Goal: Task Accomplishment & Management: Manage account settings

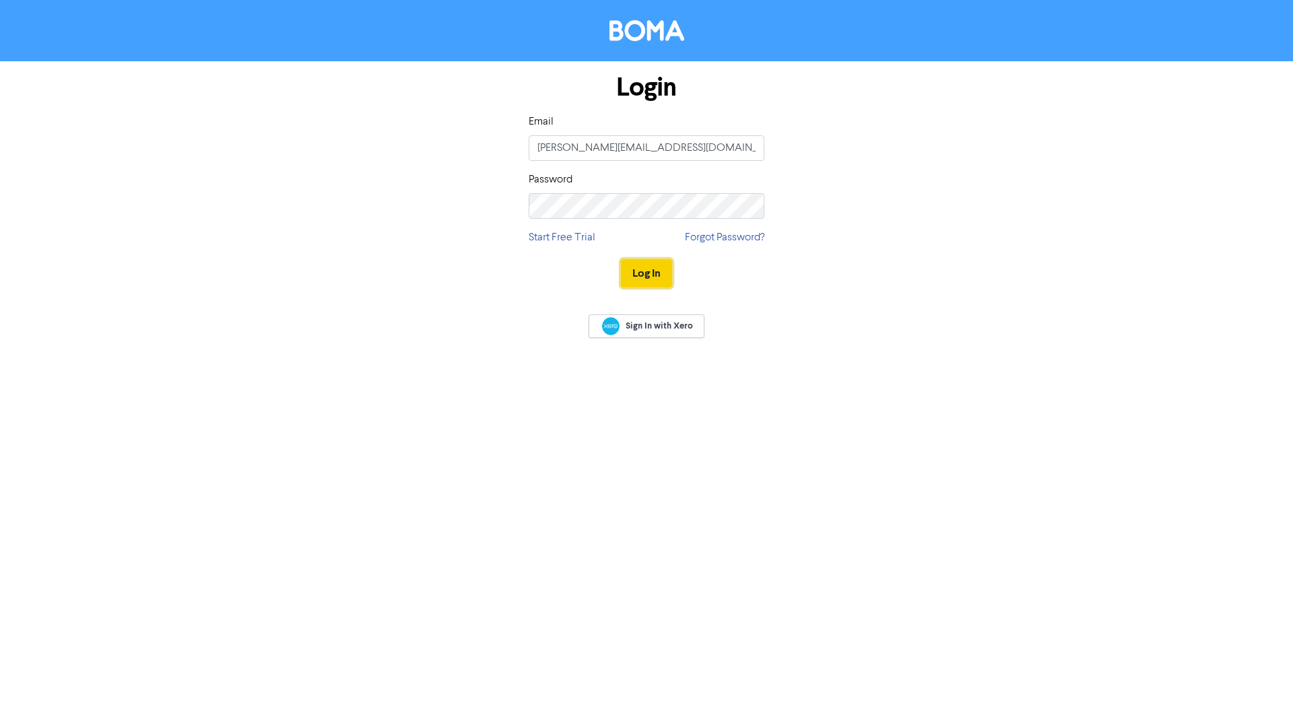
click at [645, 275] on button "Log In" at bounding box center [646, 273] width 51 height 28
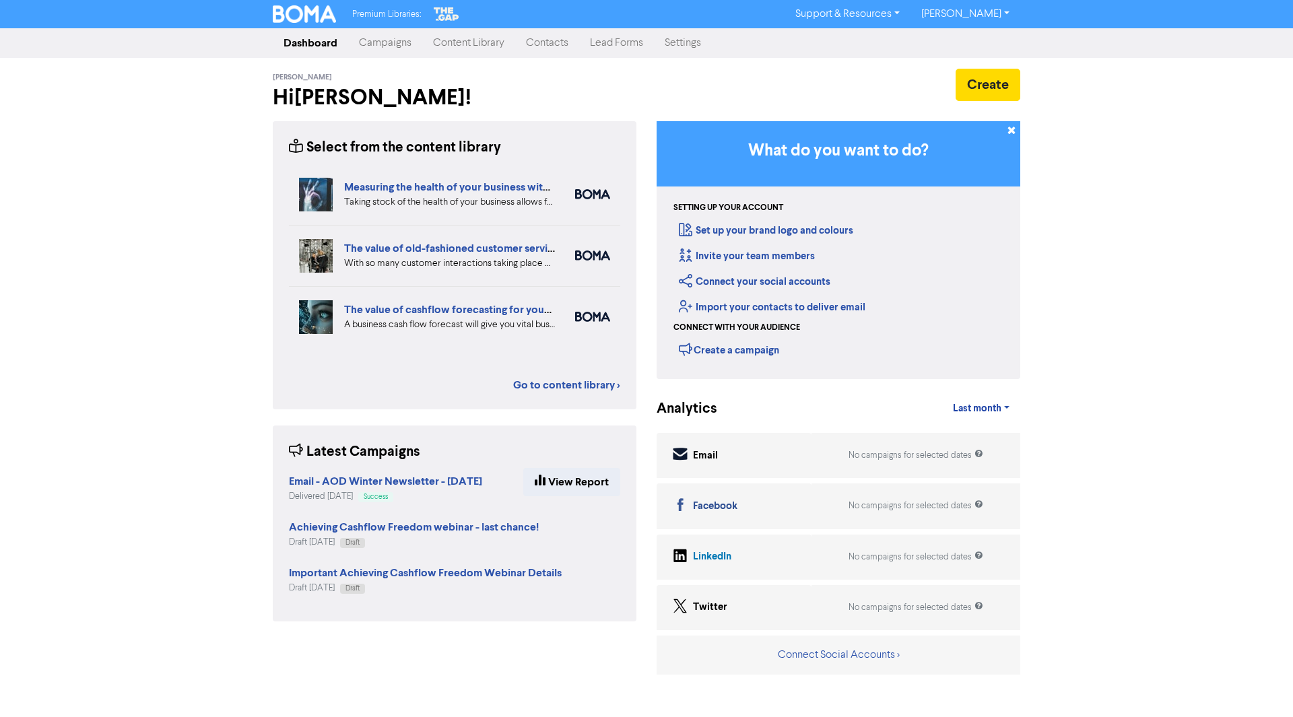
click at [395, 45] on link "Campaigns" at bounding box center [385, 43] width 74 height 27
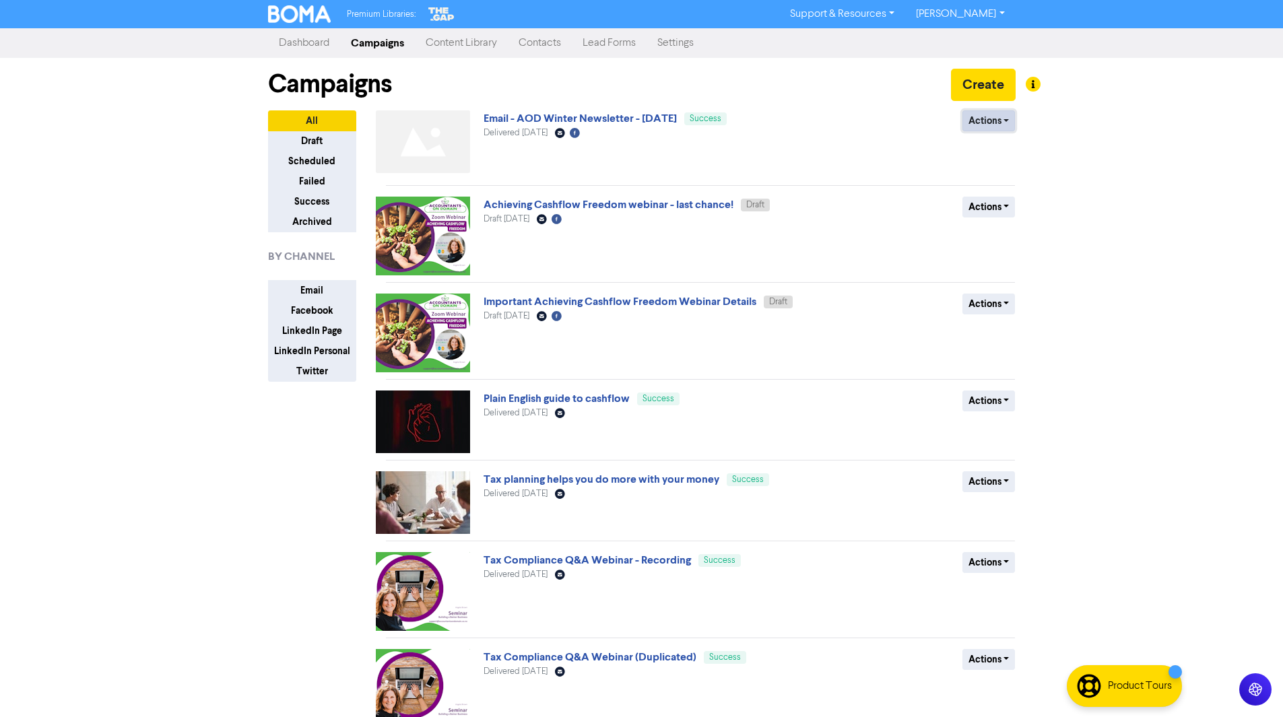
click at [1002, 124] on button "Actions" at bounding box center [988, 120] width 53 height 21
click at [659, 122] on link "Email - AOD Winter Newsletter - [DATE]" at bounding box center [580, 118] width 193 height 13
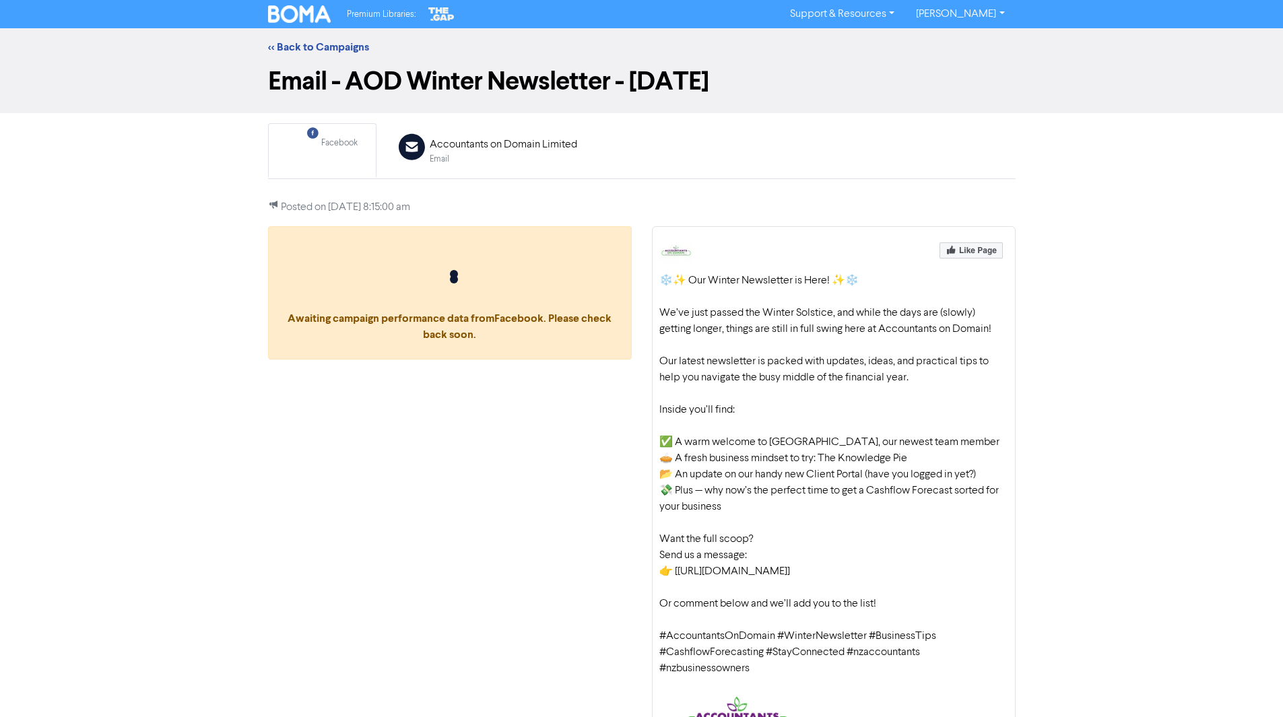
scroll to position [18, 0]
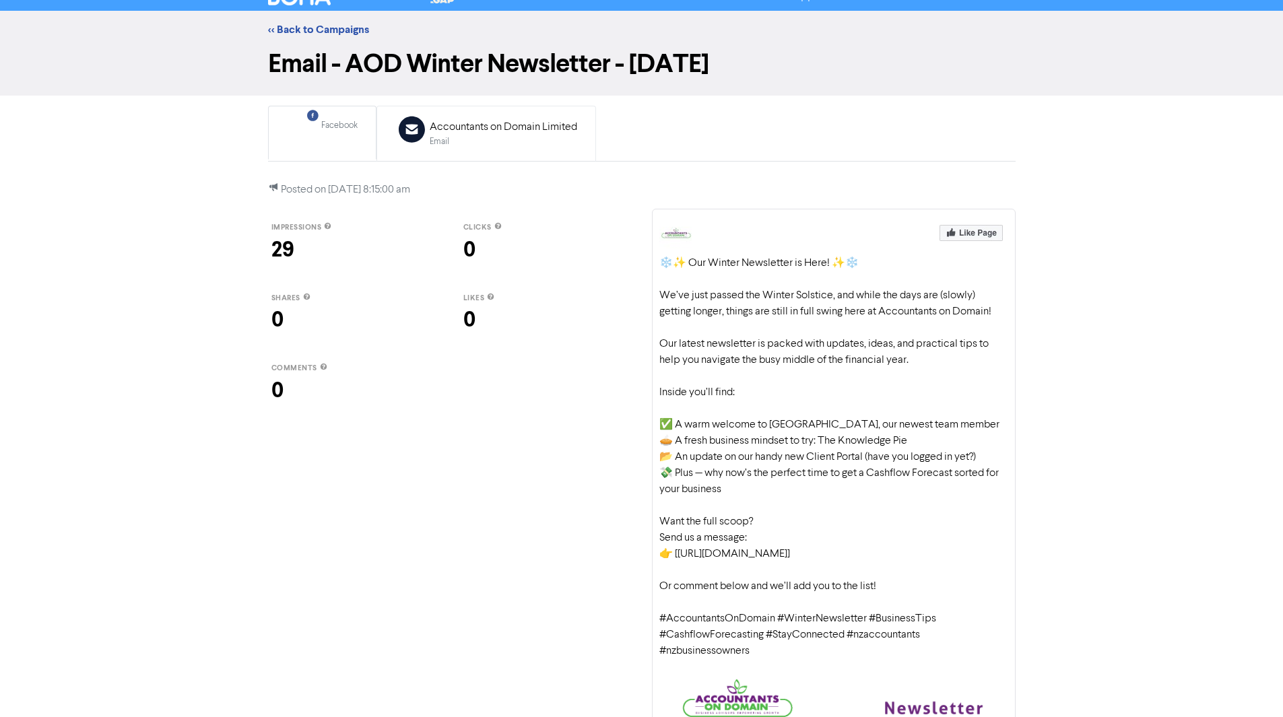
click at [445, 138] on div "Email" at bounding box center [503, 141] width 147 height 13
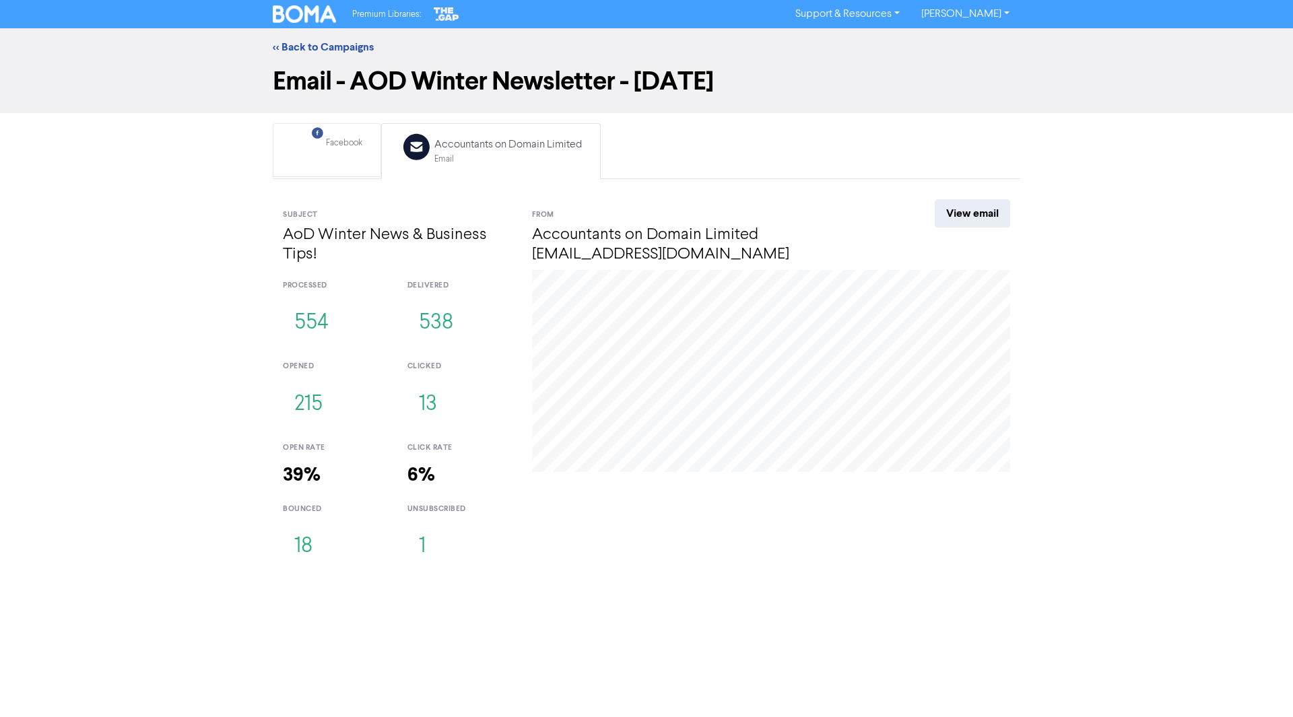
click at [348, 147] on div "Facebook" at bounding box center [344, 143] width 36 height 13
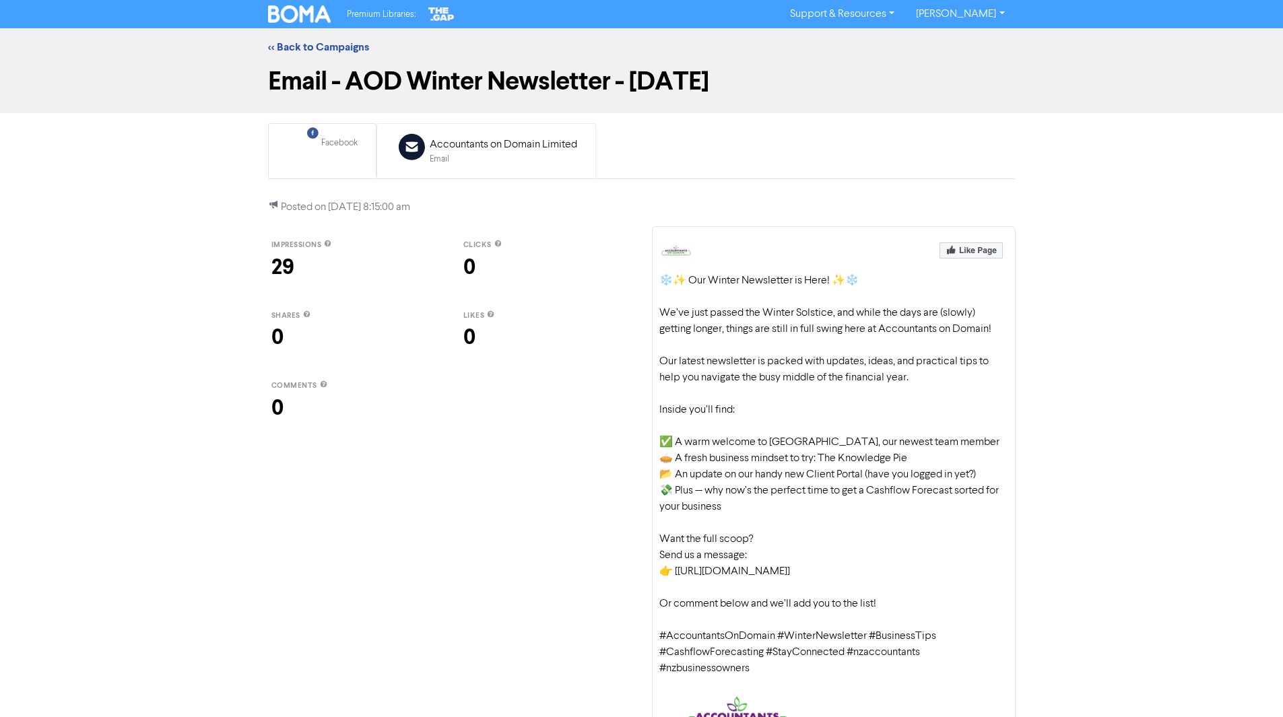
click at [456, 166] on div "Email Created with Sketch. Accountants on Domain Limited Email" at bounding box center [486, 151] width 197 height 44
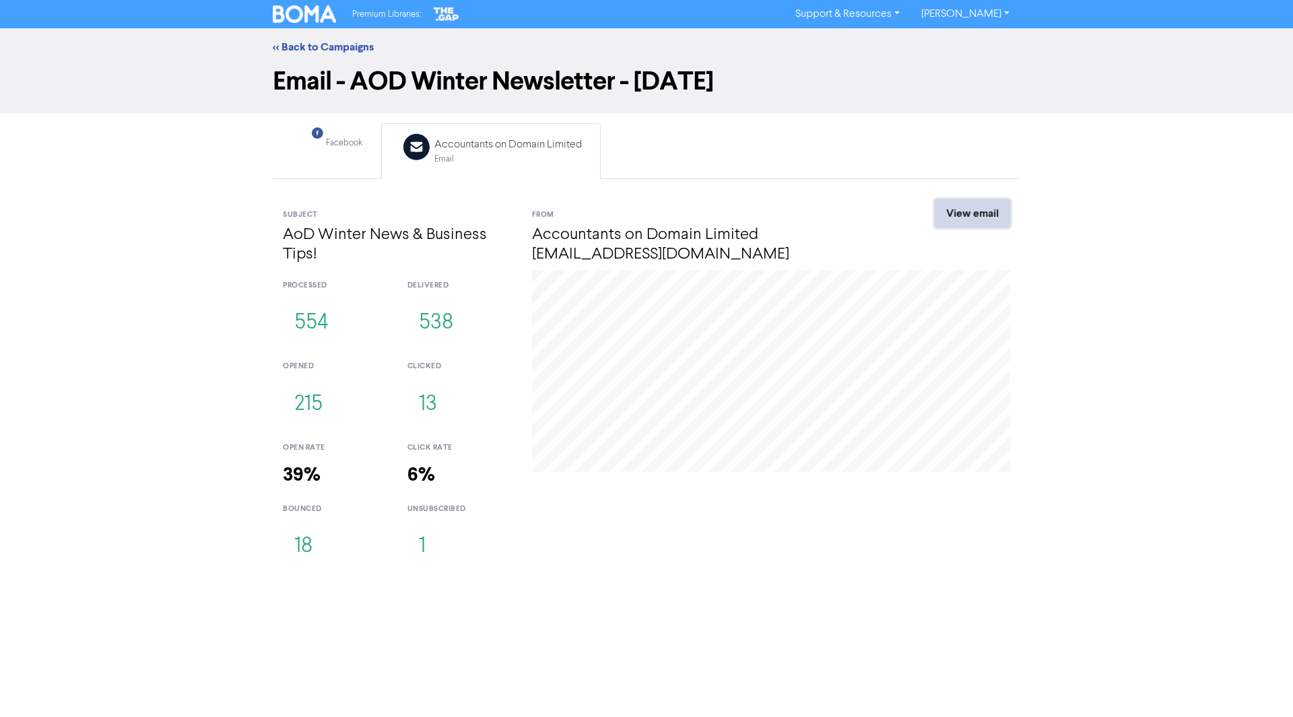
click at [950, 220] on link "View email" at bounding box center [972, 213] width 75 height 28
click at [335, 150] on div "Facebook" at bounding box center [344, 150] width 36 height 27
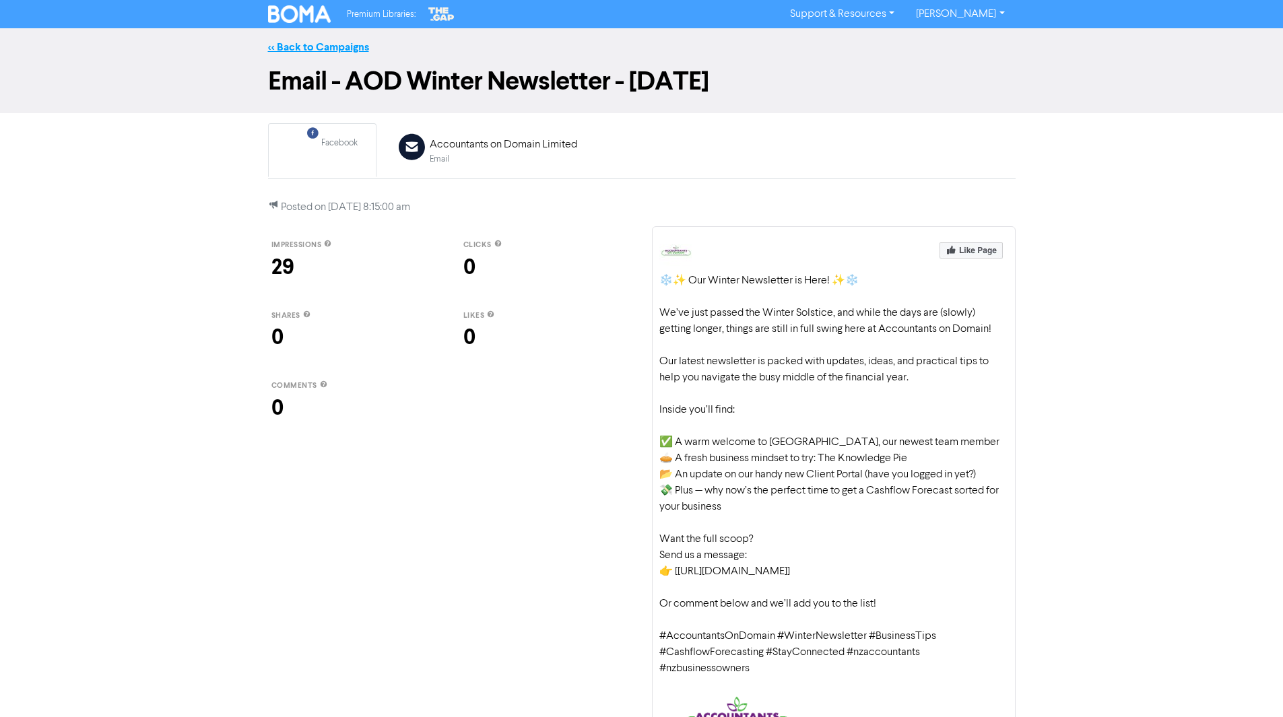
click at [318, 49] on link "<< Back to Campaigns" at bounding box center [318, 46] width 101 height 13
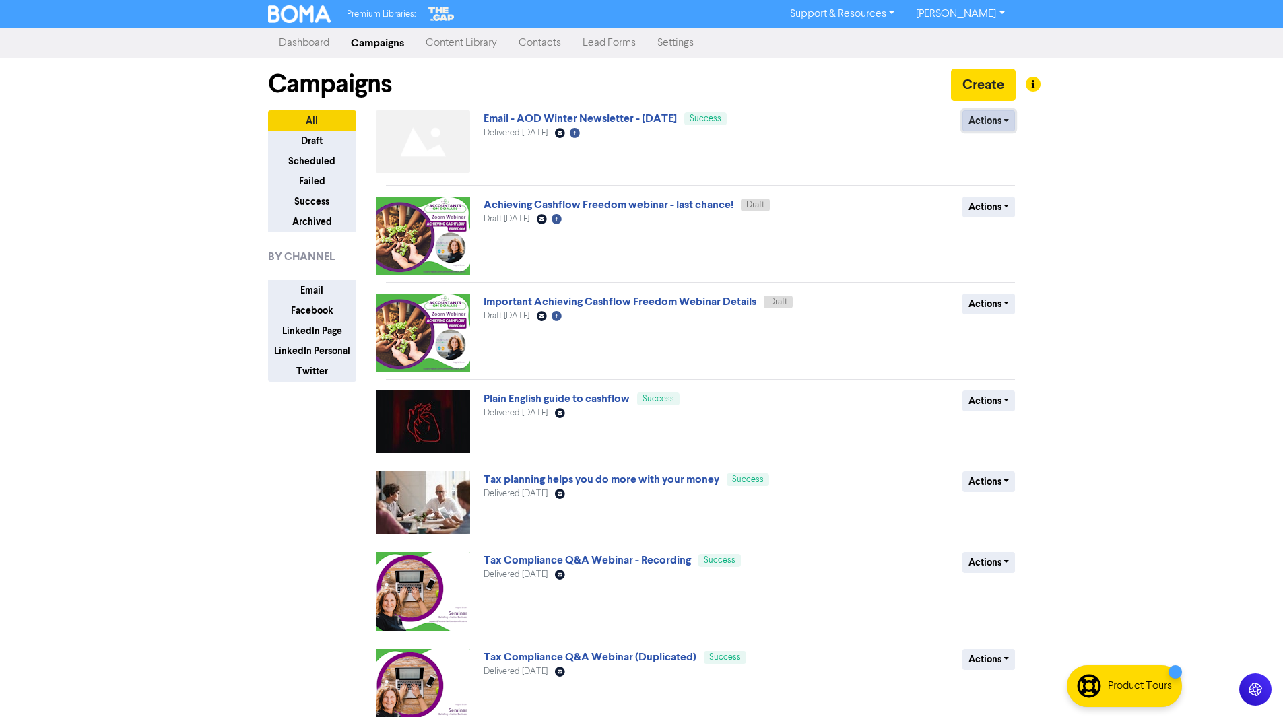
click at [1006, 121] on button "Actions" at bounding box center [988, 120] width 53 height 21
click at [1006, 156] on button "Duplicate" at bounding box center [1016, 150] width 106 height 22
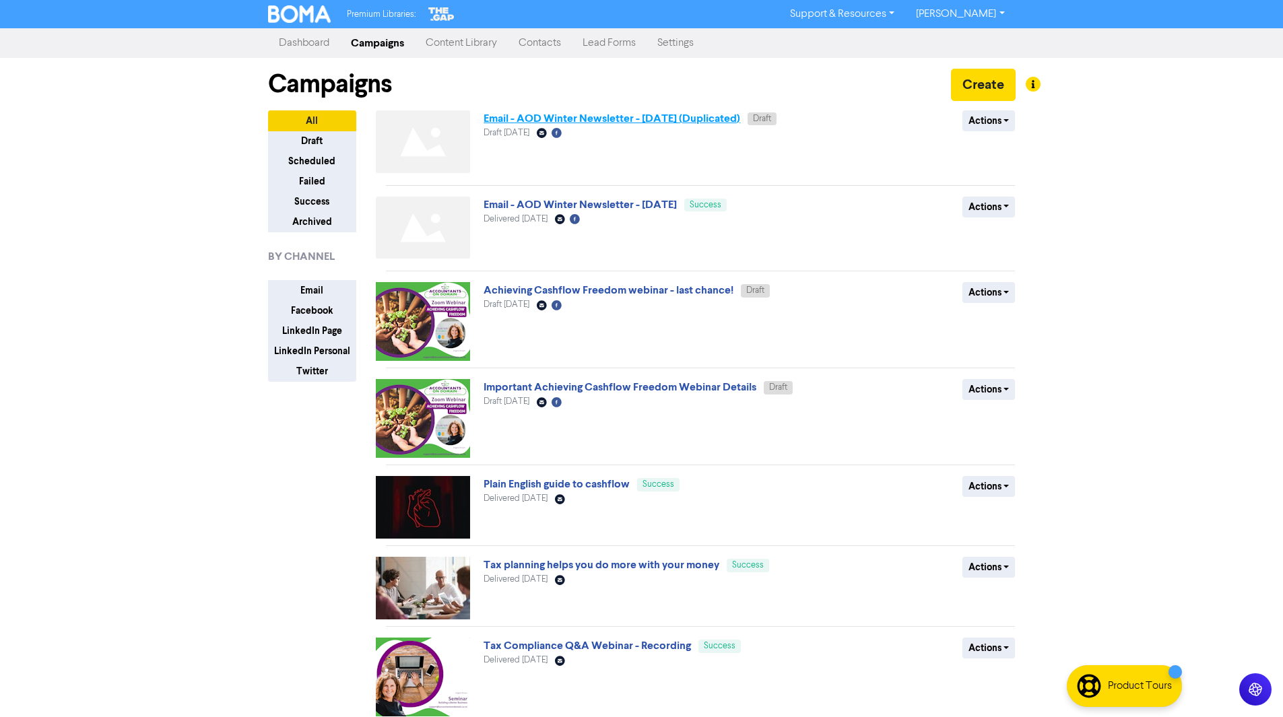
click at [688, 116] on link "Email - AOD Winter Newsletter - [DATE] (Duplicated)" at bounding box center [612, 118] width 257 height 13
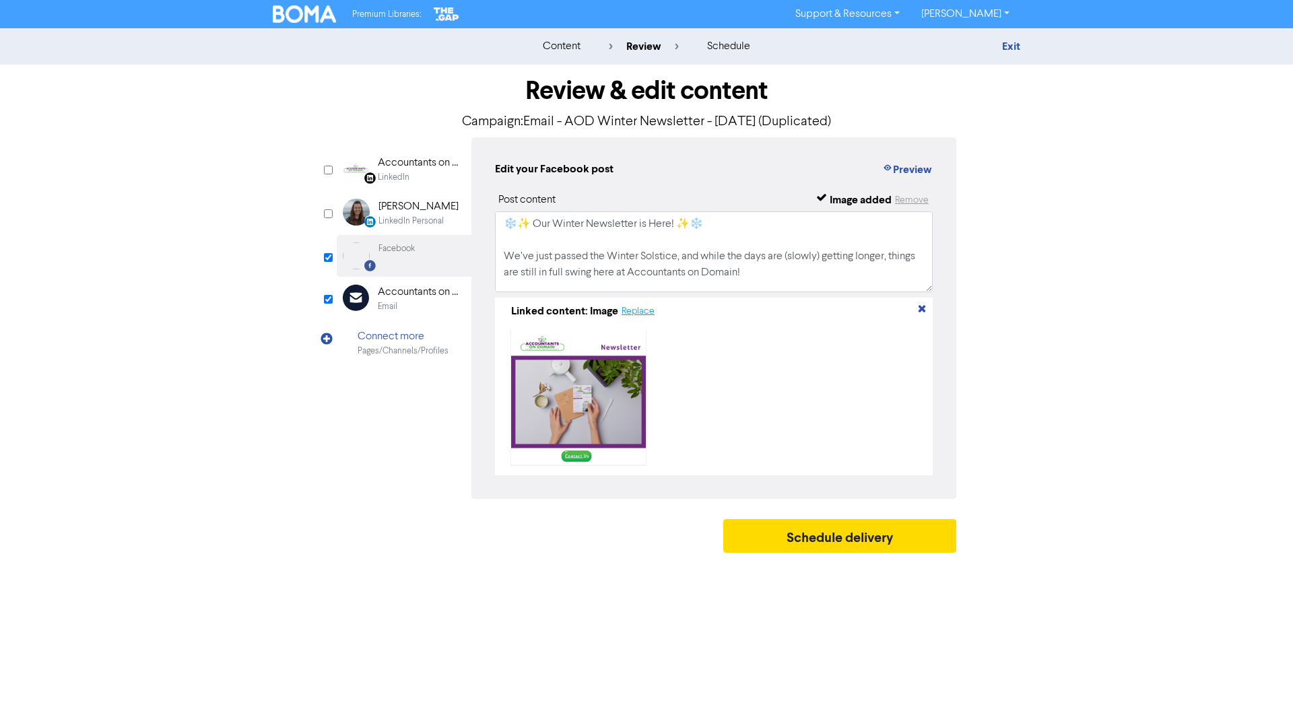
click at [644, 315] on button "Replace" at bounding box center [638, 311] width 34 height 15
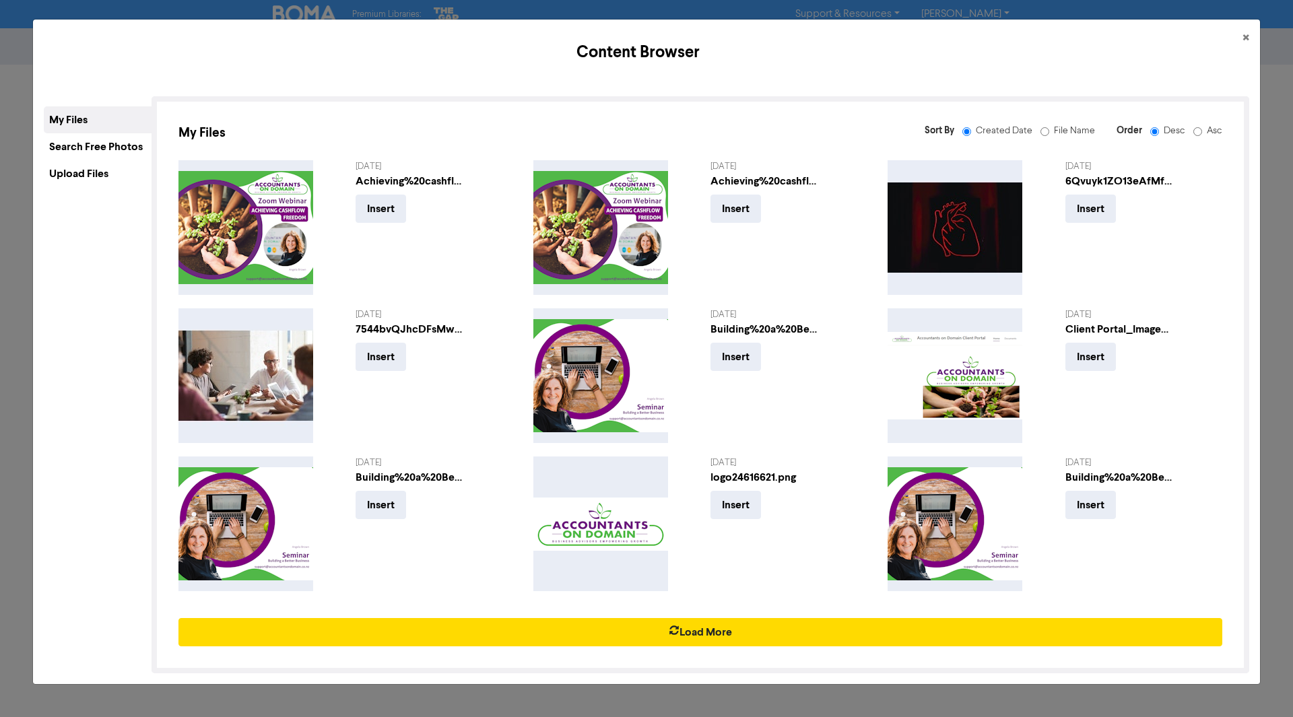
click at [92, 181] on div "Upload Files" at bounding box center [98, 173] width 108 height 27
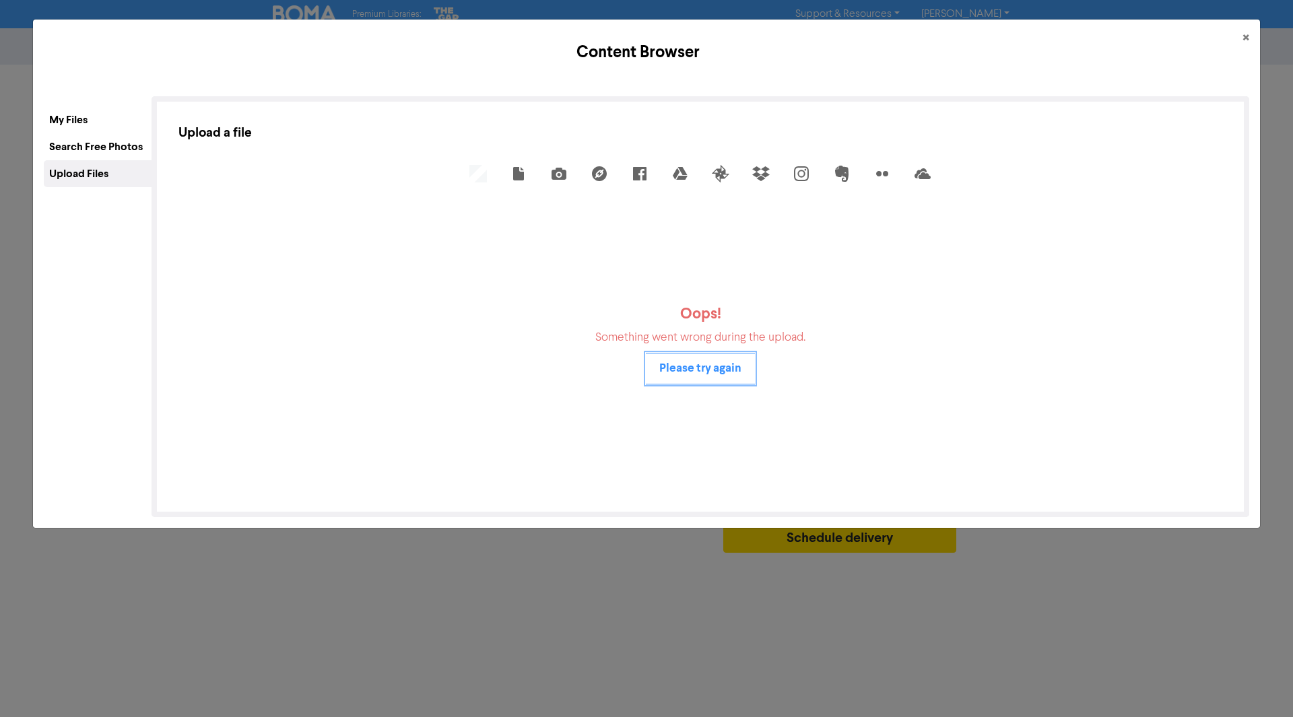
click at [686, 378] on button "Please try again" at bounding box center [700, 369] width 109 height 32
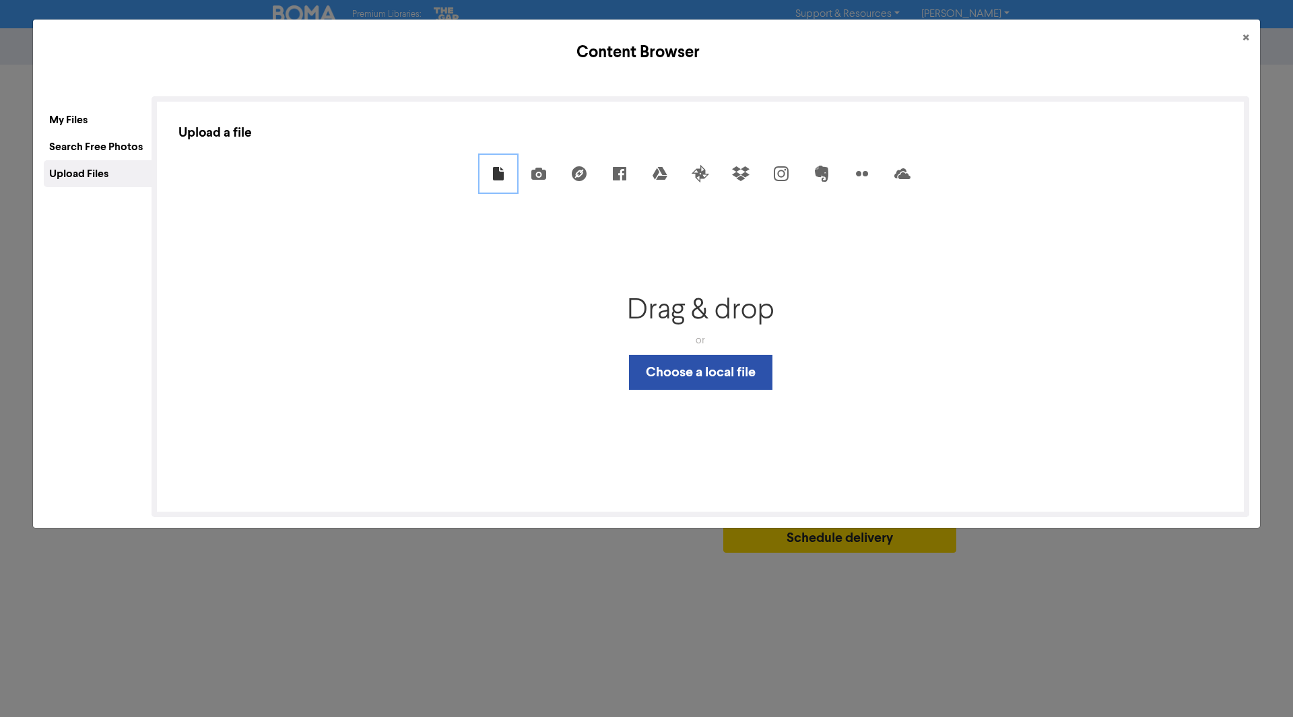
click at [491, 182] on icon at bounding box center [499, 174] width 22 height 22
click at [493, 173] on use at bounding box center [498, 173] width 11 height 13
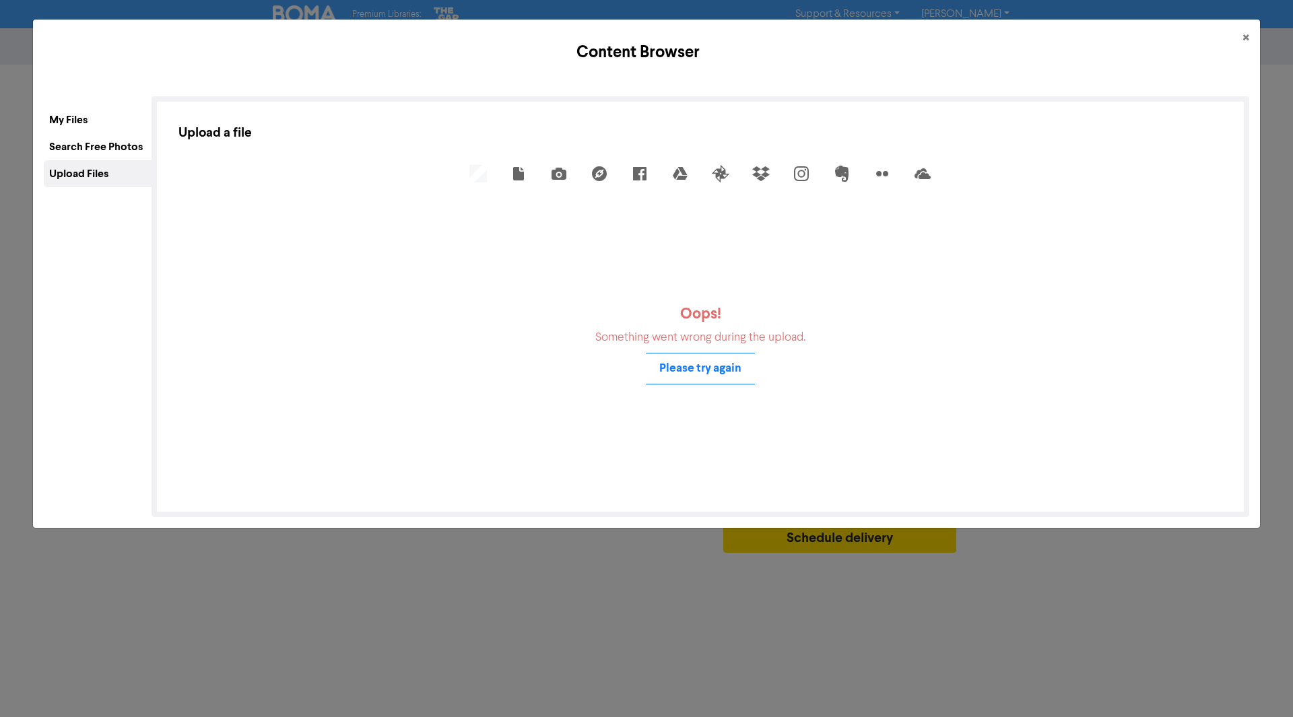
click at [108, 148] on div "Search Free Photos" at bounding box center [98, 146] width 108 height 27
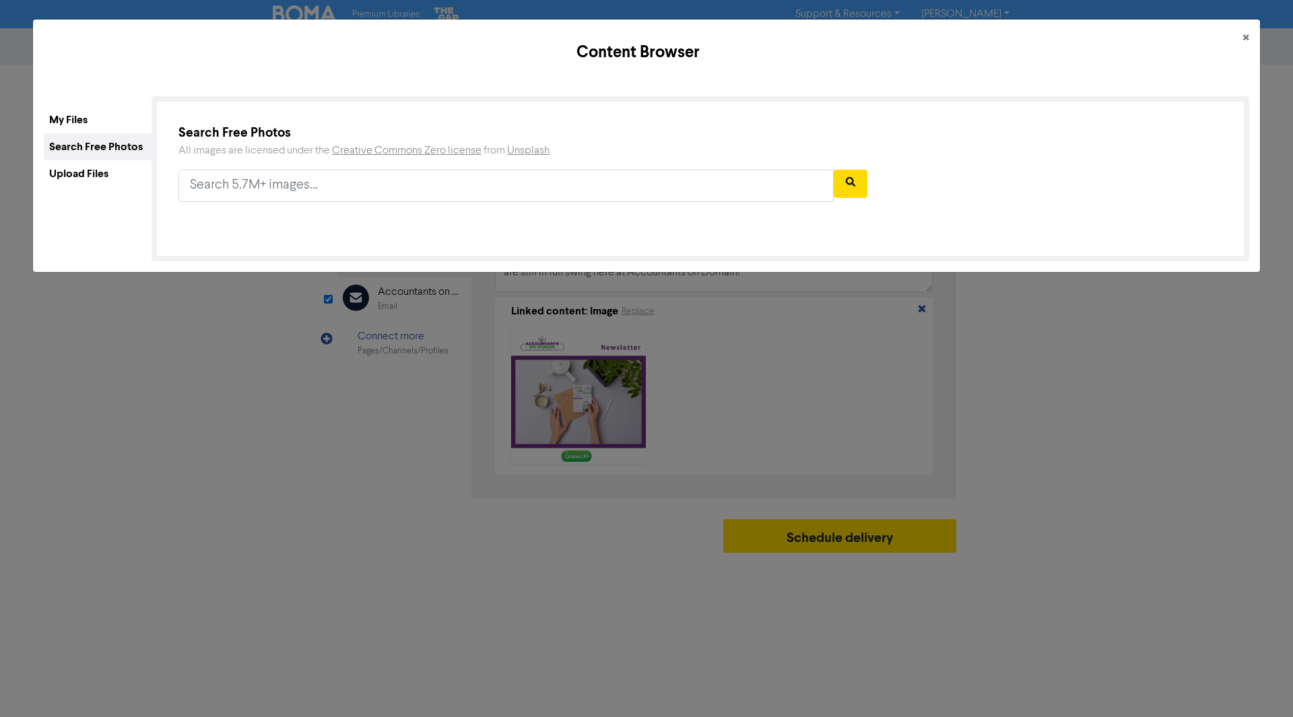
click at [75, 118] on div "My Files" at bounding box center [98, 119] width 108 height 27
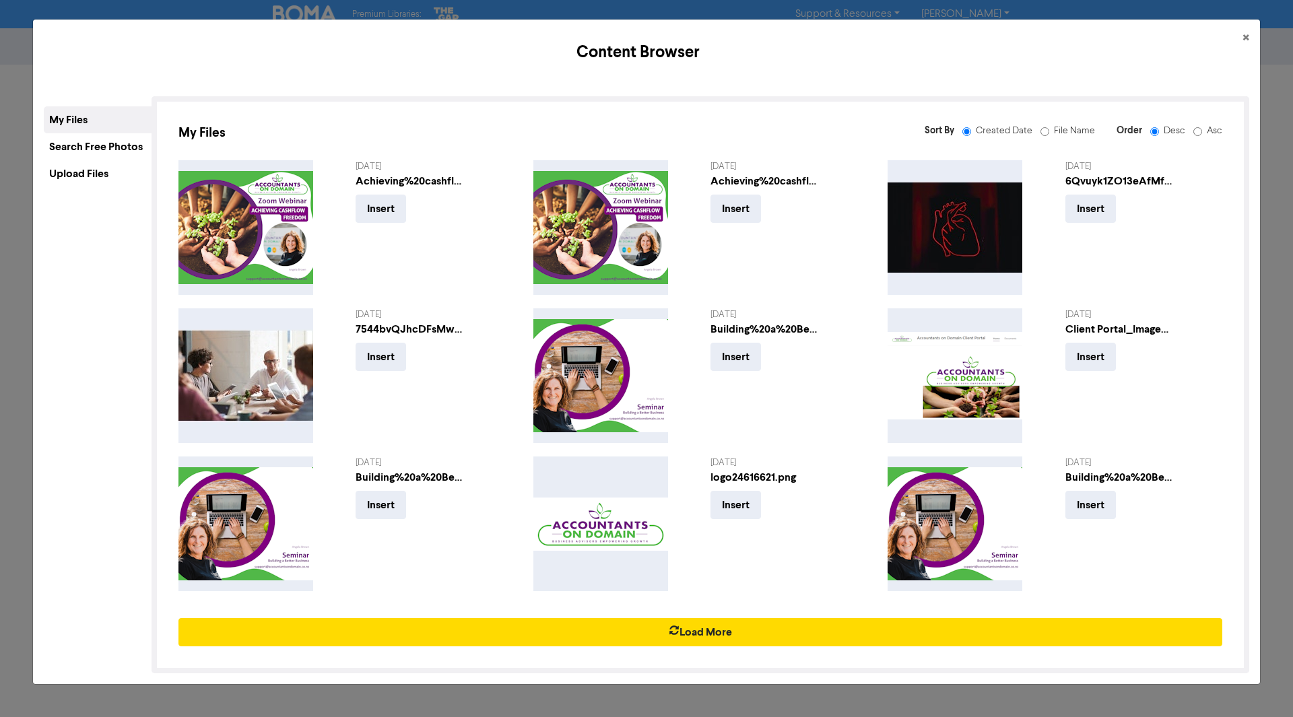
click at [75, 171] on div "Upload Files" at bounding box center [98, 173] width 108 height 27
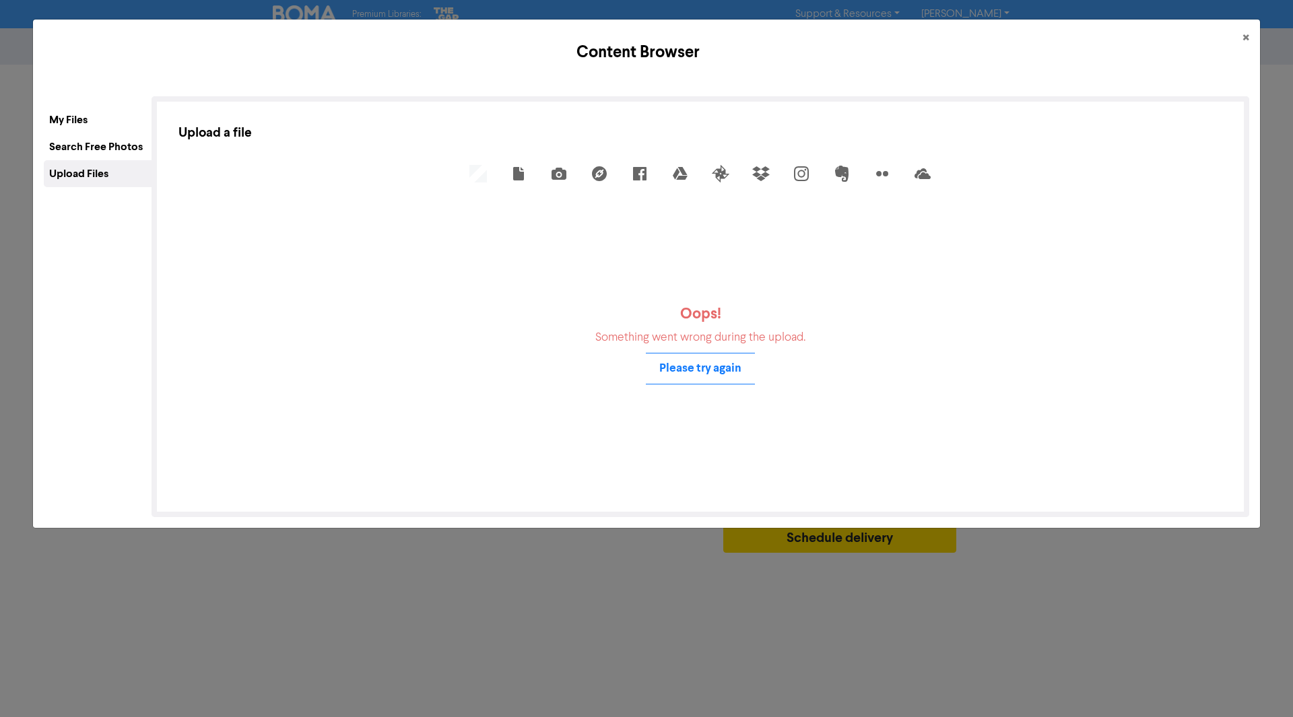
click at [74, 121] on div "My Files" at bounding box center [98, 119] width 108 height 27
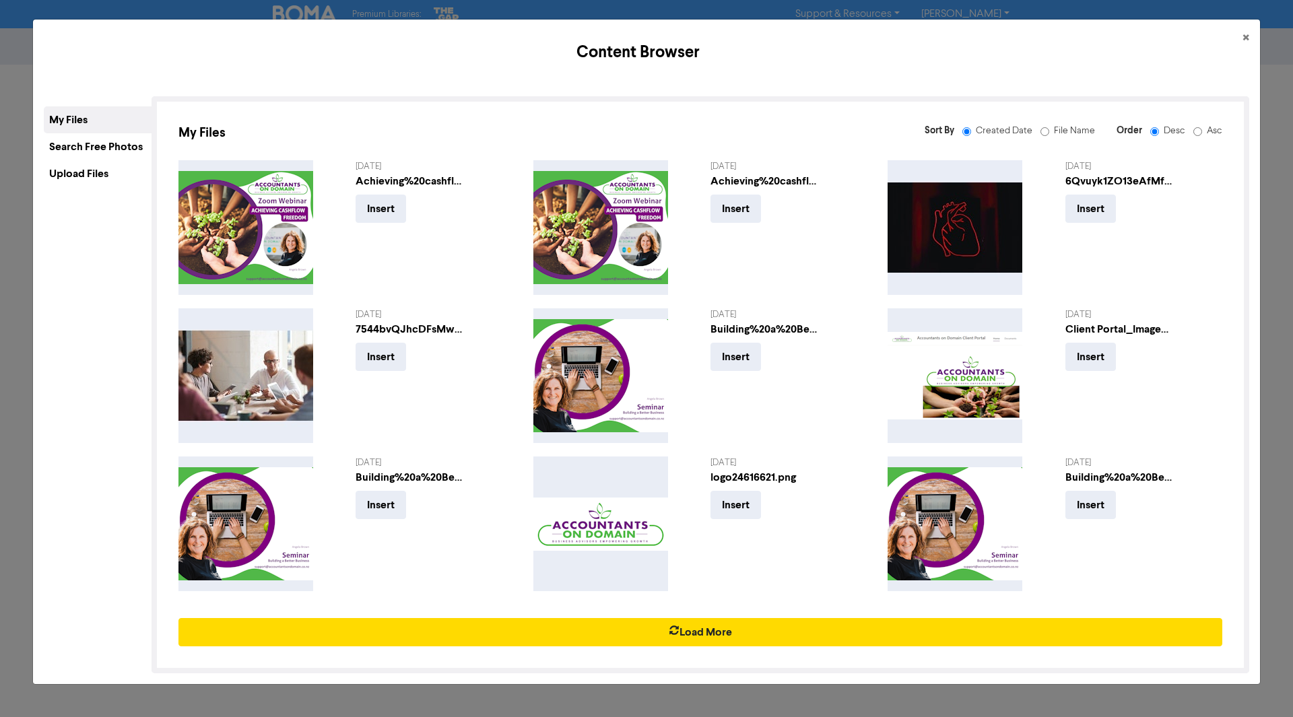
click at [64, 170] on div "Upload Files" at bounding box center [98, 173] width 108 height 27
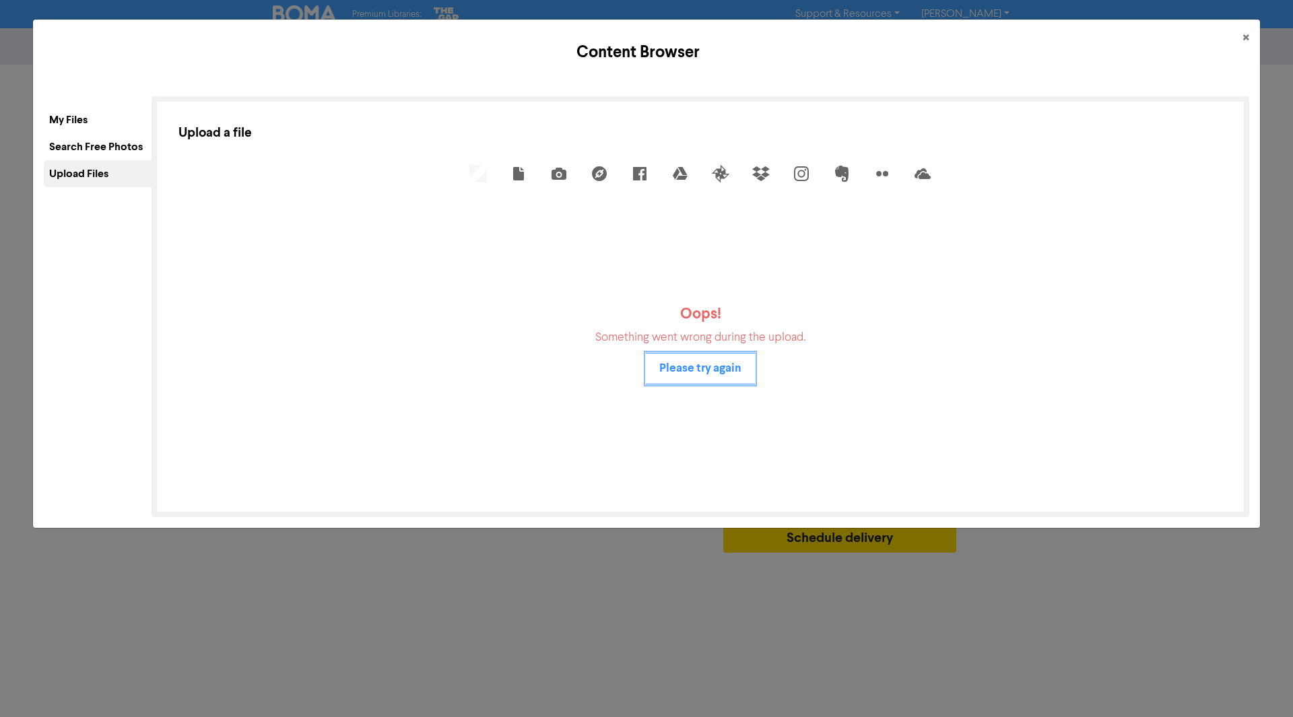
click at [721, 374] on button "Please try again" at bounding box center [700, 369] width 109 height 32
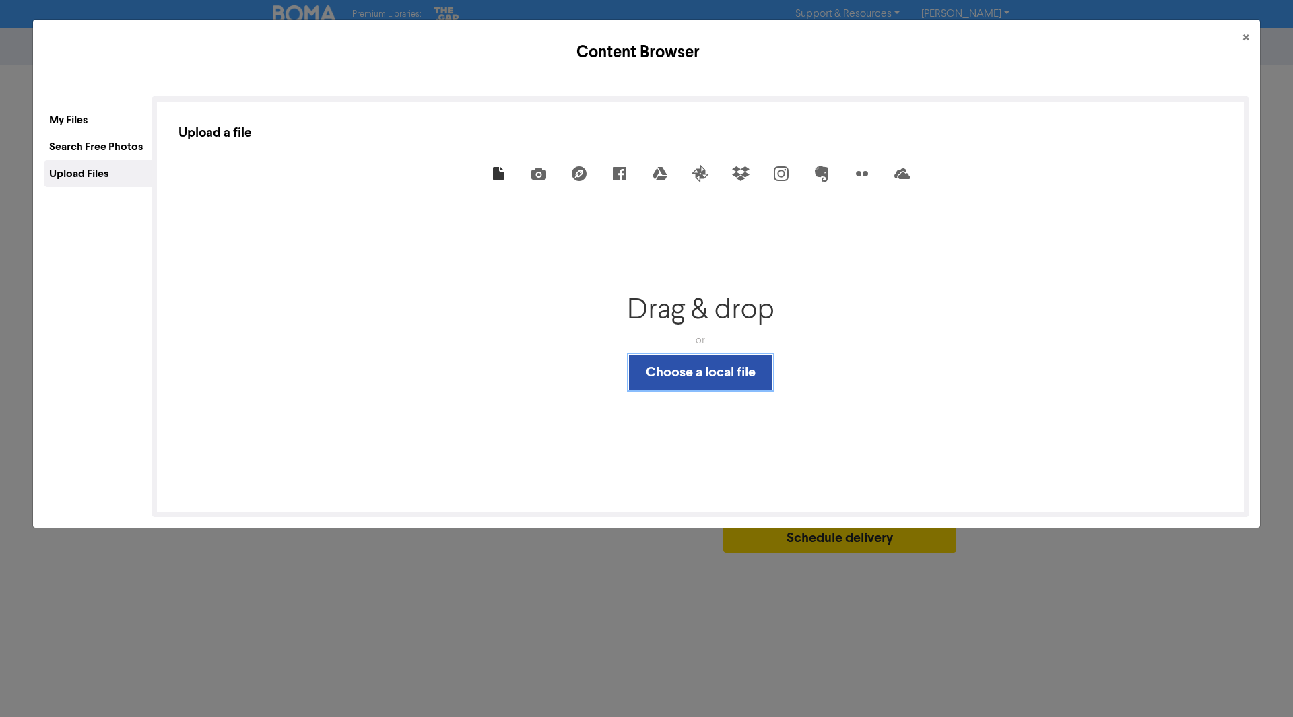
click at [721, 374] on button "Choose a local file" at bounding box center [700, 372] width 143 height 35
click at [687, 356] on button "Choose a local file" at bounding box center [700, 372] width 143 height 35
click at [672, 379] on button "Choose a local file" at bounding box center [700, 372] width 143 height 35
click at [682, 365] on button "Choose a local file" at bounding box center [700, 372] width 143 height 35
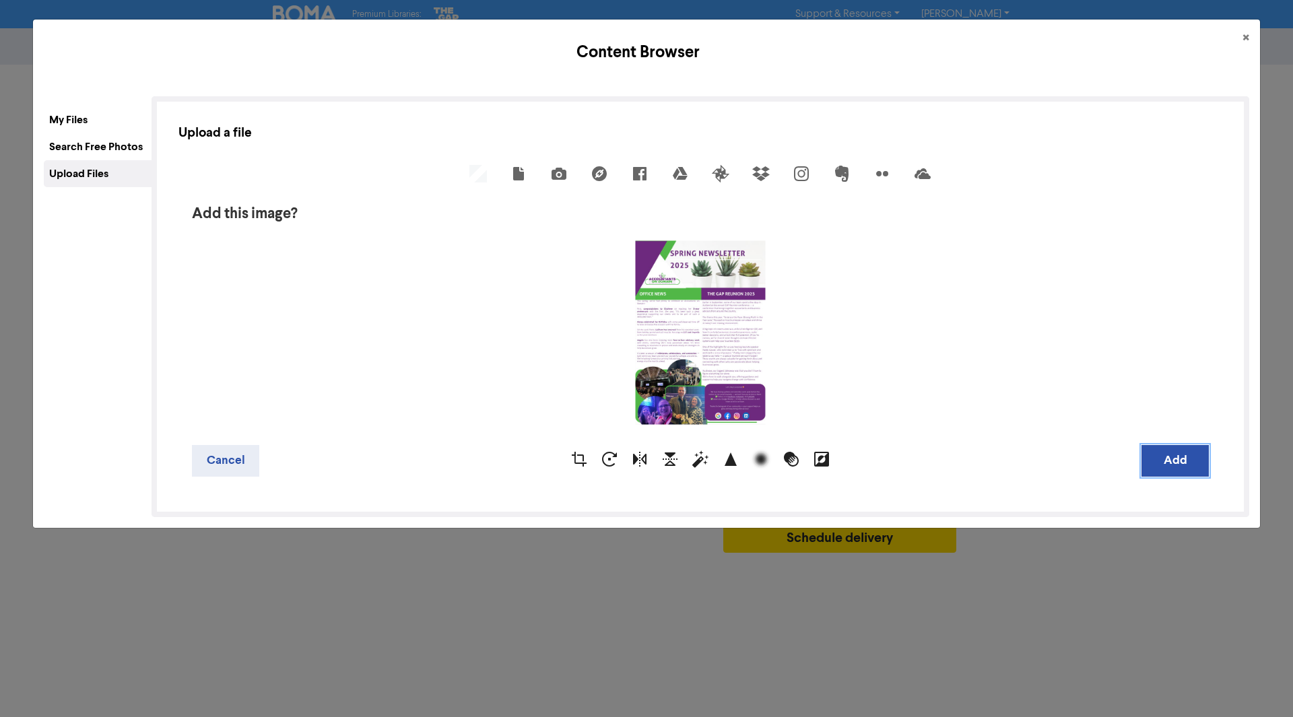
click at [1160, 457] on button "Add" at bounding box center [1175, 461] width 67 height 32
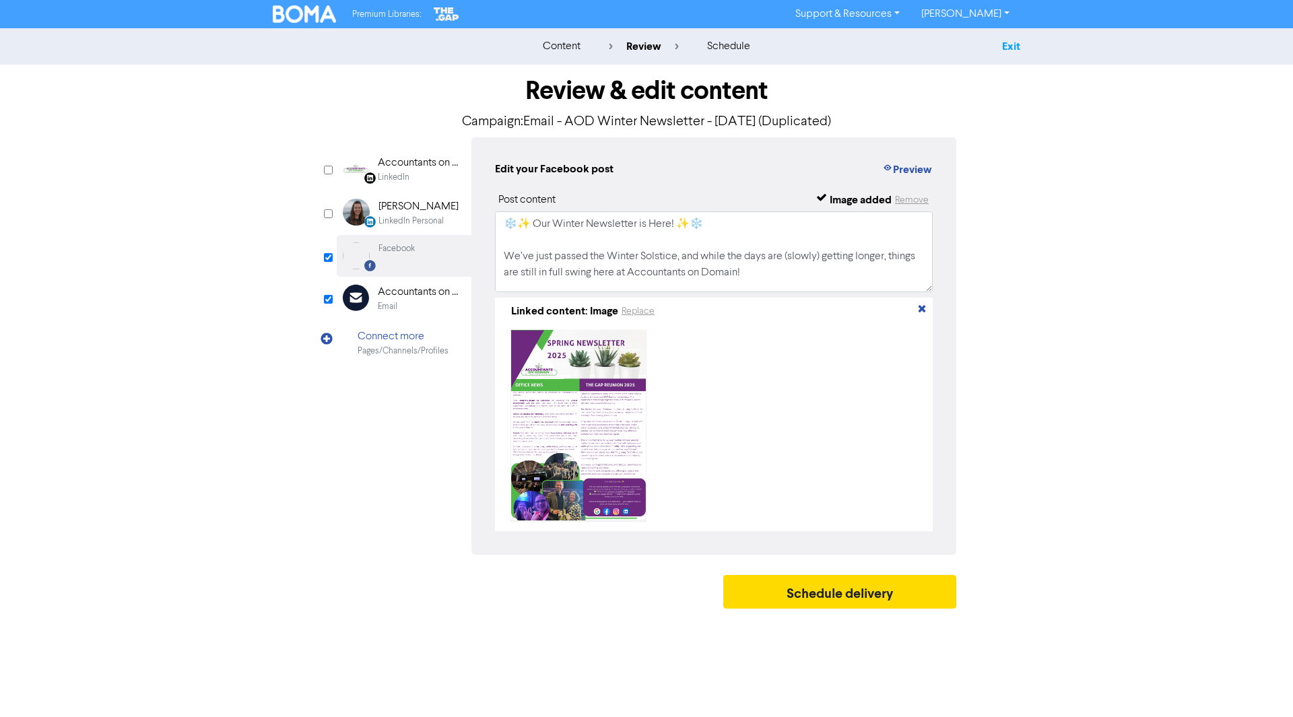
click at [1004, 46] on link "Exit" at bounding box center [1011, 46] width 18 height 13
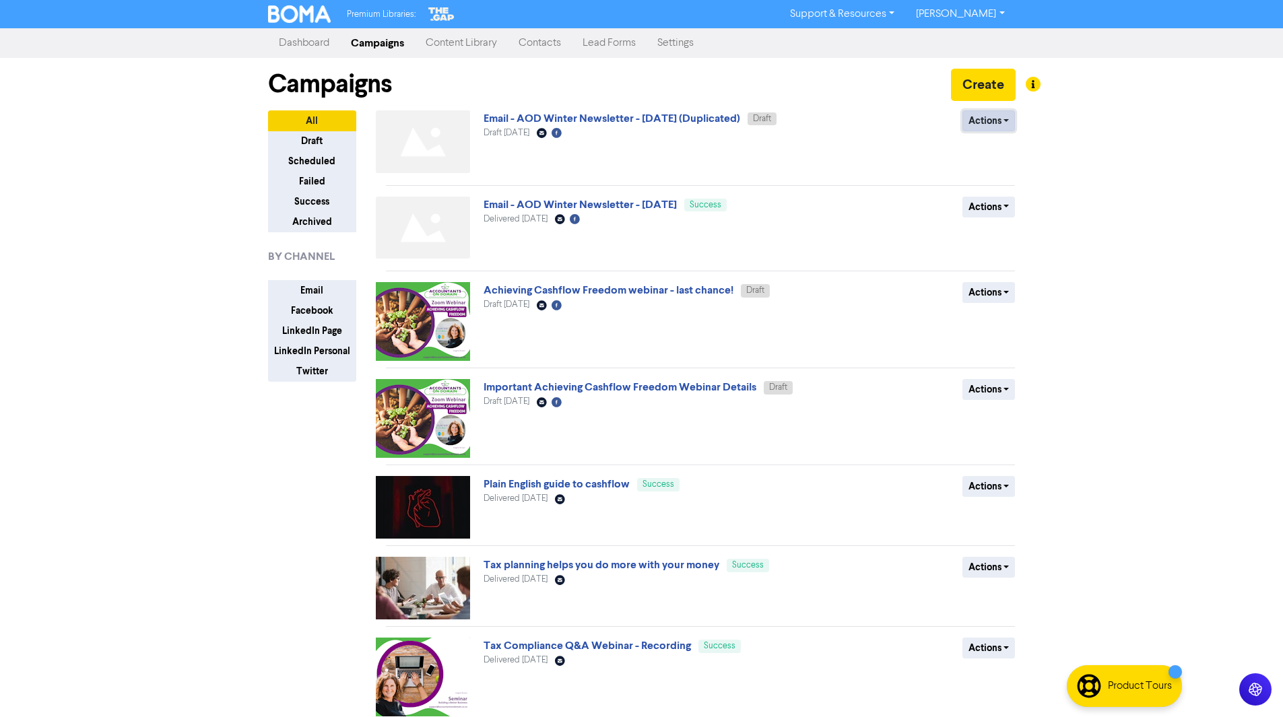
click at [984, 117] on button "Actions" at bounding box center [988, 120] width 53 height 21
click at [989, 195] on button "Rename" at bounding box center [1016, 193] width 106 height 22
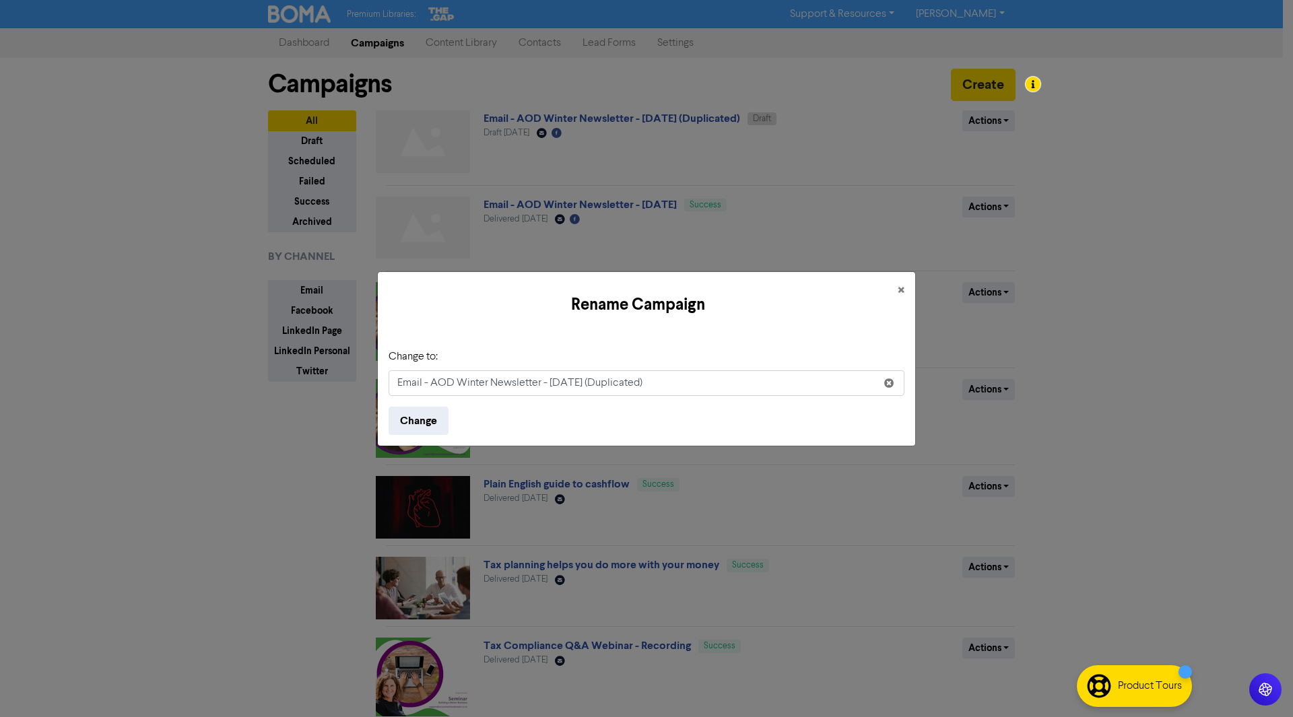
drag, startPoint x: 458, startPoint y: 384, endPoint x: 488, endPoint y: 382, distance: 30.4
click at [488, 382] on input "Email - AOD Winter Newsletter - [DATE] (Duplicated)" at bounding box center [647, 383] width 516 height 26
drag, startPoint x: 660, startPoint y: 383, endPoint x: 550, endPoint y: 391, distance: 110.8
click at [550, 391] on input "Email - AOD Spring Newsletter - [DATE] (Duplicated)" at bounding box center [647, 383] width 516 height 26
type input "Email - AOD Spring Newsletter - [DATE]"
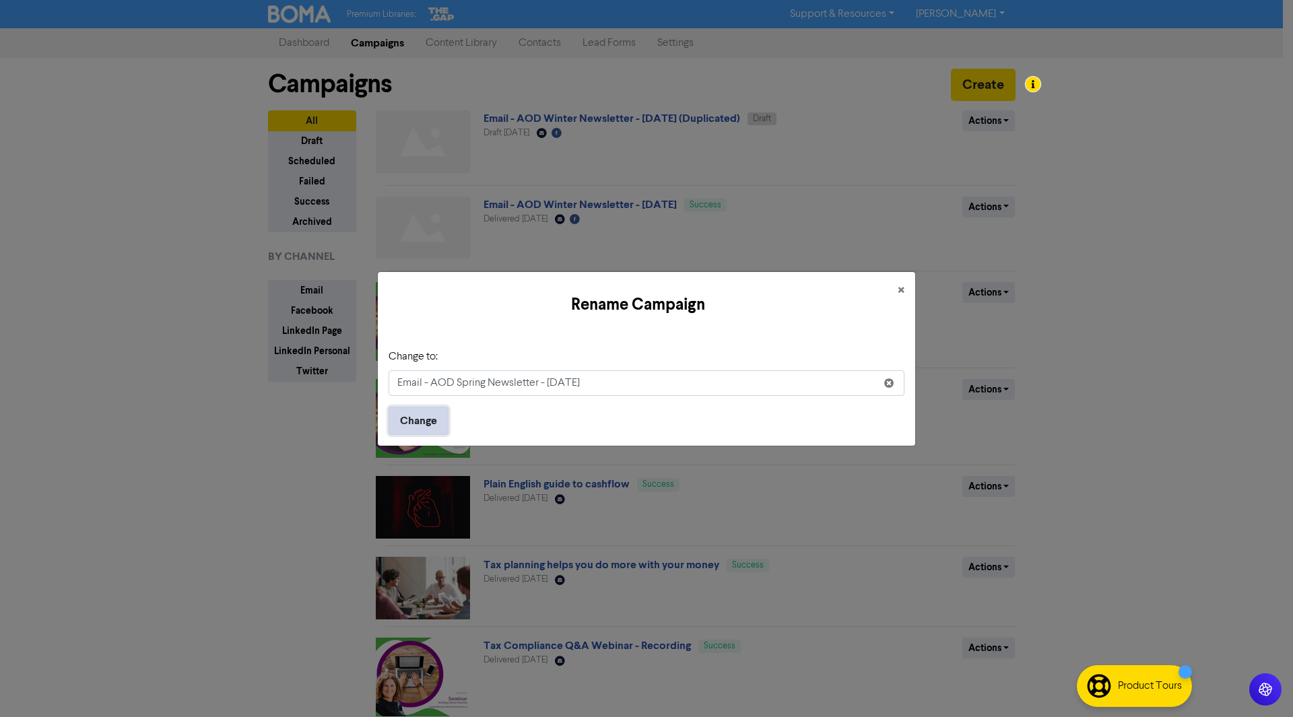
click at [399, 418] on button "Change" at bounding box center [419, 421] width 60 height 28
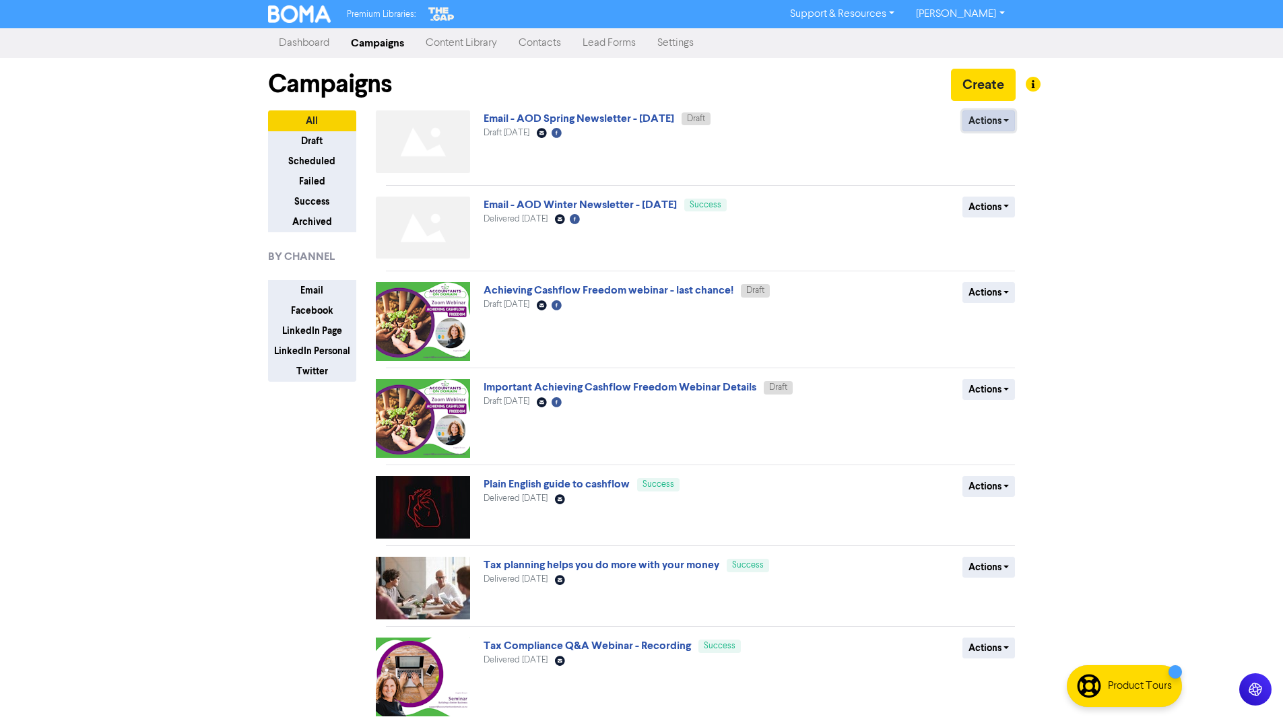
click at [989, 123] on button "Actions" at bounding box center [988, 120] width 53 height 21
click at [674, 121] on link "Email - AOD Spring Newsletter - [DATE]" at bounding box center [579, 118] width 191 height 13
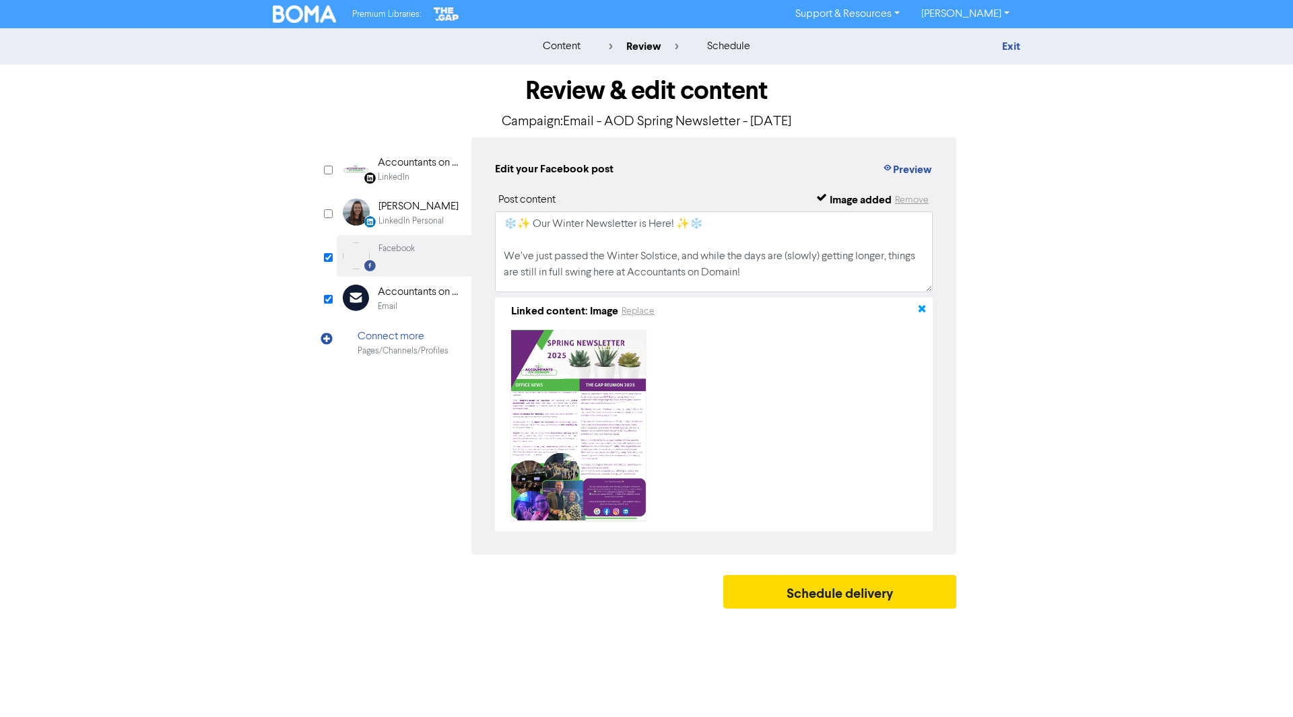
click at [920, 313] on icon "button" at bounding box center [922, 311] width 11 height 11
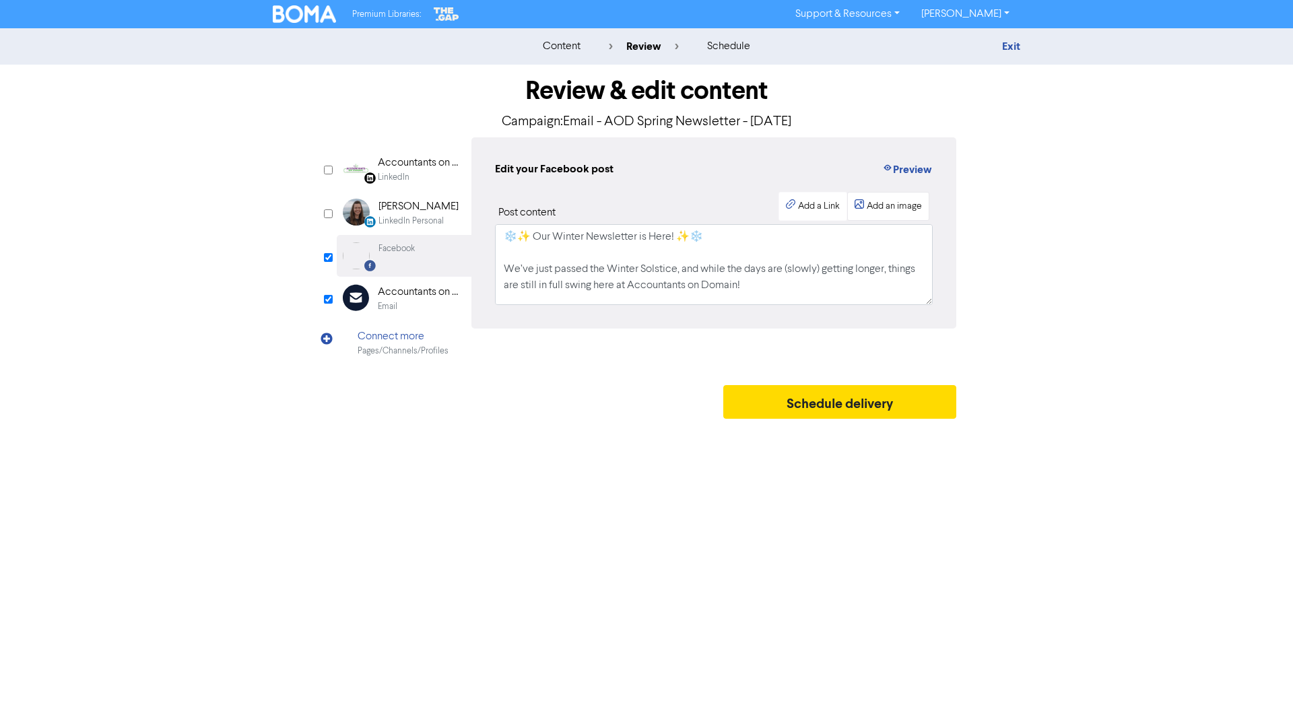
click at [890, 207] on div "Add an image" at bounding box center [894, 206] width 55 height 14
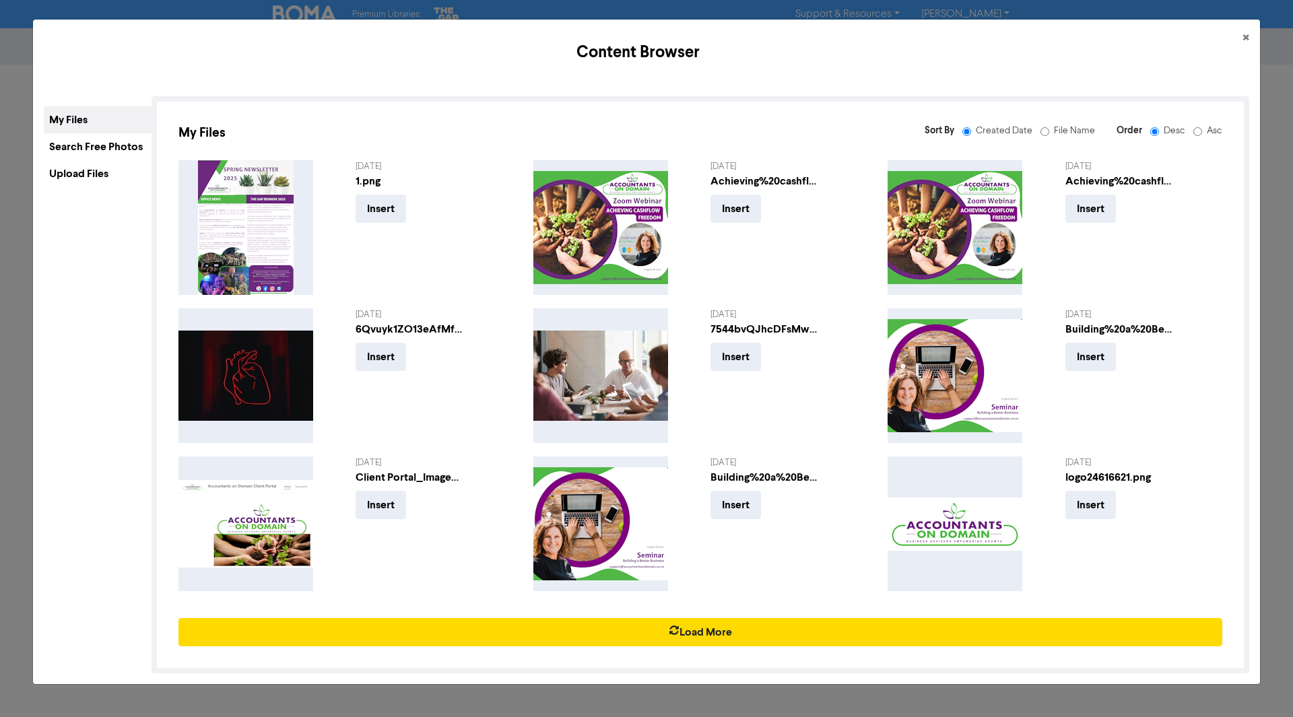
click at [94, 172] on div "Upload Files" at bounding box center [98, 173] width 108 height 27
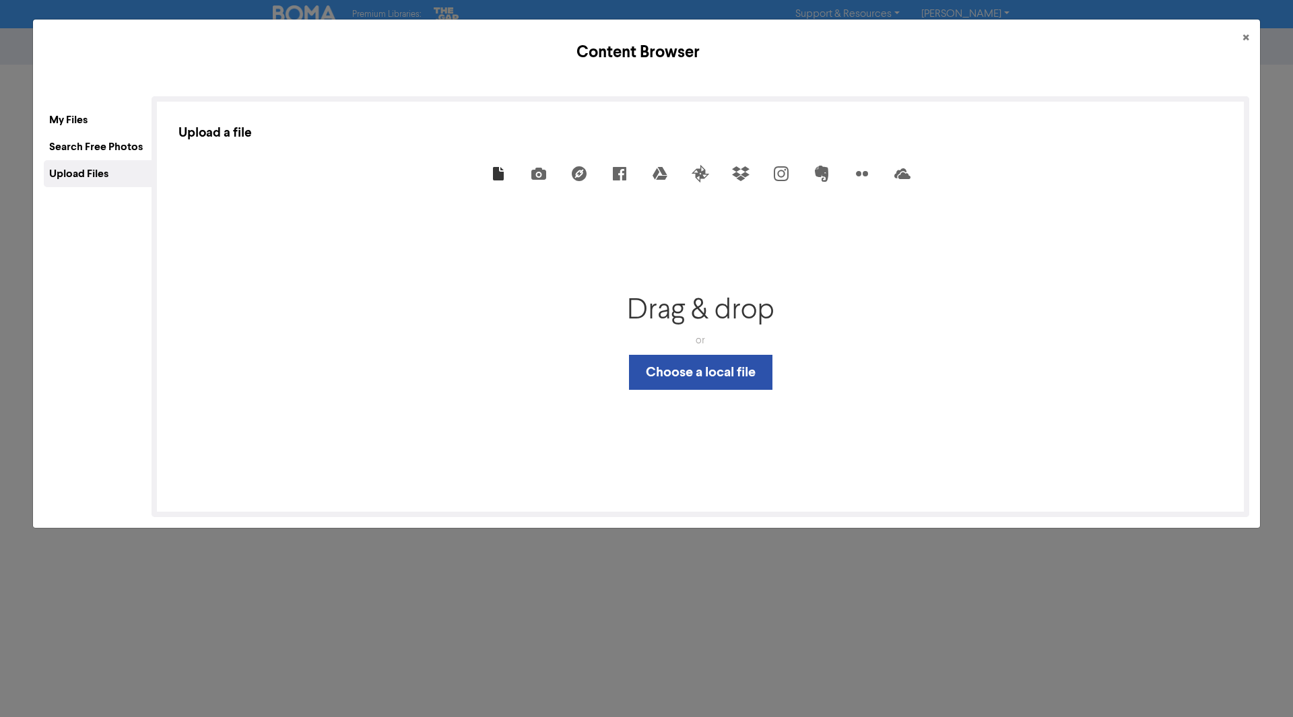
click at [721, 347] on div "or" at bounding box center [700, 341] width 147 height 13
click at [725, 367] on button "Choose a local file" at bounding box center [700, 372] width 143 height 35
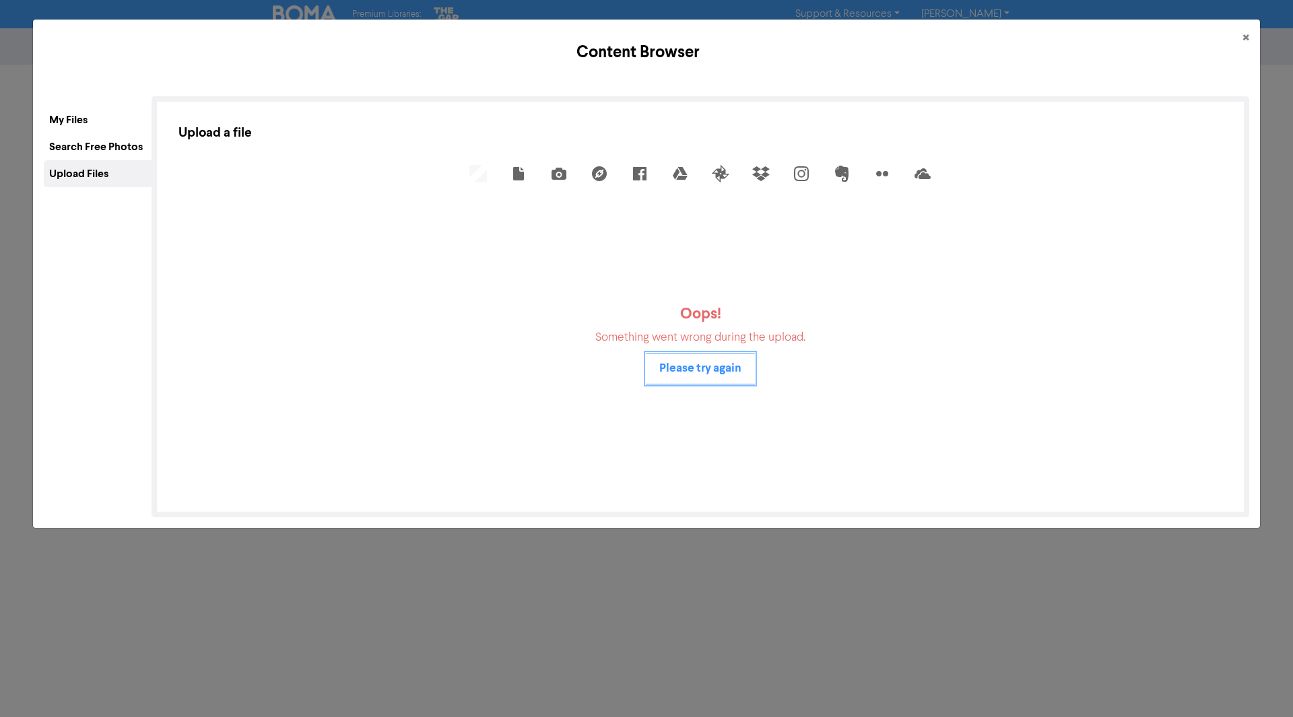
click at [721, 363] on button "Please try again" at bounding box center [700, 369] width 109 height 32
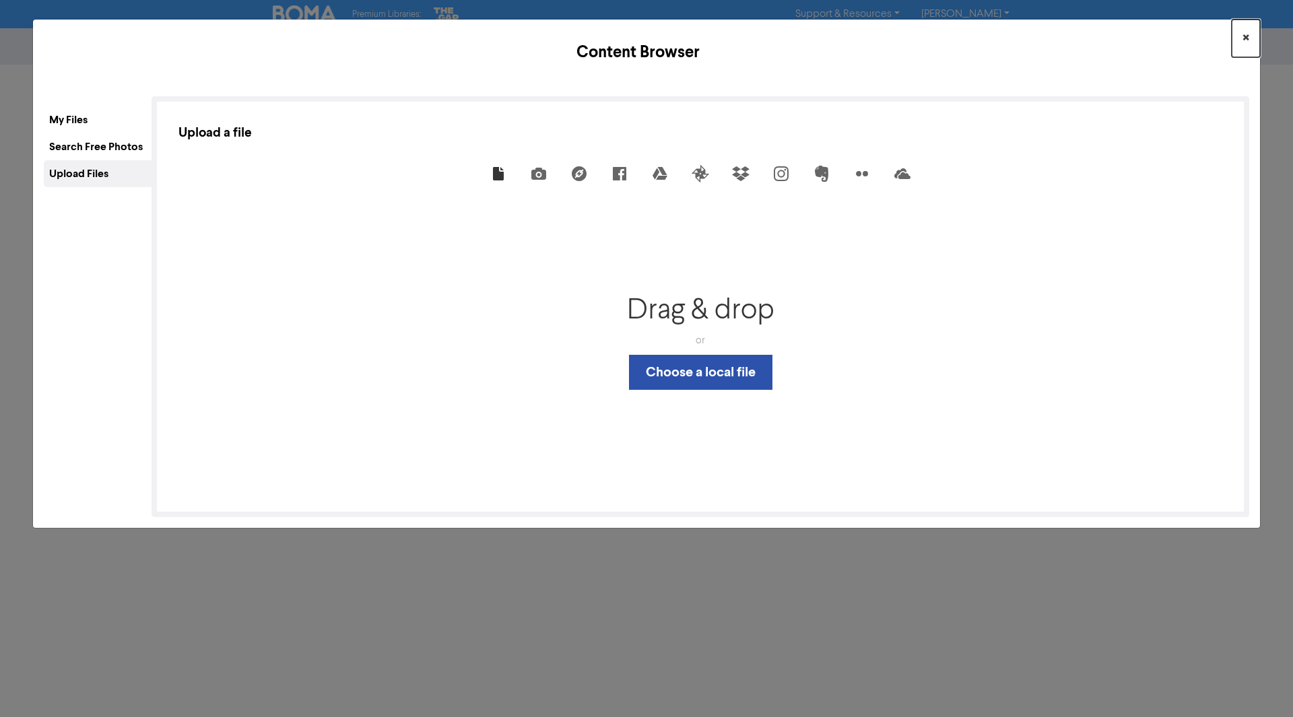
click at [1243, 33] on span "×" at bounding box center [1246, 38] width 7 height 20
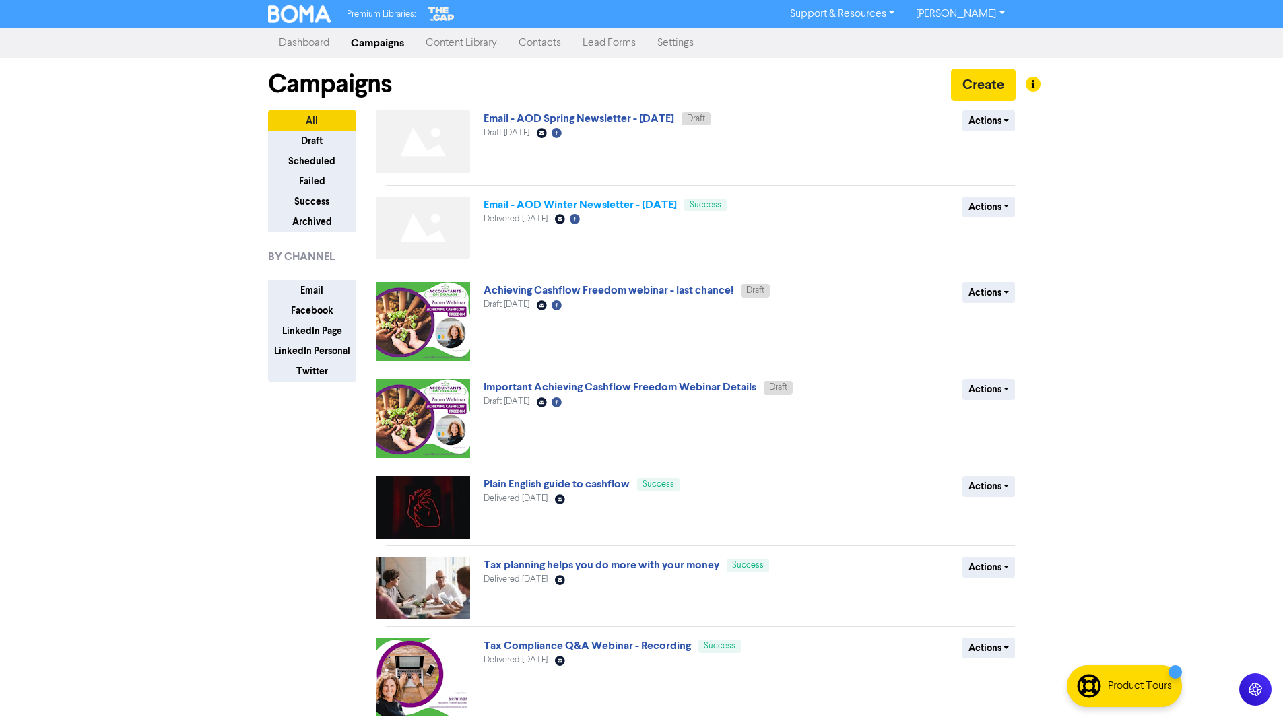
click at [641, 209] on link "Email - AOD Winter Newsletter - [DATE]" at bounding box center [580, 204] width 193 height 13
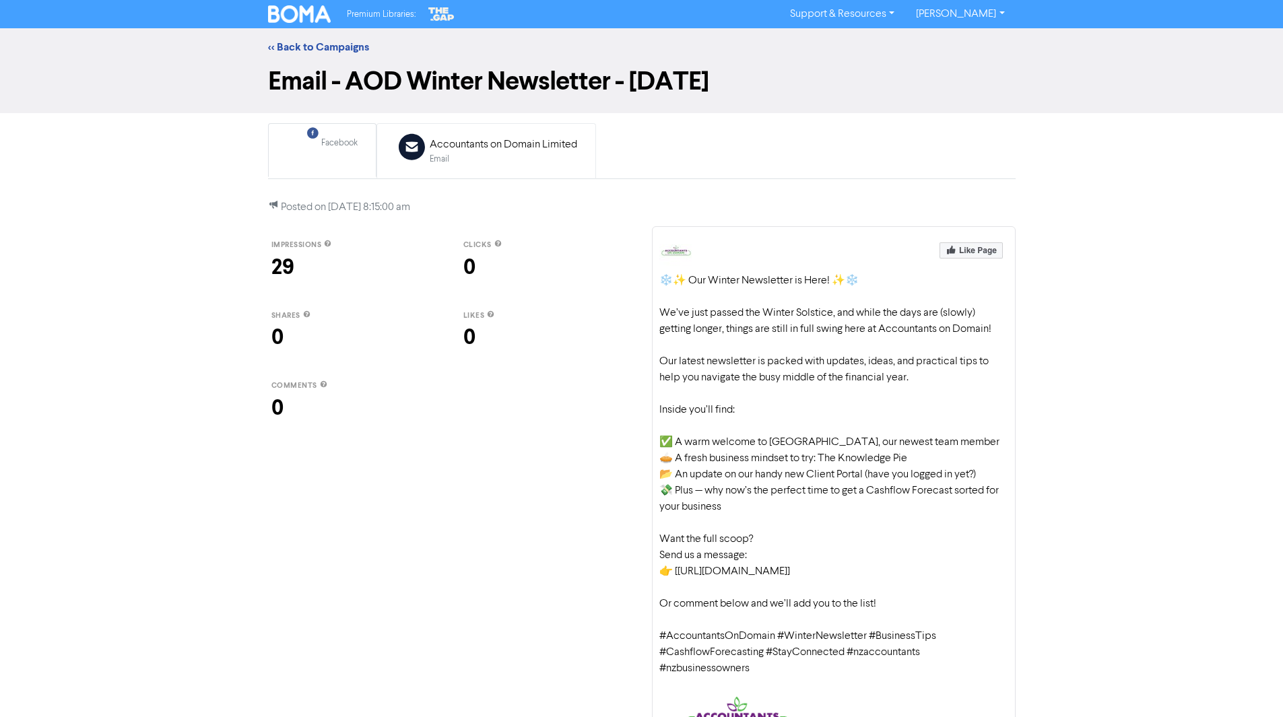
click at [469, 164] on div "Email" at bounding box center [503, 159] width 147 height 13
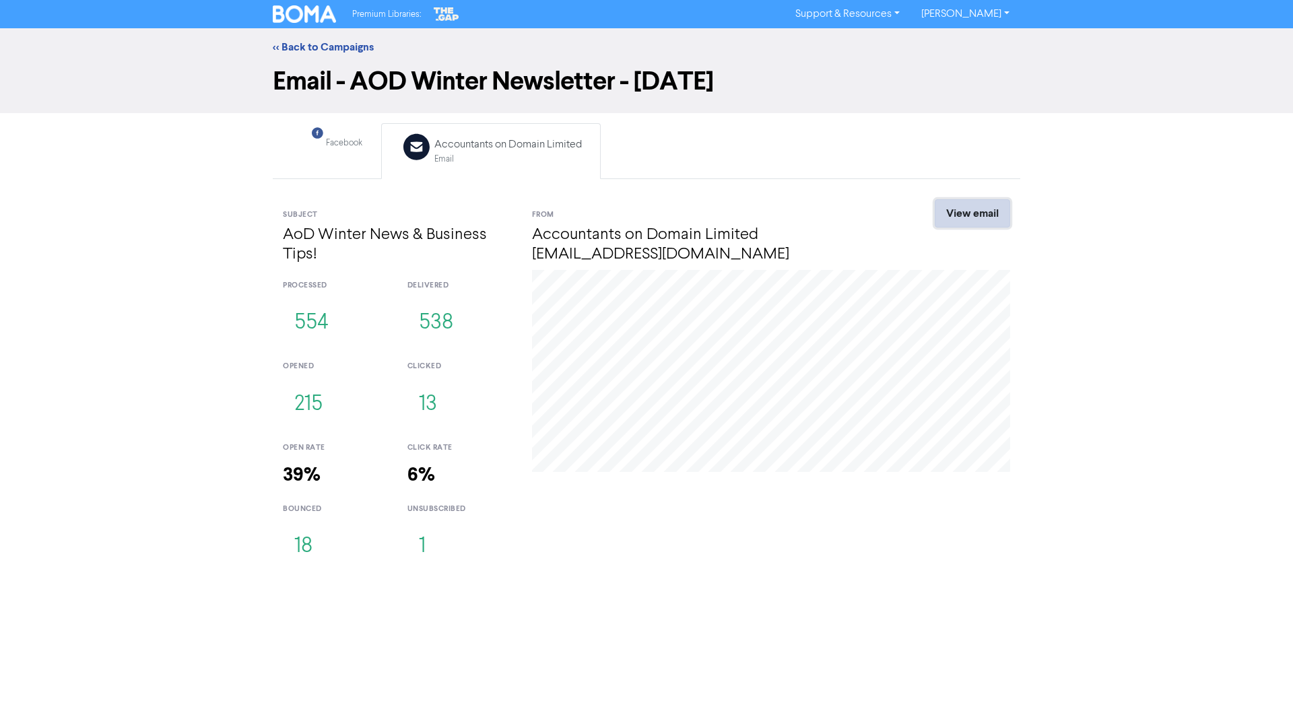
click at [983, 220] on link "View email" at bounding box center [972, 213] width 75 height 28
click at [956, 210] on link "View email" at bounding box center [972, 213] width 75 height 28
click at [328, 46] on link "<< Back to Campaigns" at bounding box center [323, 46] width 101 height 13
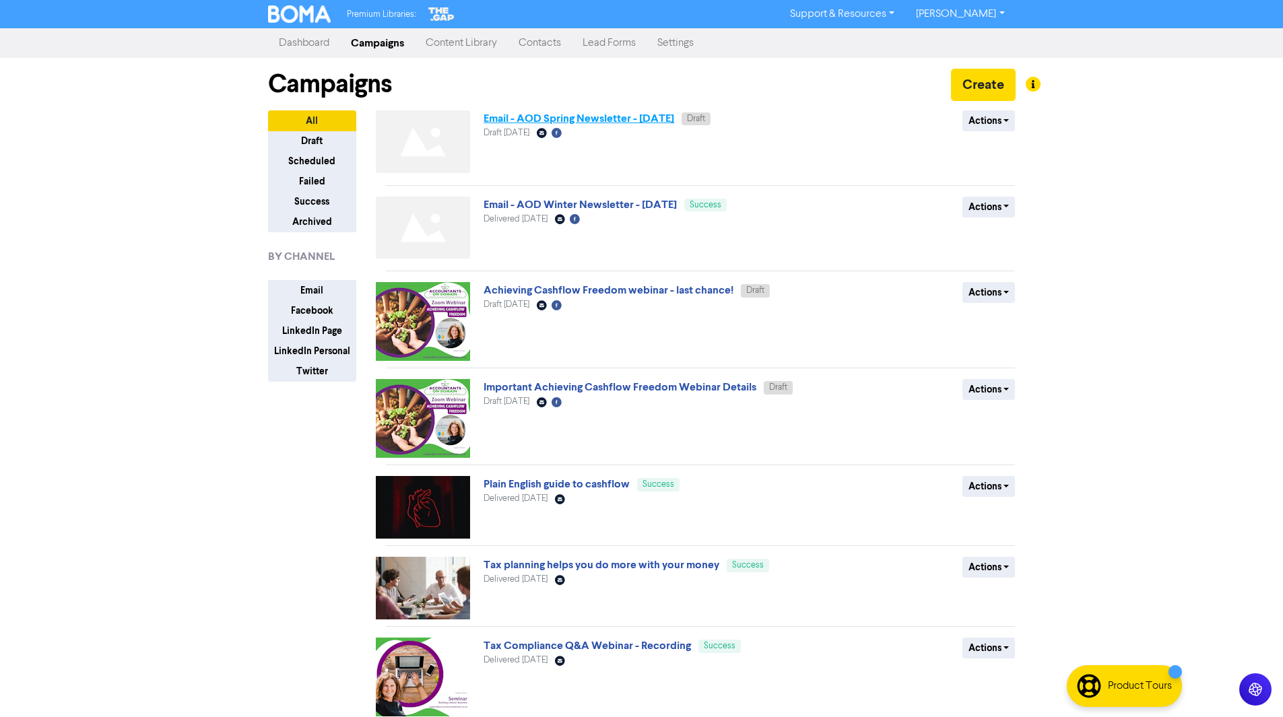
click at [618, 117] on link "Email - AOD Spring Newsletter - [DATE]" at bounding box center [579, 118] width 191 height 13
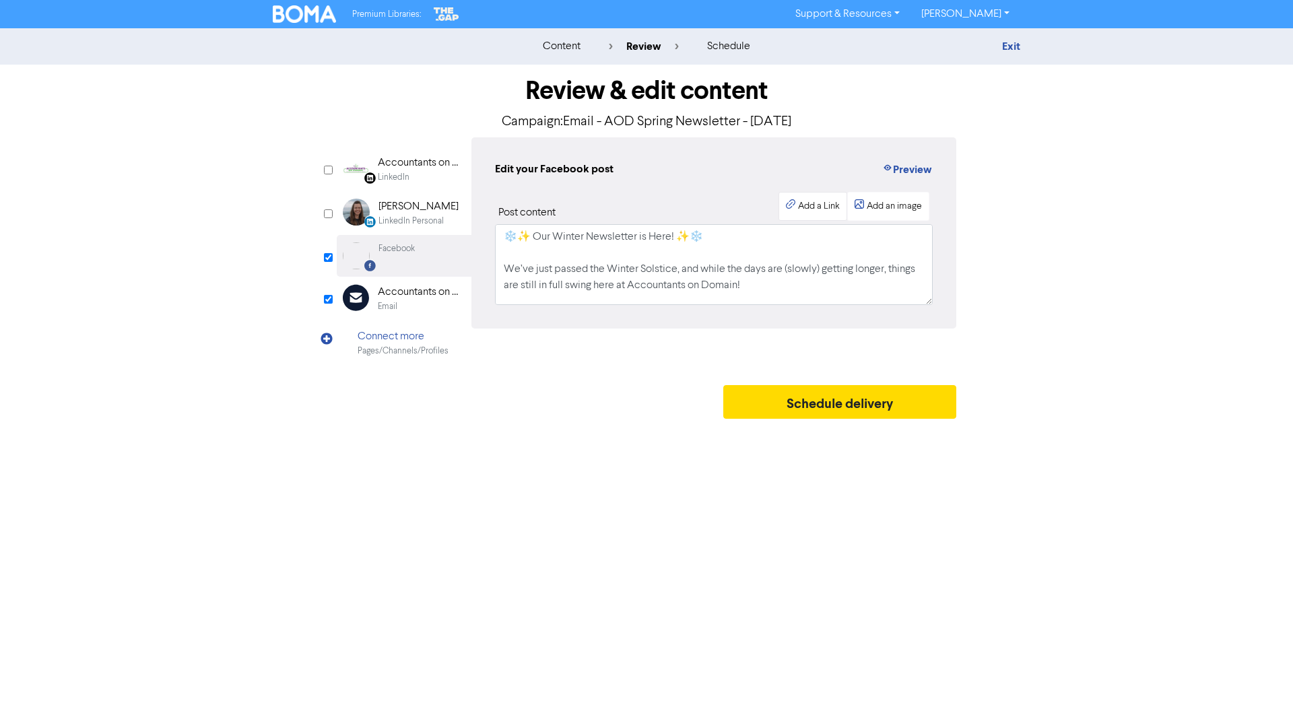
click at [818, 209] on div "Add a Link" at bounding box center [819, 206] width 42 height 14
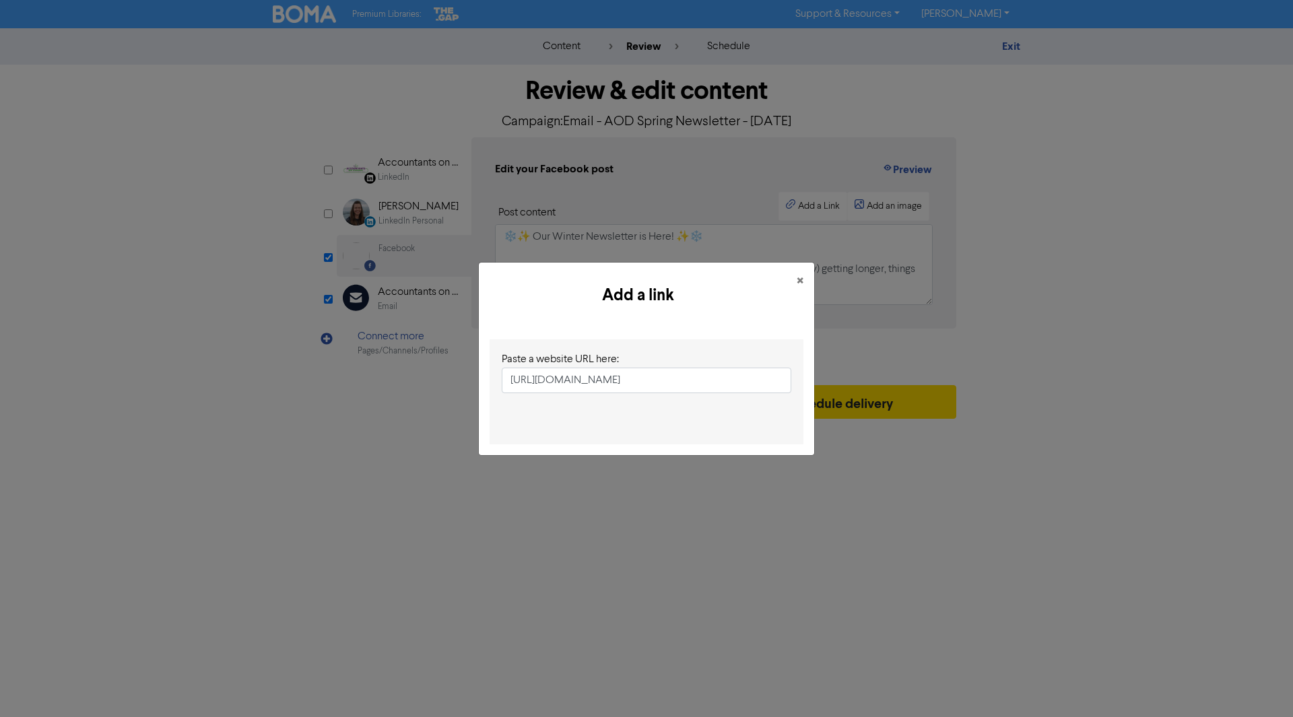
scroll to position [0, 275]
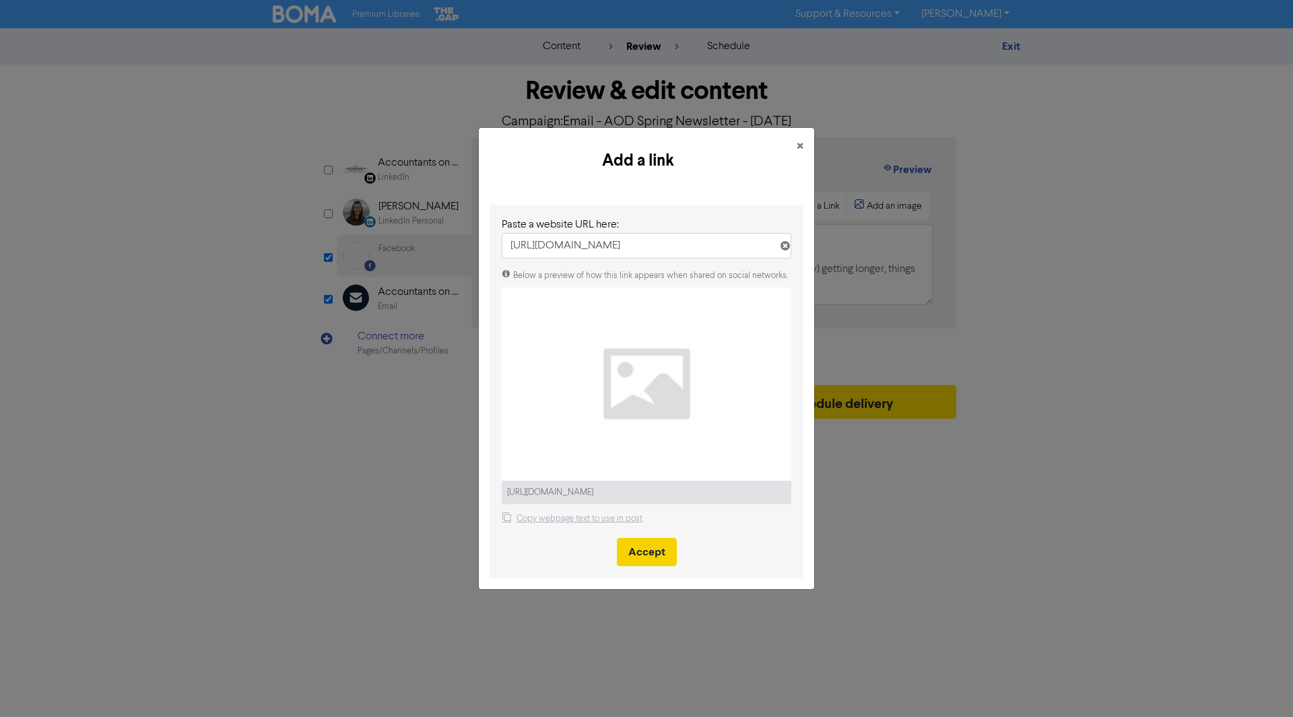
type input "[URL][DOMAIN_NAME]"
click at [649, 556] on button "Accept" at bounding box center [647, 552] width 60 height 28
select select "LEARN_MORE"
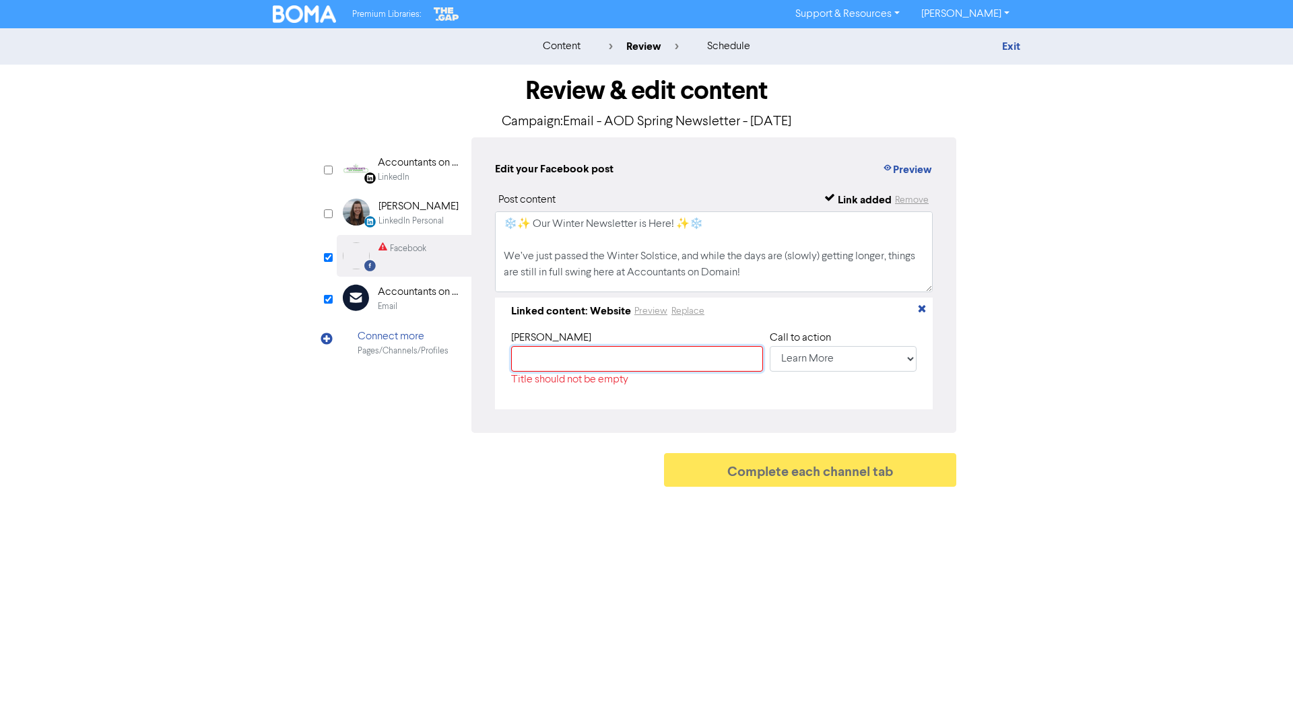
click at [610, 363] on input "text" at bounding box center [637, 359] width 252 height 26
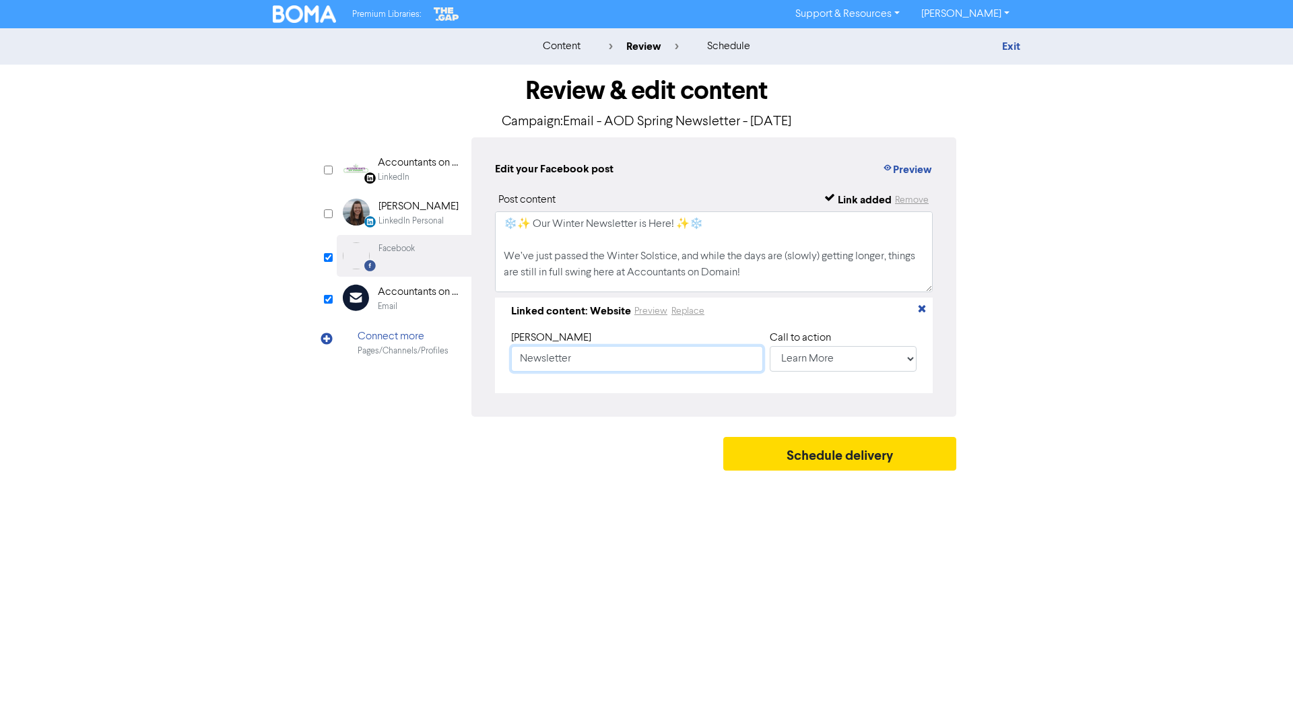
type input "Newsletter"
click at [873, 366] on select "No Button Shop Now Apply Now Book Now Buy Now Contact Us Download Learn More Se…" at bounding box center [843, 359] width 147 height 26
click at [770, 348] on select "No Button Shop Now Apply Now Book Now Buy Now Contact Us Download Learn More Se…" at bounding box center [843, 359] width 147 height 26
click at [713, 251] on textarea "❄️✨ Our Winter Newsletter is Here! ✨❄️ We’ve just passed the Winter Solstice, a…" at bounding box center [714, 251] width 438 height 81
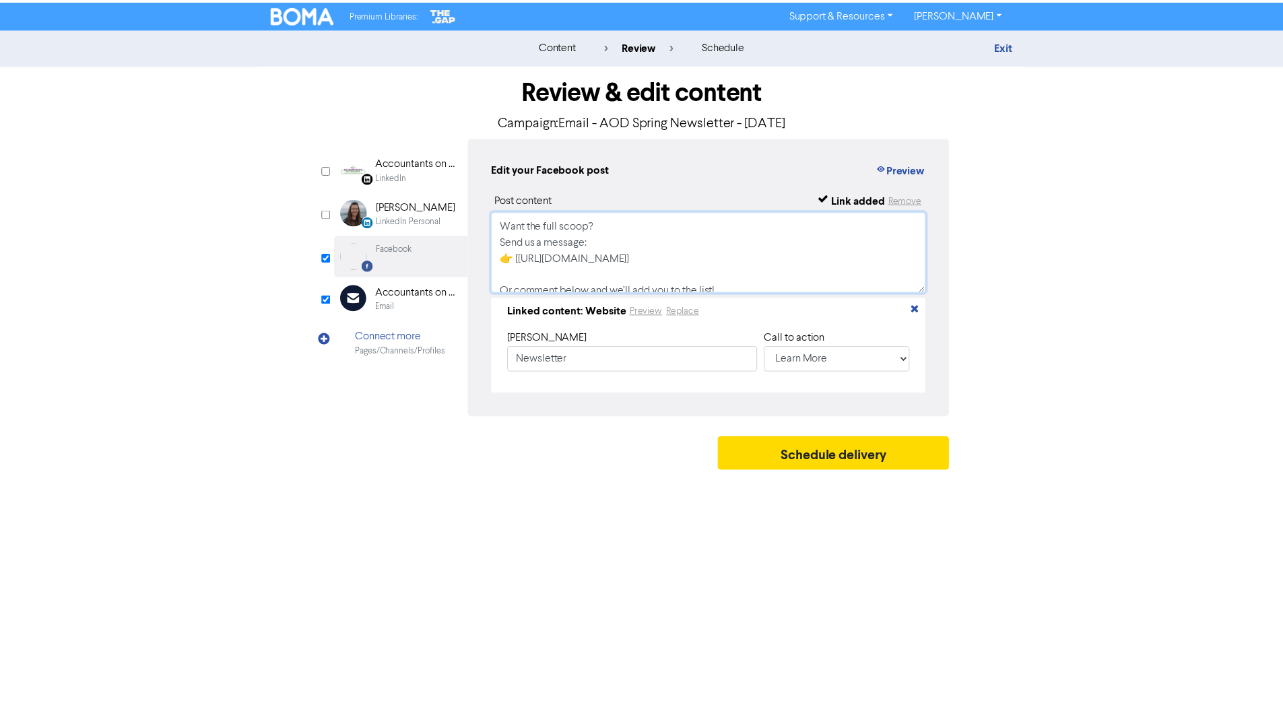
scroll to position [317, 0]
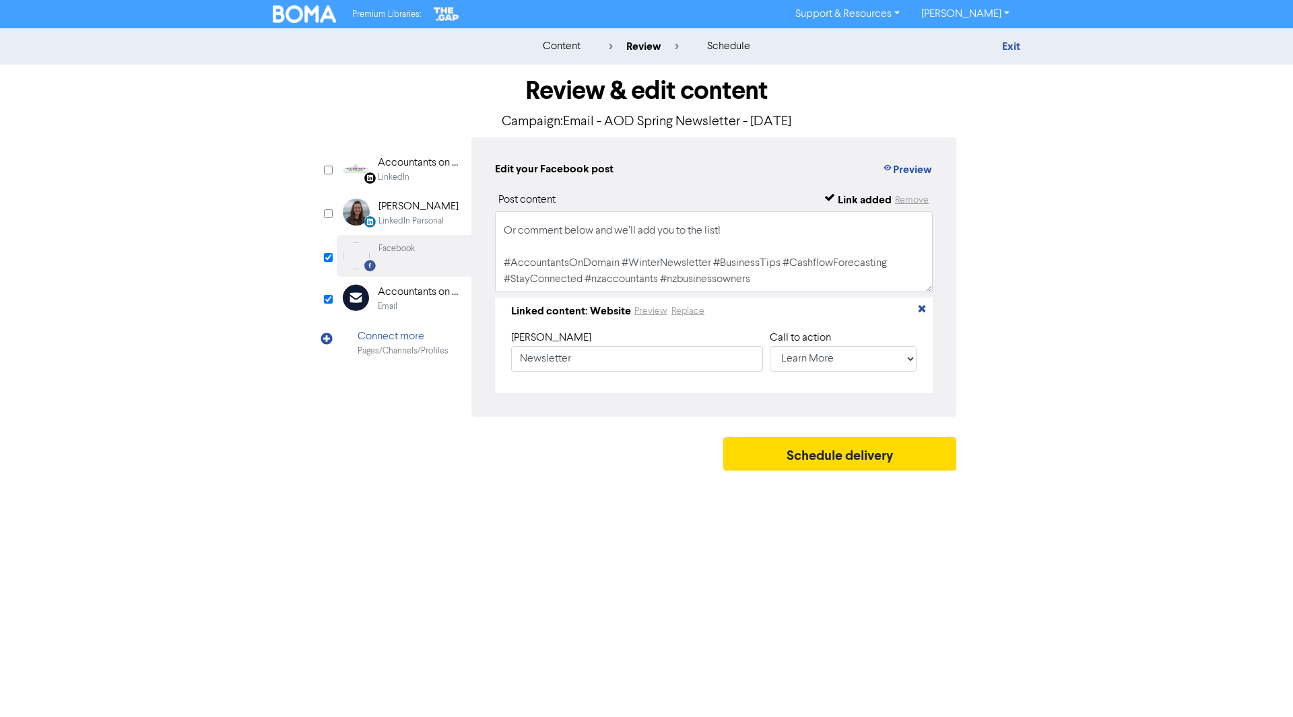
click at [400, 298] on div "Accountants on Domain Limited" at bounding box center [421, 292] width 86 height 16
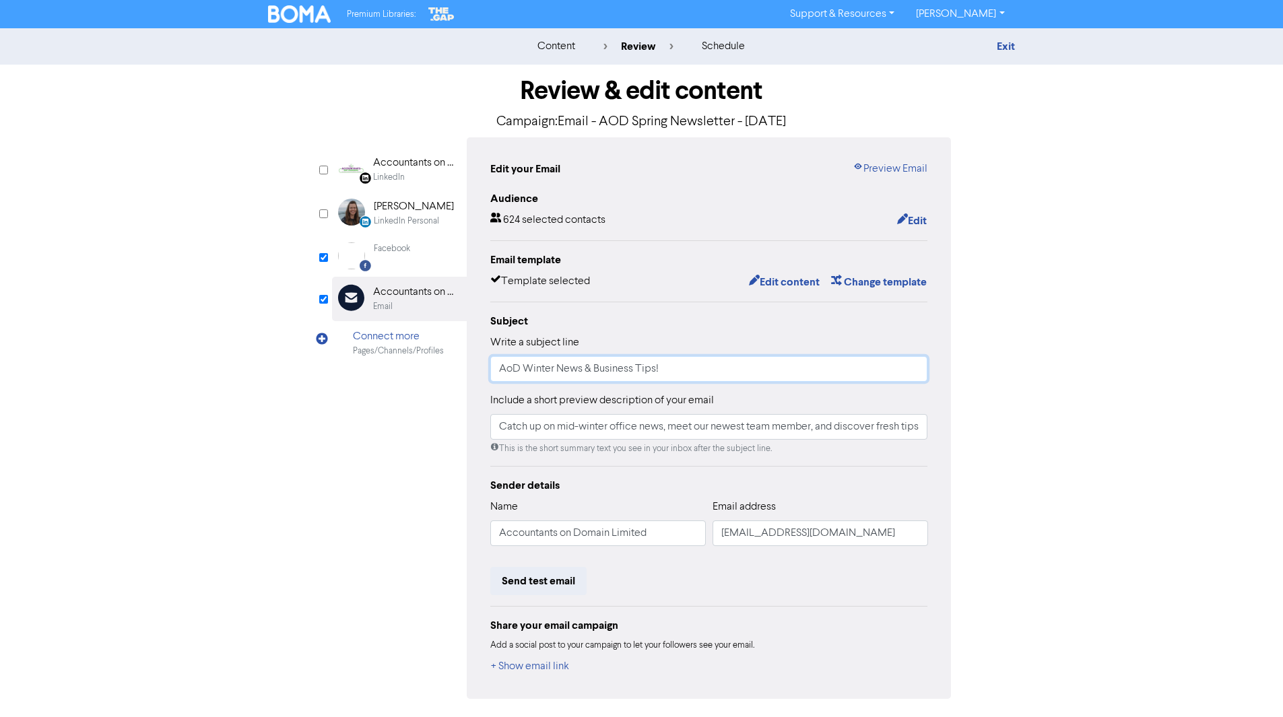
drag, startPoint x: 555, startPoint y: 374, endPoint x: 541, endPoint y: 374, distance: 14.1
click at [541, 374] on input "AoD Winter News & Business Tips!" at bounding box center [709, 369] width 438 height 26
click at [752, 433] on input "Catch up on mid-winter office news, meet our newest team member, and discover f…" at bounding box center [709, 427] width 438 height 26
drag, startPoint x: 497, startPoint y: 426, endPoint x: 1055, endPoint y: 438, distance: 557.8
click at [1055, 438] on div "content review schedule Exit Review & edit content Campaign: Email - AOD Spring…" at bounding box center [641, 393] width 1283 height 731
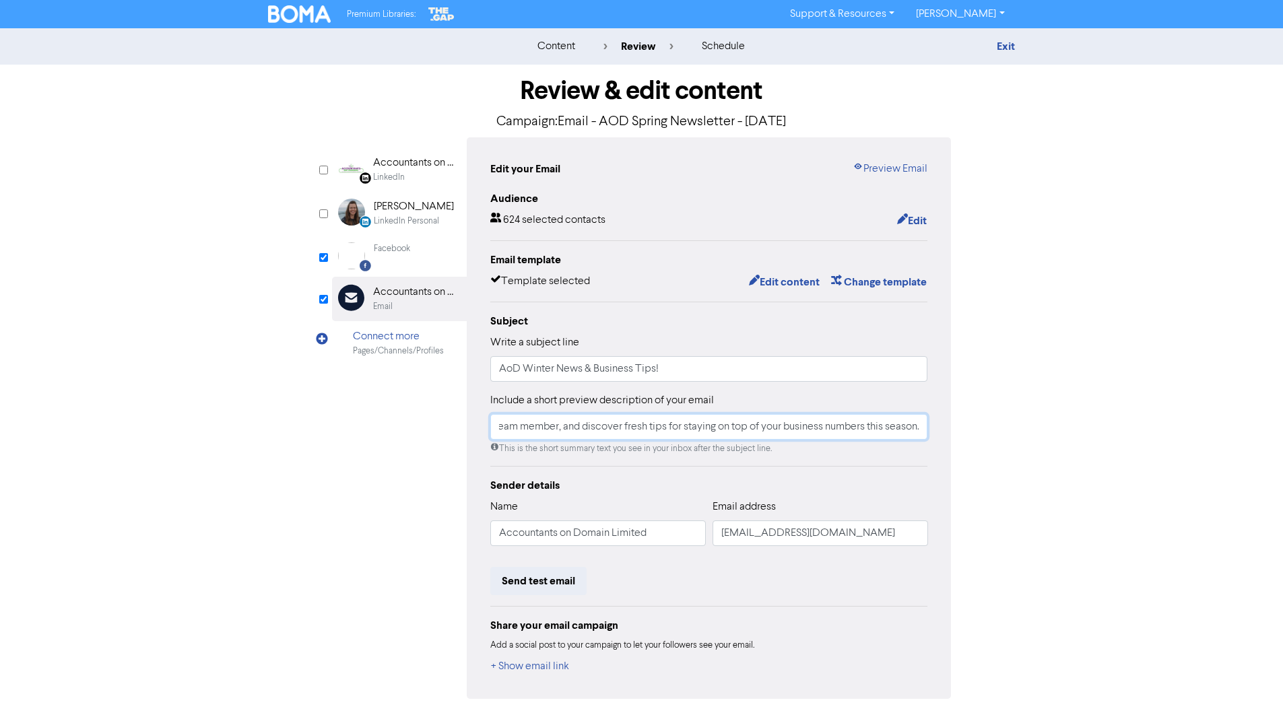
paste input "spring news from the AOD team — celebrating milestones, sharing tips, and helpi…"
type input "Catch up on spring news from the AOD team — celebrating milestones, sharing tip…"
drag, startPoint x: 676, startPoint y: 369, endPoint x: 478, endPoint y: 373, distance: 198.1
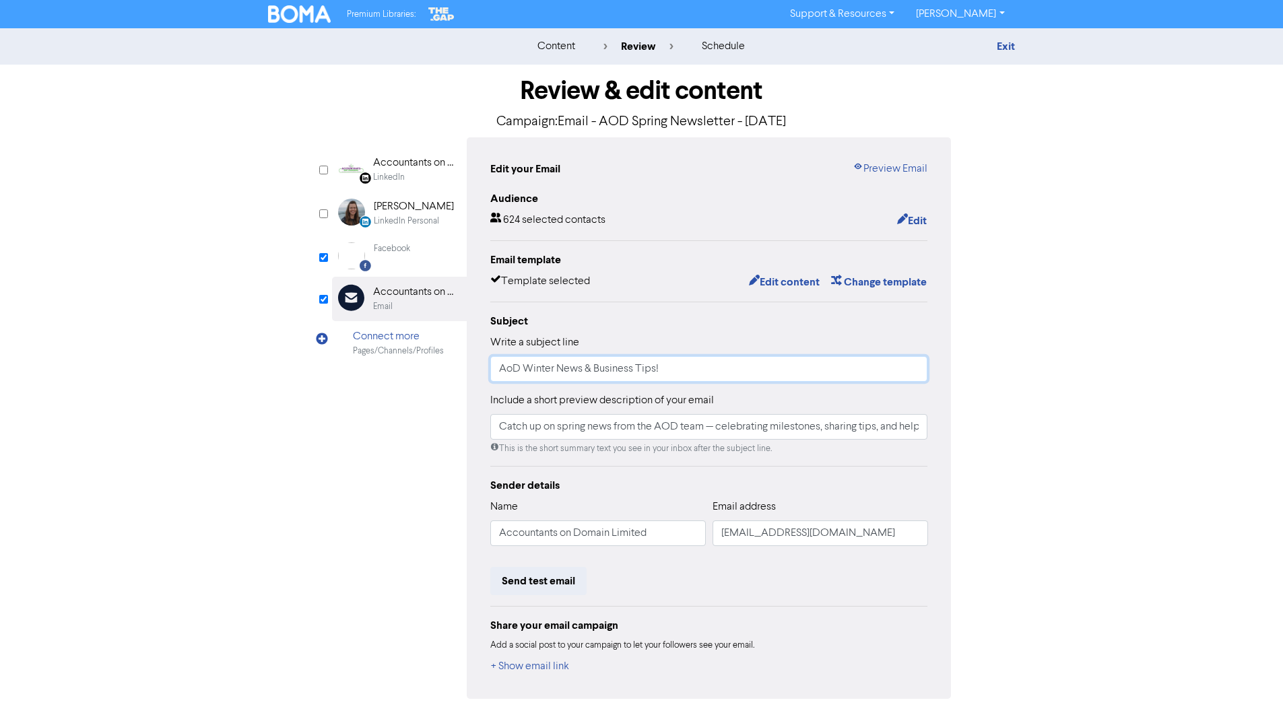
click at [478, 373] on div "Edit your Email Preview Email Audience 624 selected contacts Edit Email templat…" at bounding box center [709, 418] width 485 height 562
paste input "Celebrations, tips & fresh updates this season"
click at [519, 366] on input "Newletter filled with Celebrations, tips & fresh updates from the AOD team" at bounding box center [709, 369] width 438 height 26
click at [608, 373] on input "Newsletter filled with Celebrations, tips & fresh updates from the AOD team" at bounding box center [709, 369] width 438 height 26
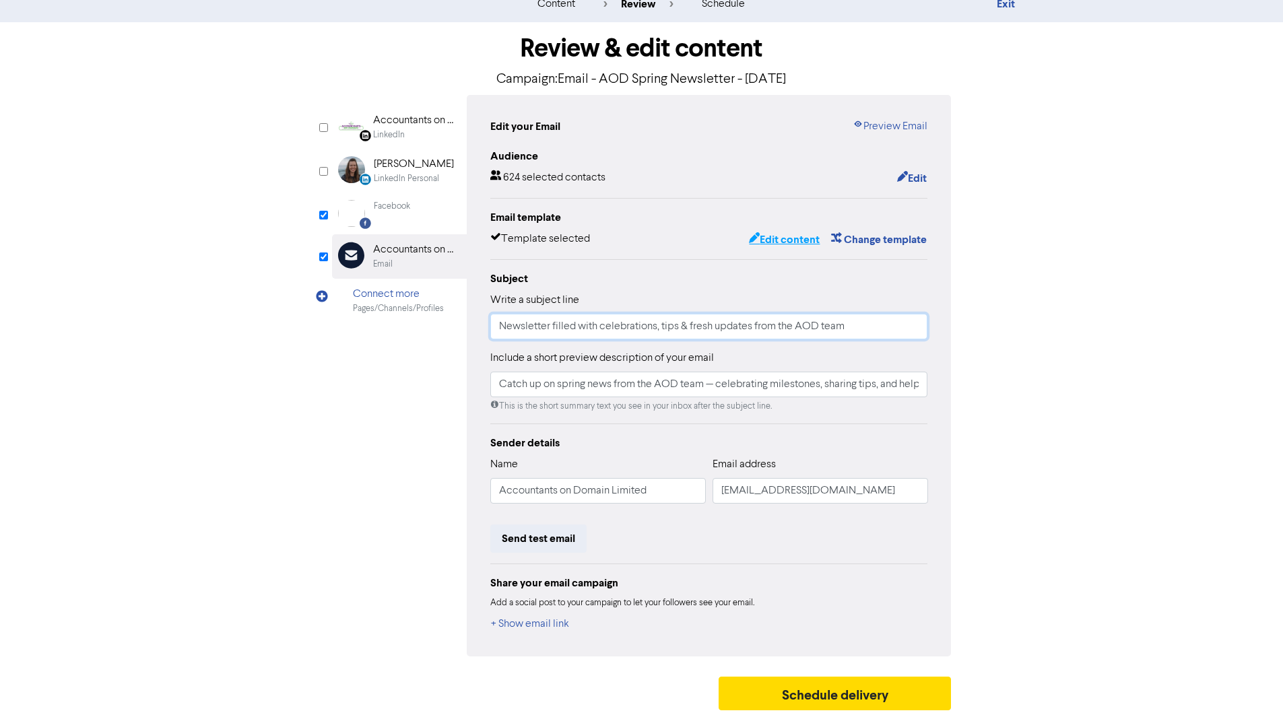
type input "Newsletter filled with celebrations, tips & fresh updates from the AOD team"
click at [787, 238] on button "Edit content" at bounding box center [784, 240] width 72 height 18
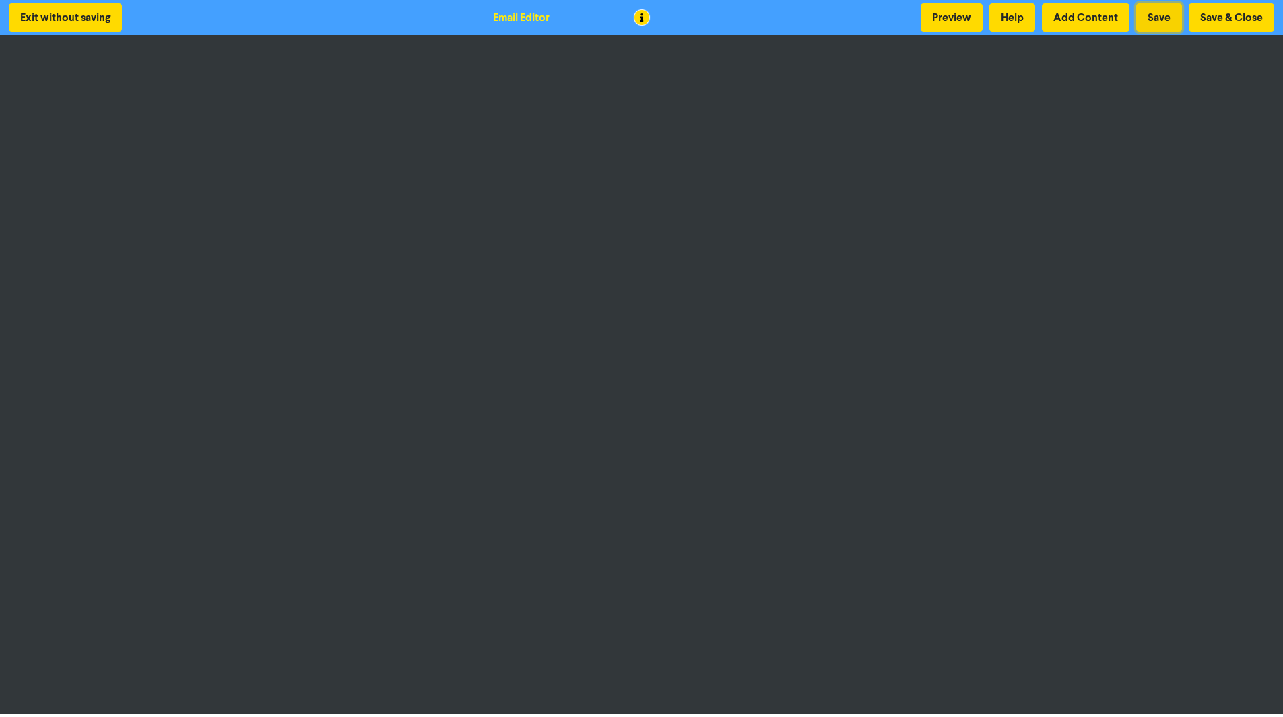
click at [1158, 15] on button "Save" at bounding box center [1159, 17] width 46 height 28
click at [935, 25] on button "Preview" at bounding box center [952, 17] width 62 height 28
click at [1156, 24] on button "Save" at bounding box center [1159, 17] width 46 height 28
click at [960, 22] on button "Preview" at bounding box center [952, 17] width 62 height 28
click at [1214, 12] on button "Save & Close" at bounding box center [1232, 17] width 86 height 28
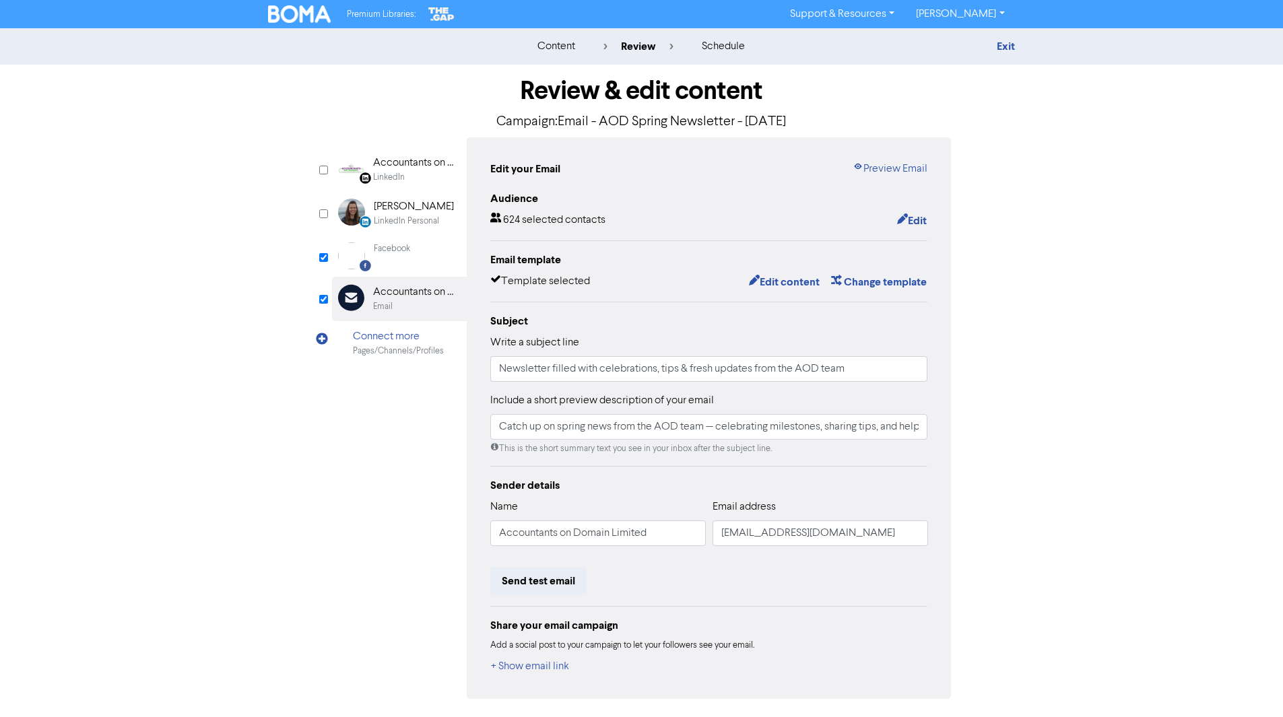
click at [389, 249] on div "Facebook" at bounding box center [392, 248] width 36 height 13
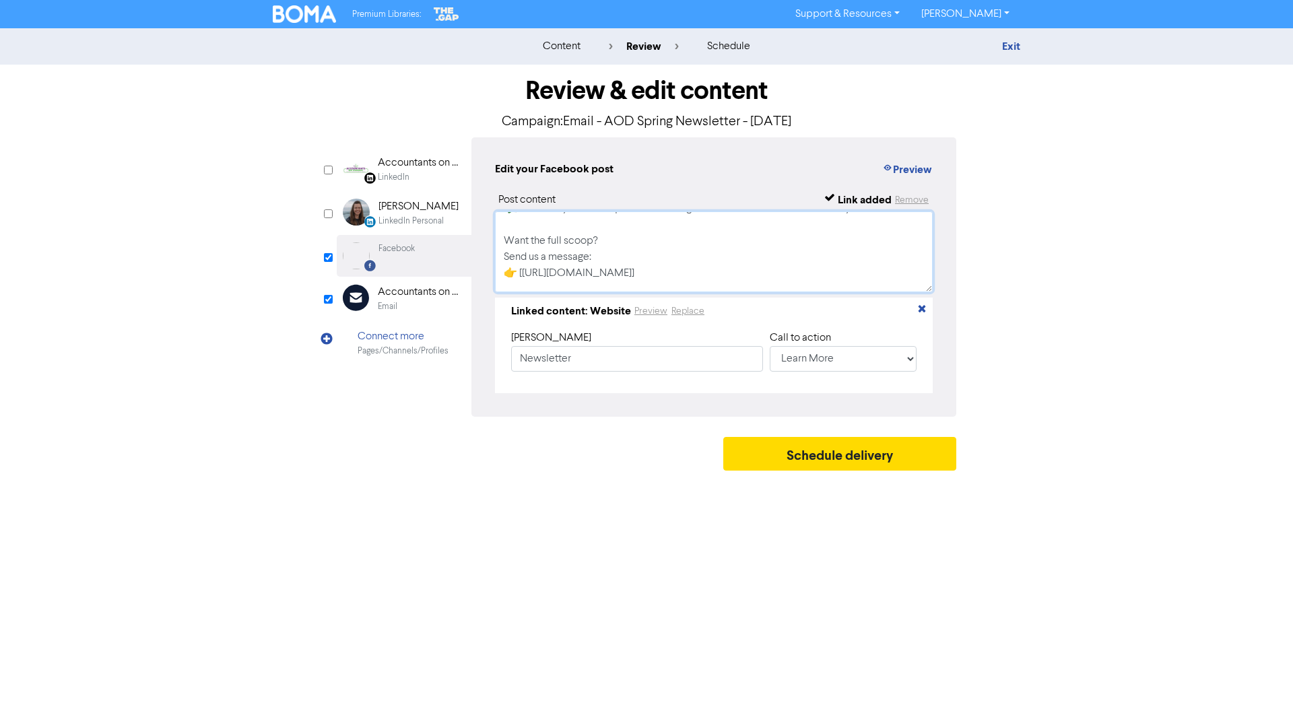
scroll to position [249, 0]
drag, startPoint x: 737, startPoint y: 233, endPoint x: 626, endPoint y: 259, distance: 114.7
click at [628, 264] on textarea "❄️✨ Our Winter Newsletter is Here! ✨❄️ We’ve just passed the Winter Solstice, a…" at bounding box center [714, 251] width 438 height 81
click at [621, 236] on textarea "❄️✨ Our Winter Newsletter is Here! ✨❄️ We’ve just passed the Winter Solstice, a…" at bounding box center [714, 251] width 438 height 81
drag, startPoint x: 610, startPoint y: 234, endPoint x: 529, endPoint y: 234, distance: 80.8
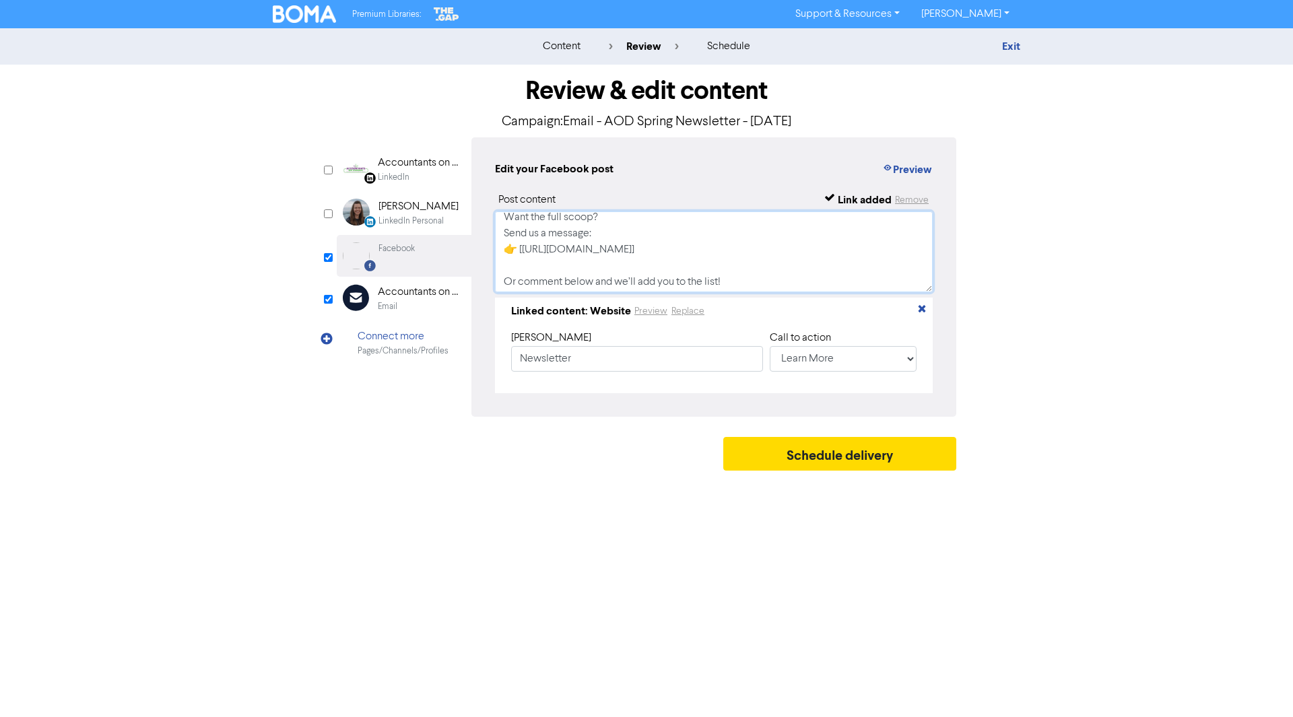
click at [529, 234] on textarea "❄️✨ Our Winter Newsletter is Here! ✨❄️ We’ve just passed the Winter Solstice, a…" at bounding box center [714, 251] width 438 height 81
click at [564, 240] on textarea "❄️✨ Our Winter Newsletter is Here! ✨❄️ We’ve just passed the Winter Solstice, a…" at bounding box center [714, 251] width 438 height 81
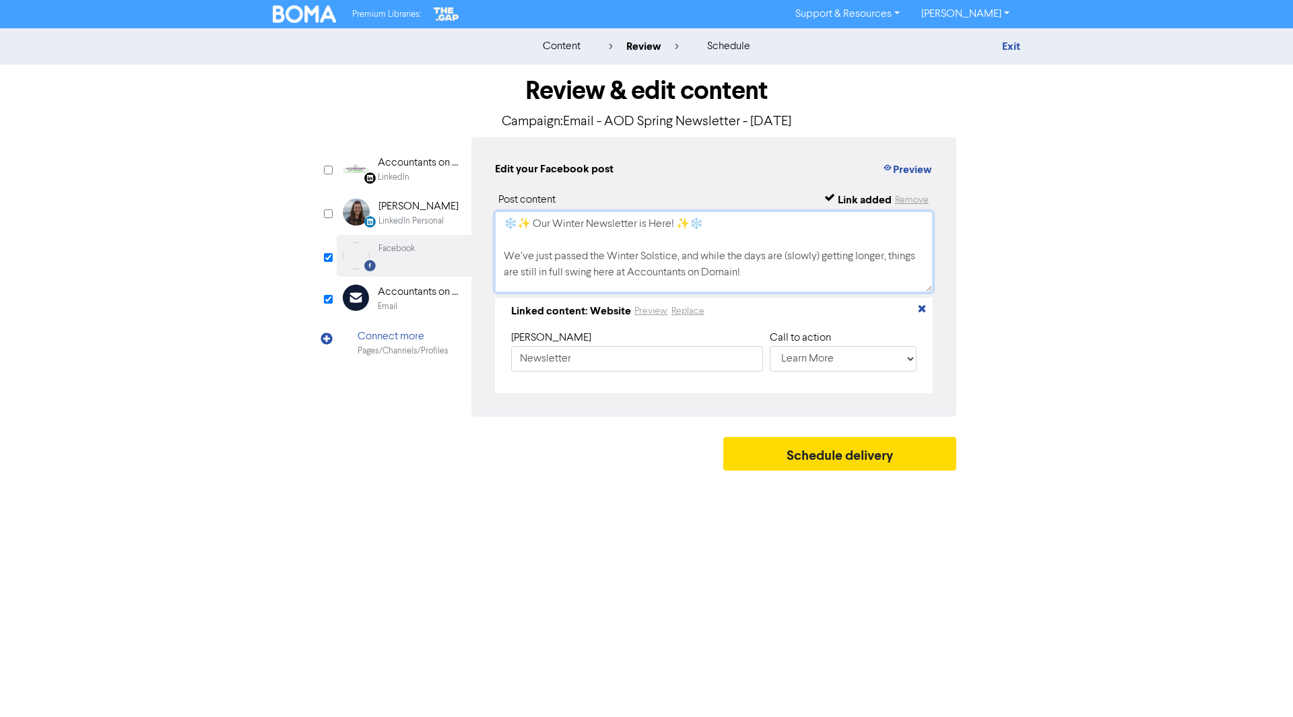
drag, startPoint x: 571, startPoint y: 271, endPoint x: 506, endPoint y: 201, distance: 95.3
click at [506, 201] on div "Post content Link added Remove ❄️✨ Our Winter Newsletter is Here! ✨❄️ We’ve jus…" at bounding box center [714, 292] width 438 height 201
paste textarea "🌸 Spring is in the air! 🌸 We’ve just sent out our Spring newsletter, and it’s p…"
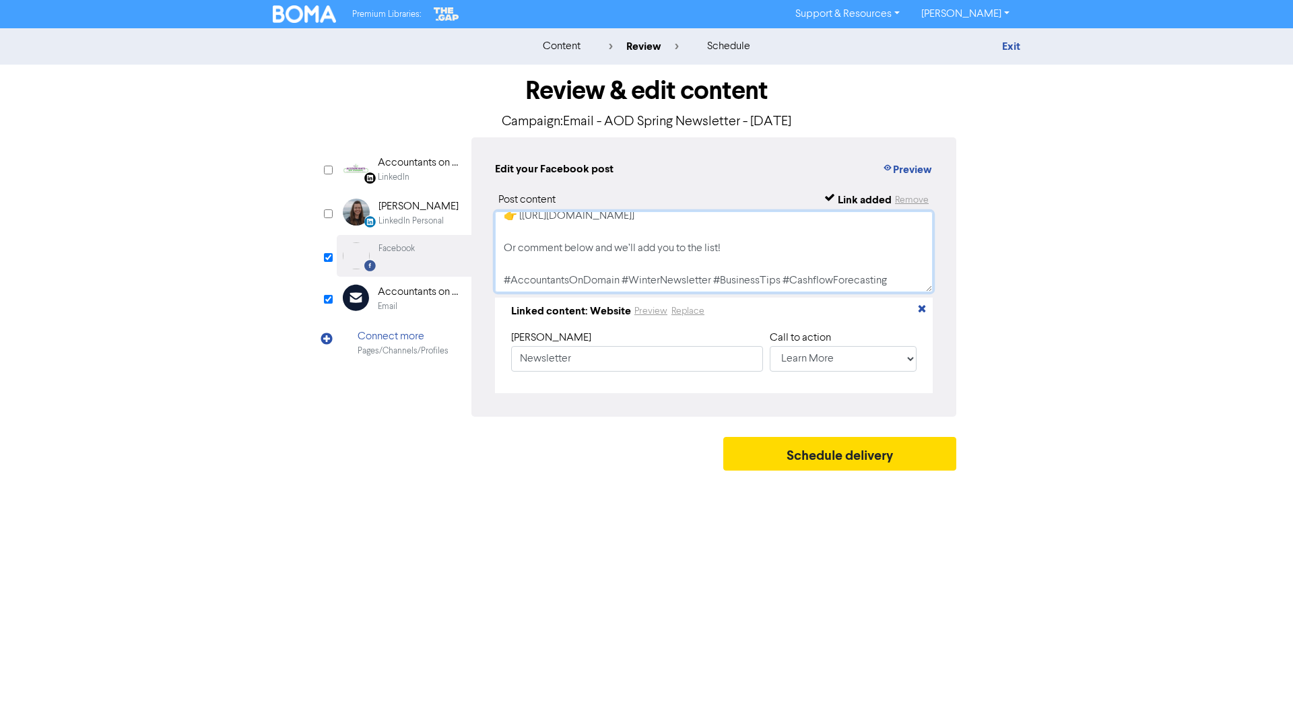
scroll to position [236, 0]
click at [661, 263] on textarea "🌸 Spring is in the air! 🌸 We’ve just sent out our Spring newsletter, and it’s p…" at bounding box center [714, 251] width 438 height 81
click at [799, 275] on textarea "🌸 Spring is in the air! 🌸 We’ve just sent out our Spring newsletter, and it’s p…" at bounding box center [714, 251] width 438 height 81
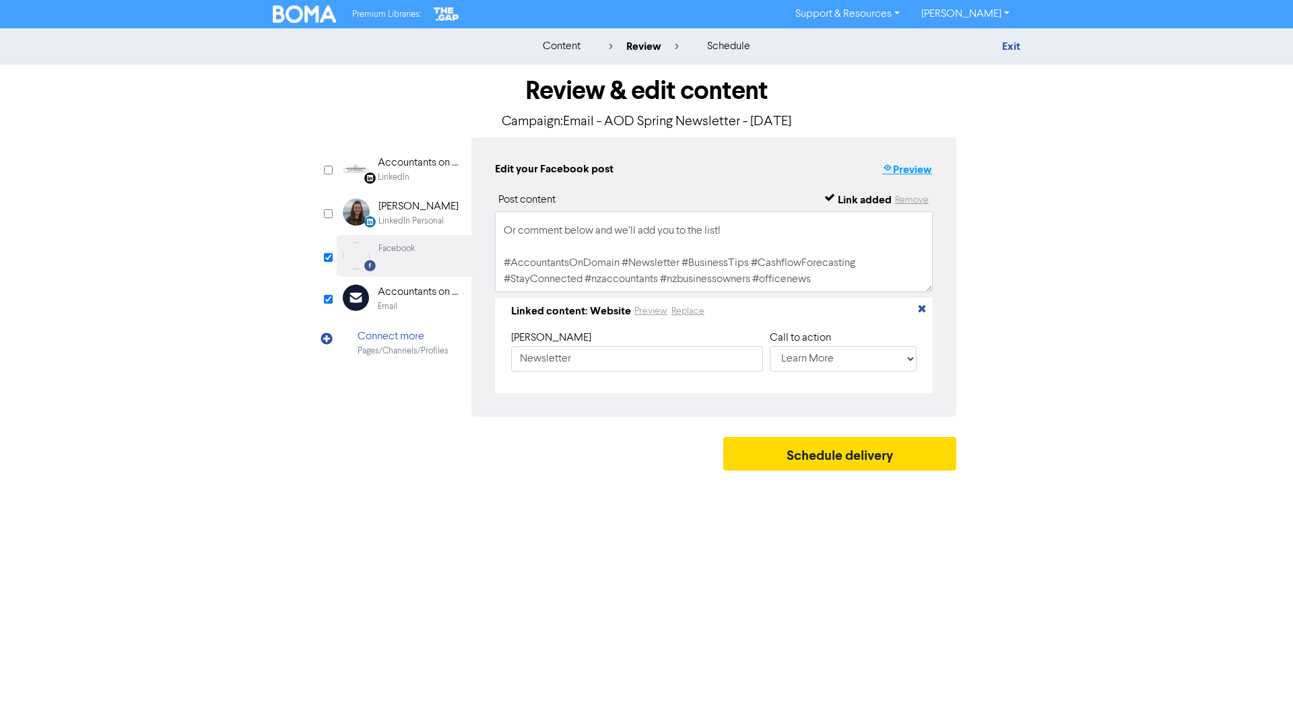
click at [905, 170] on button "Preview" at bounding box center [907, 170] width 51 height 18
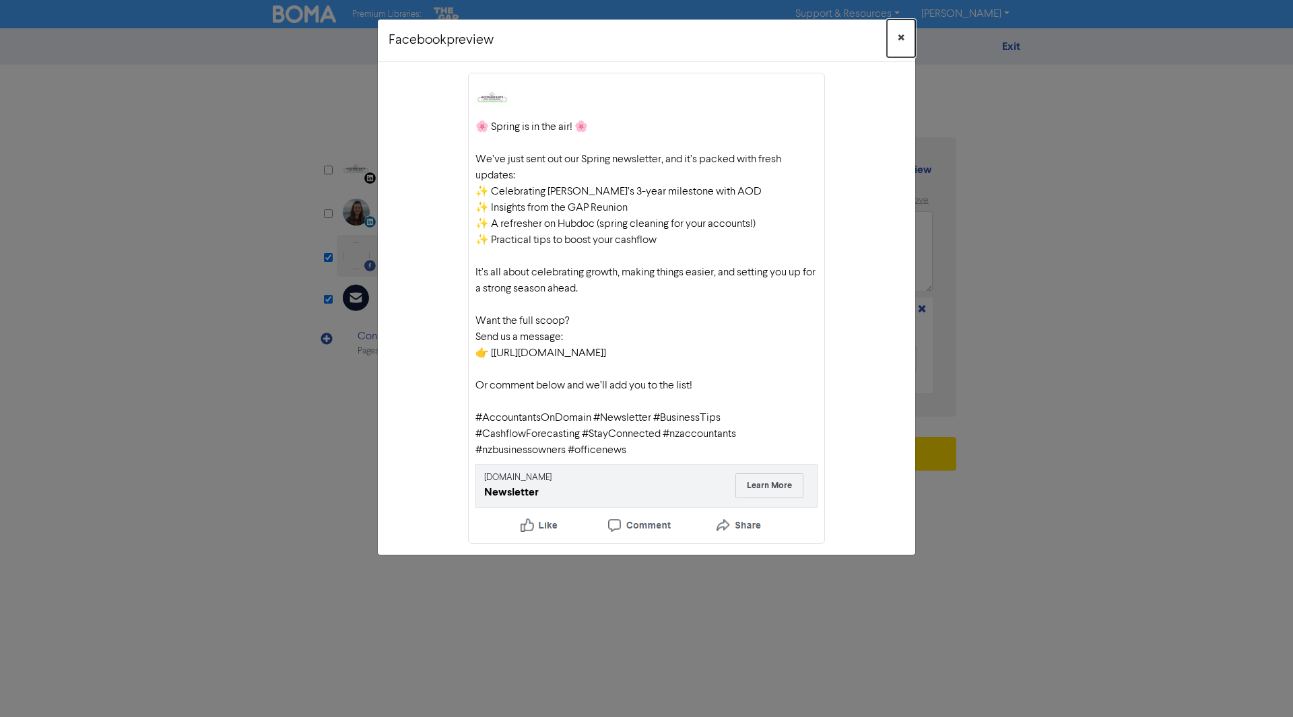
click at [896, 38] on button "×" at bounding box center [901, 39] width 28 height 38
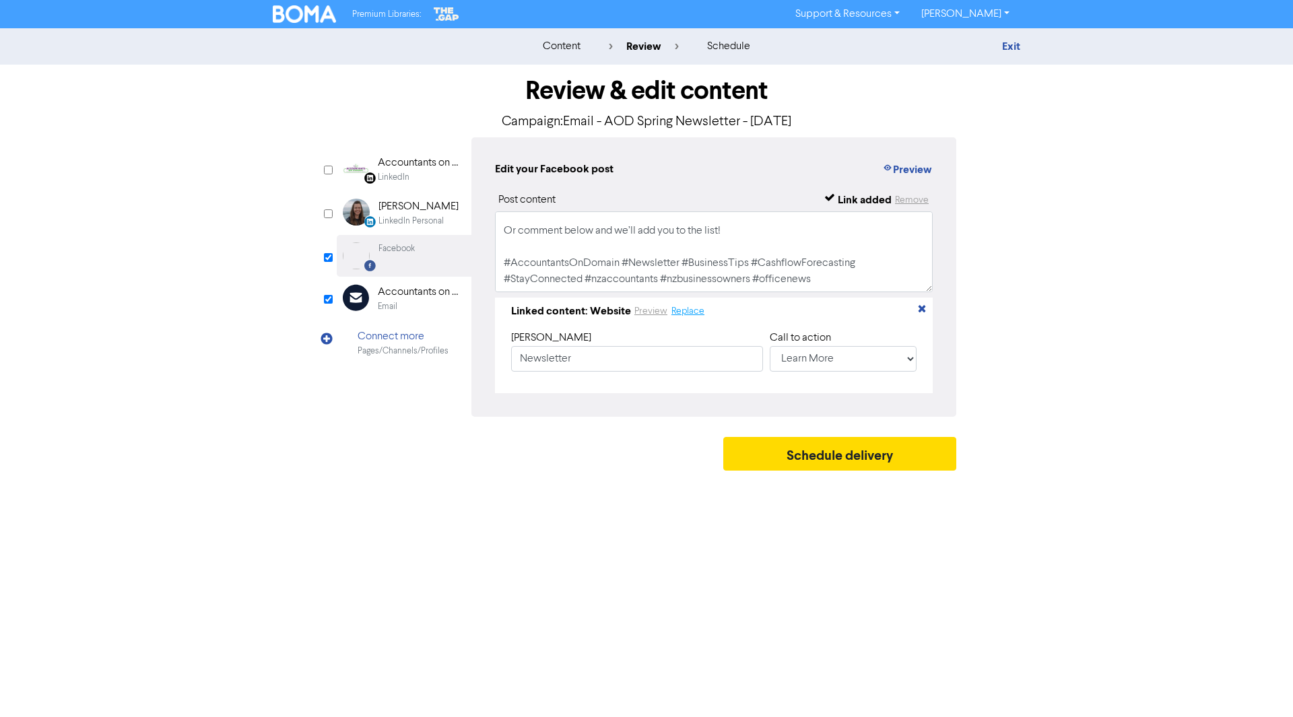
click at [692, 314] on button "Replace" at bounding box center [688, 311] width 34 height 15
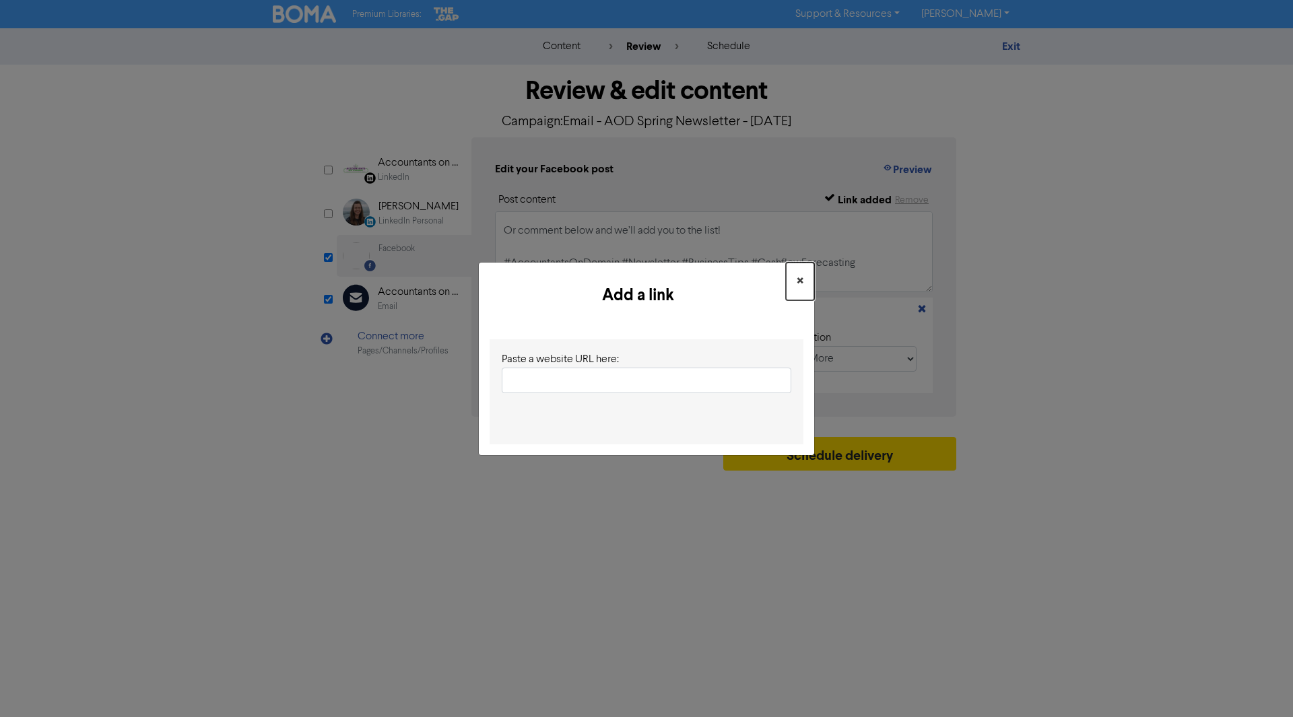
click at [797, 284] on span "×" at bounding box center [800, 281] width 7 height 20
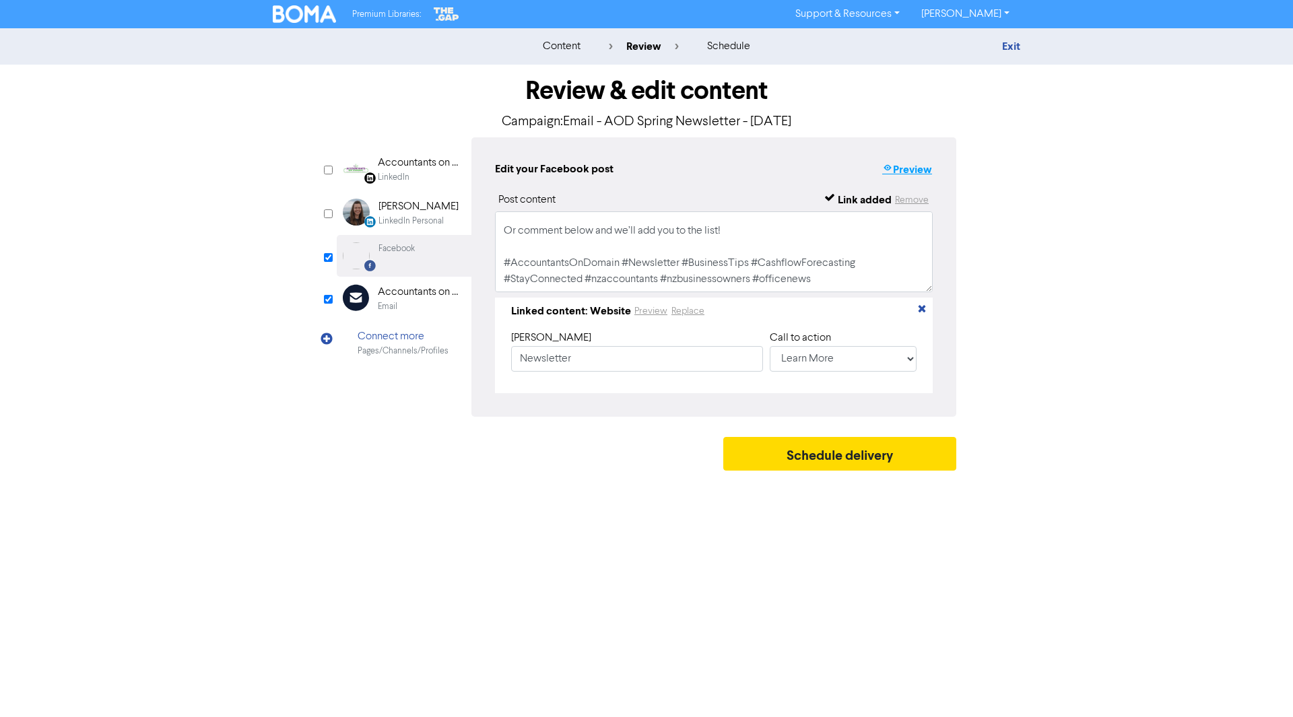
click at [907, 174] on button "Preview" at bounding box center [907, 170] width 51 height 18
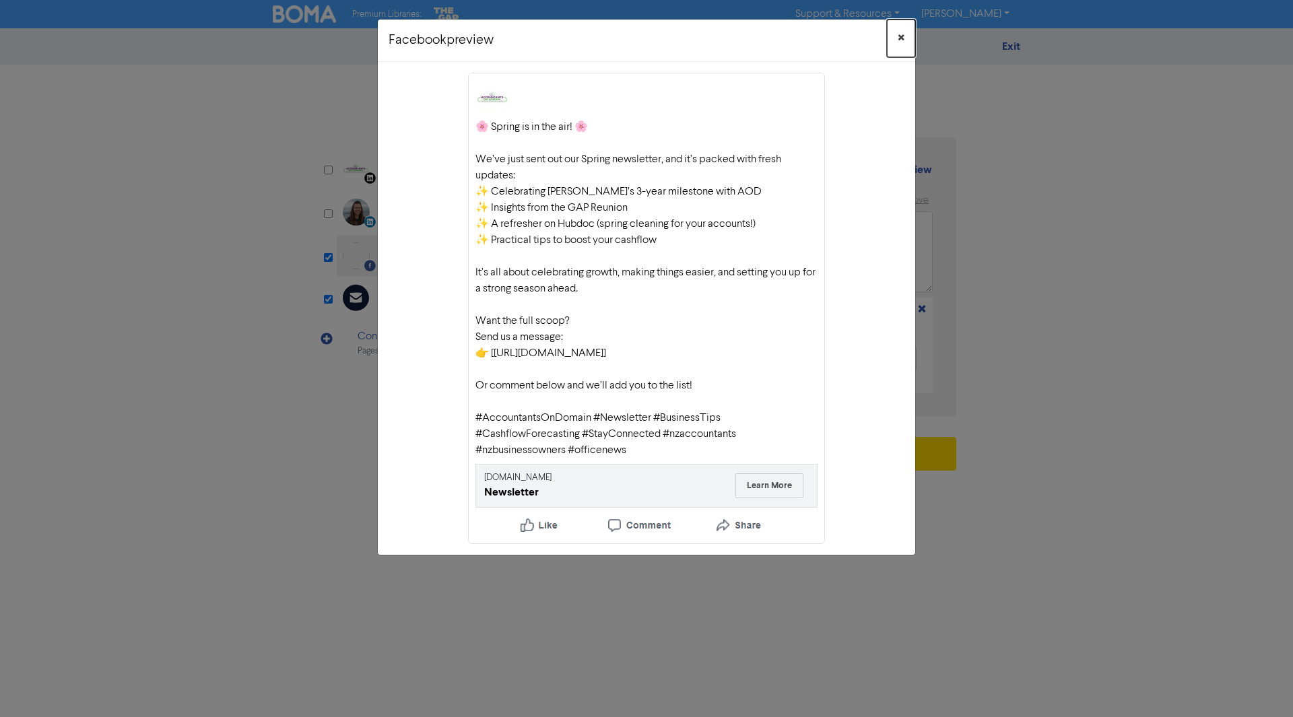
click at [896, 45] on button "×" at bounding box center [901, 39] width 28 height 38
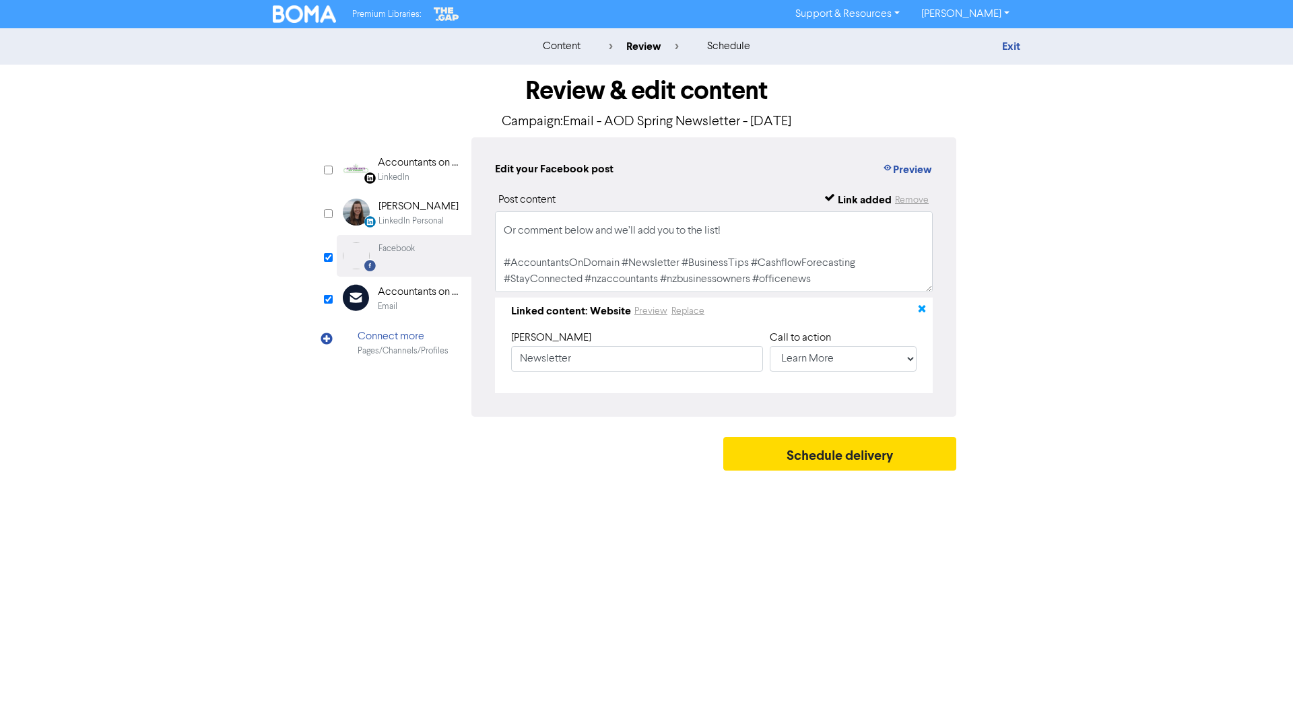
click at [921, 311] on icon "button" at bounding box center [922, 311] width 11 height 11
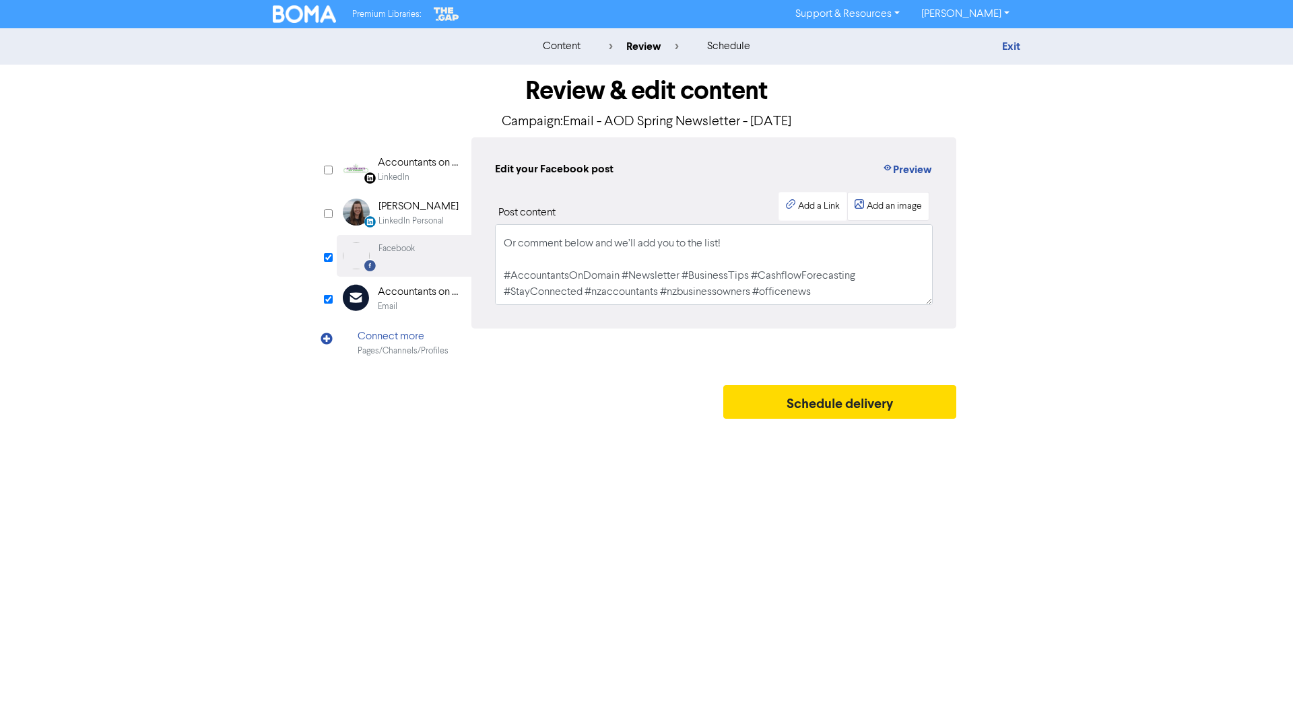
click at [884, 208] on div "Add an image" at bounding box center [894, 206] width 55 height 14
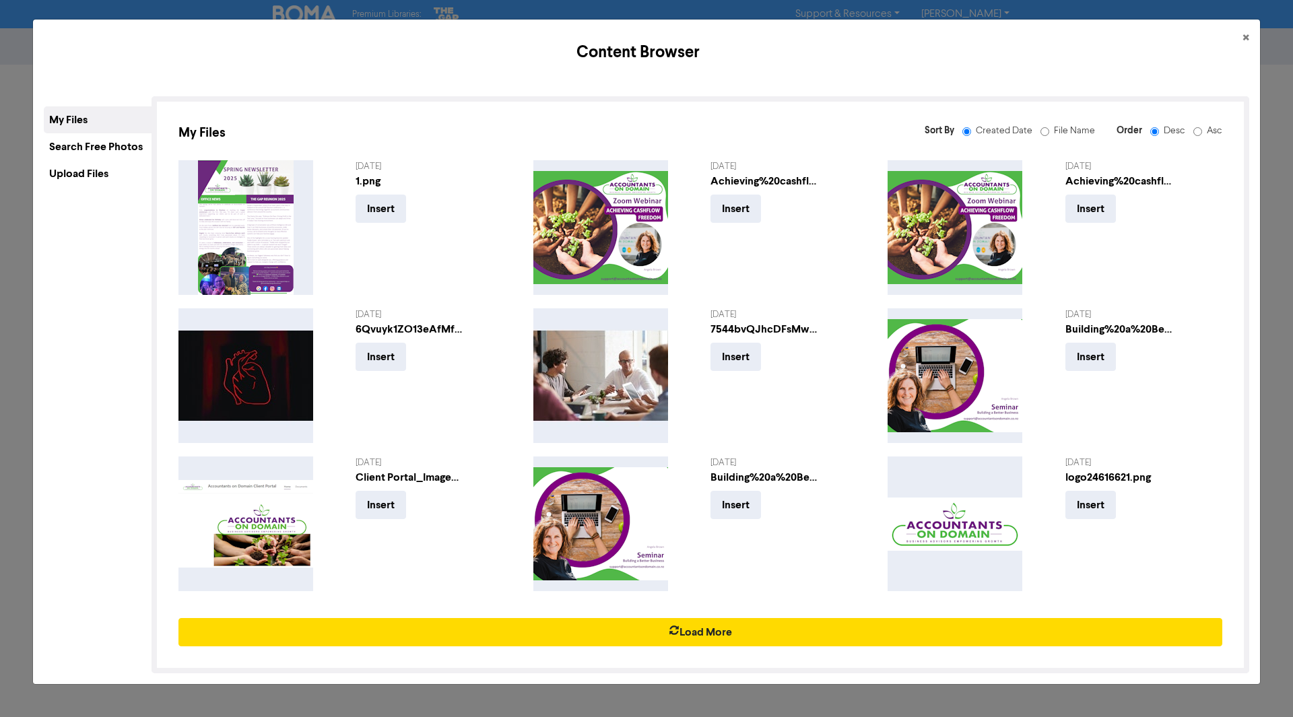
scroll to position [2, 0]
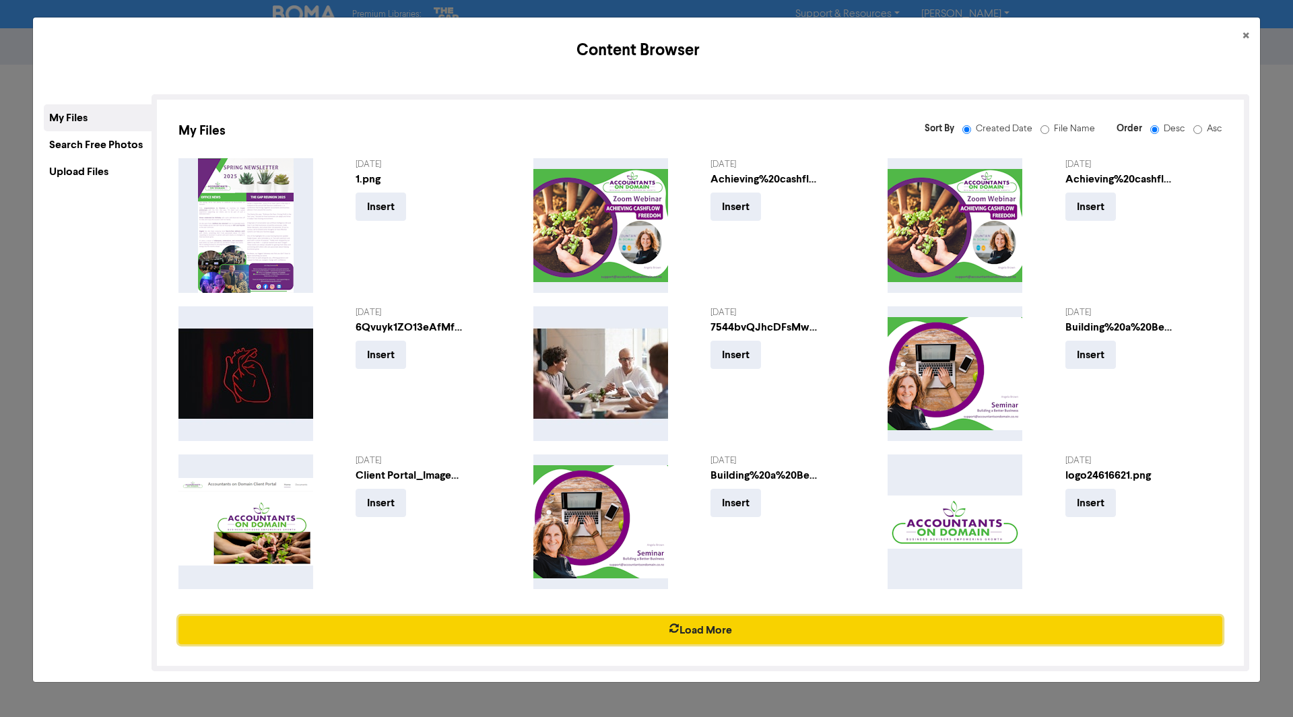
click at [693, 626] on button "Load More" at bounding box center [700, 630] width 1044 height 28
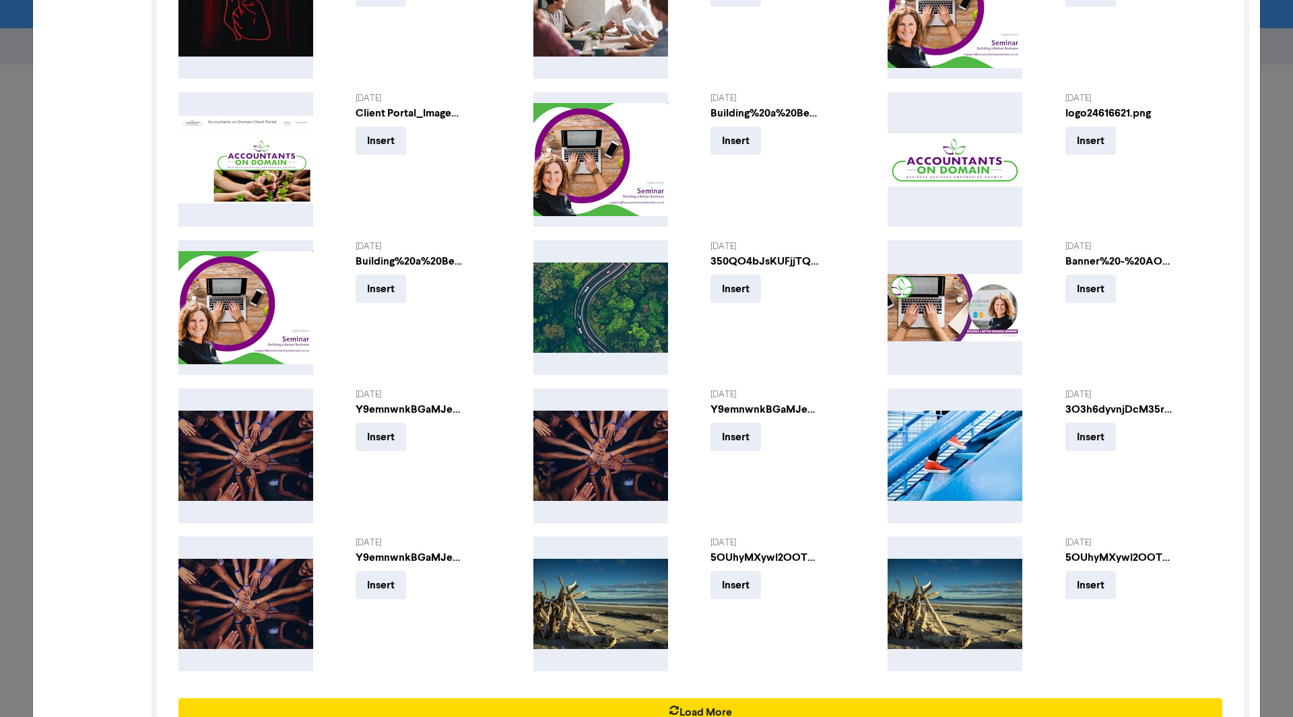
scroll to position [431, 0]
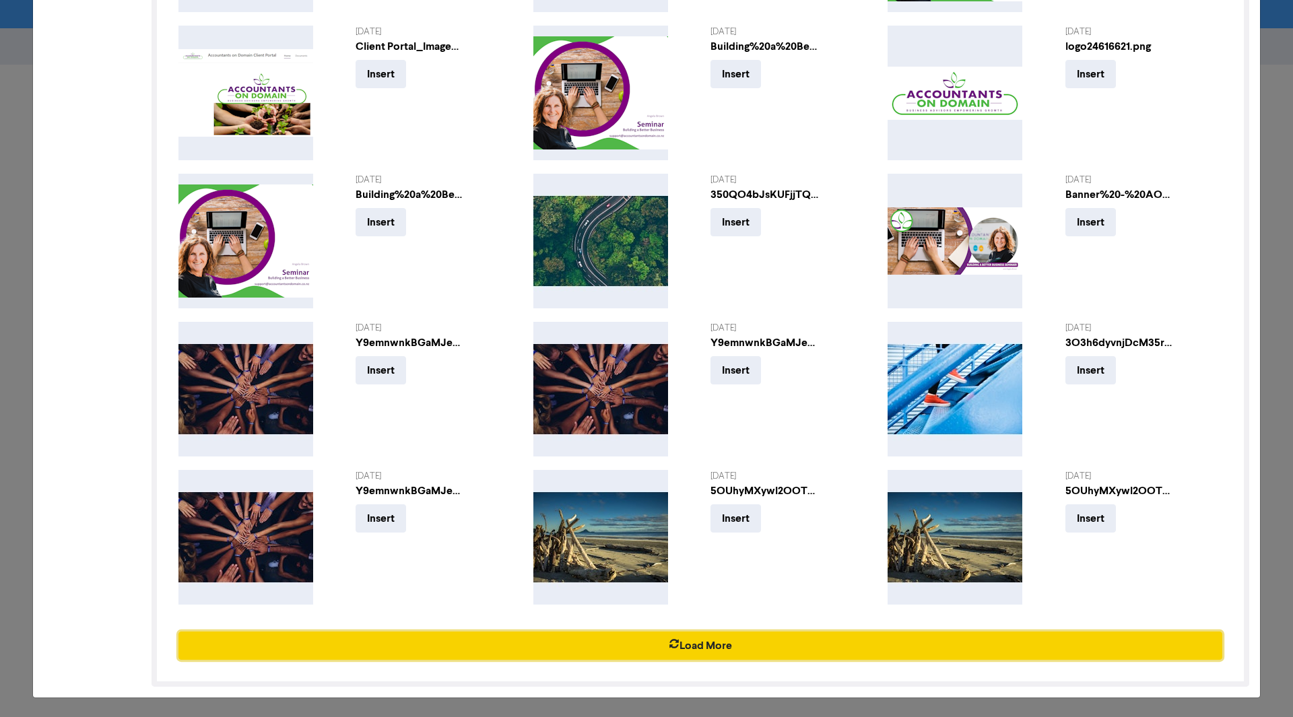
click at [762, 638] on button "Load More" at bounding box center [700, 646] width 1044 height 28
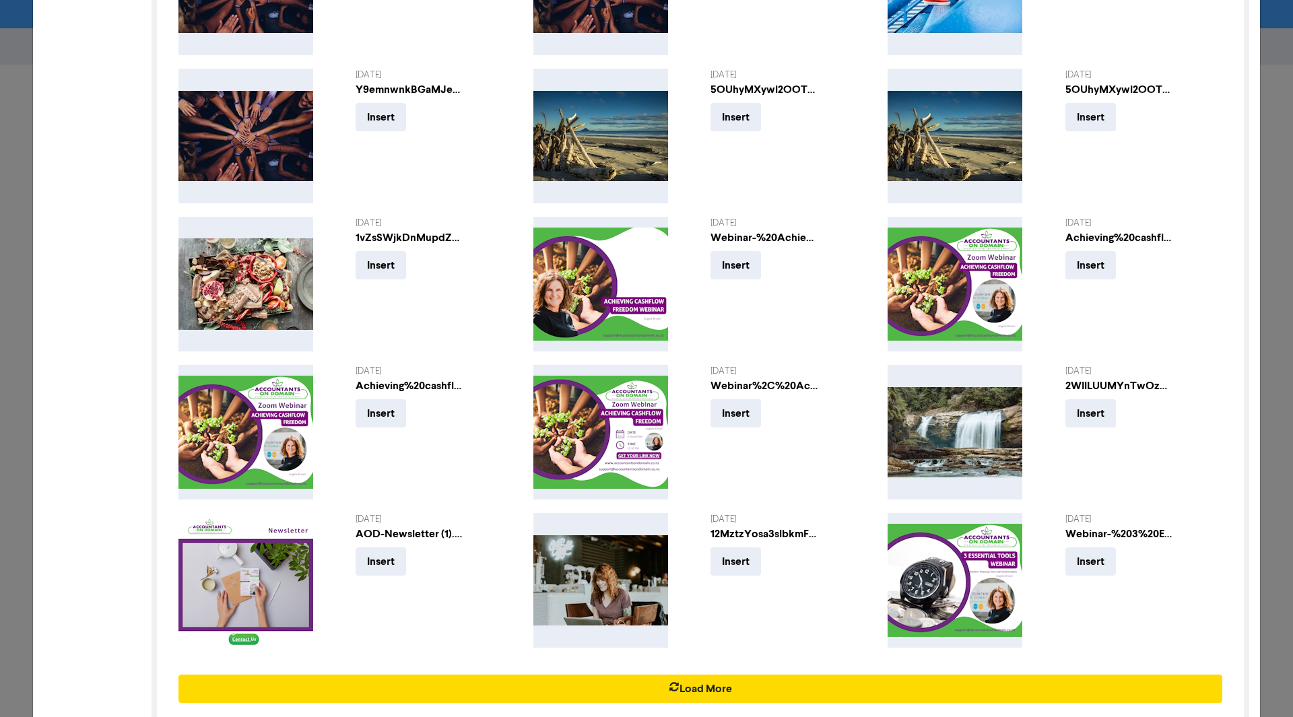
scroll to position [876, 0]
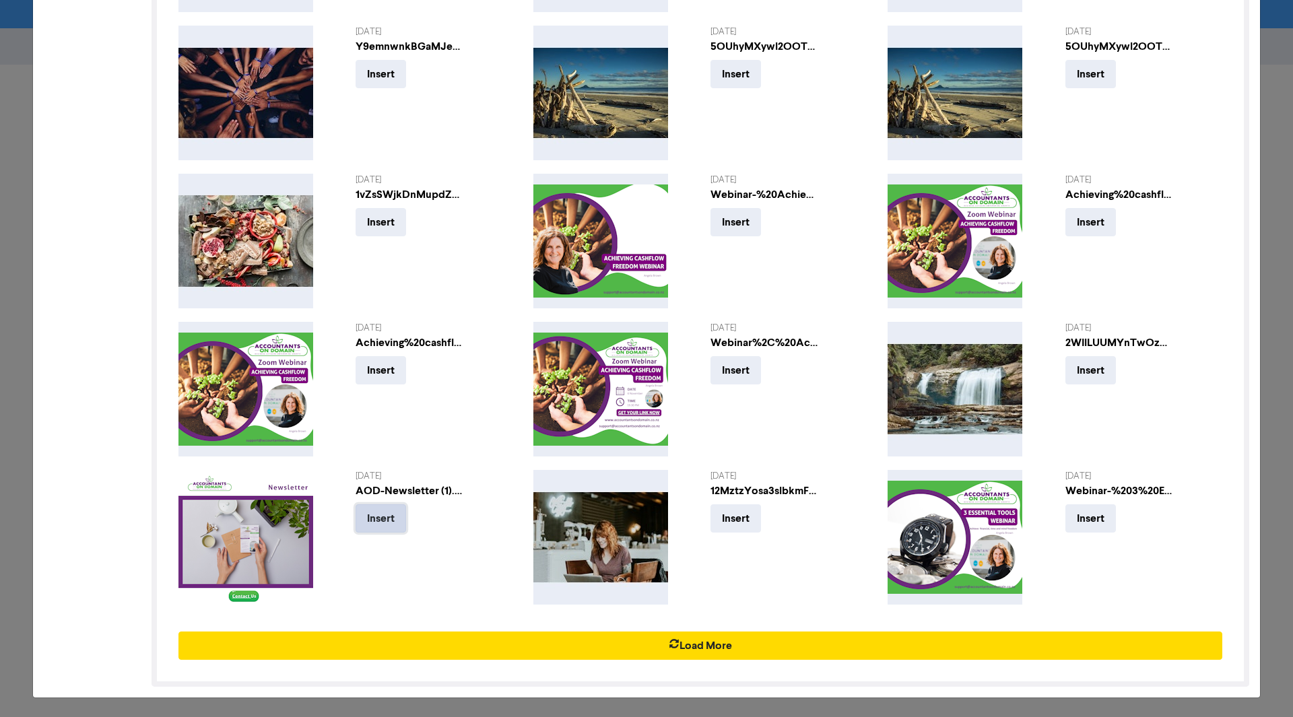
click at [368, 517] on button "Insert" at bounding box center [381, 518] width 51 height 28
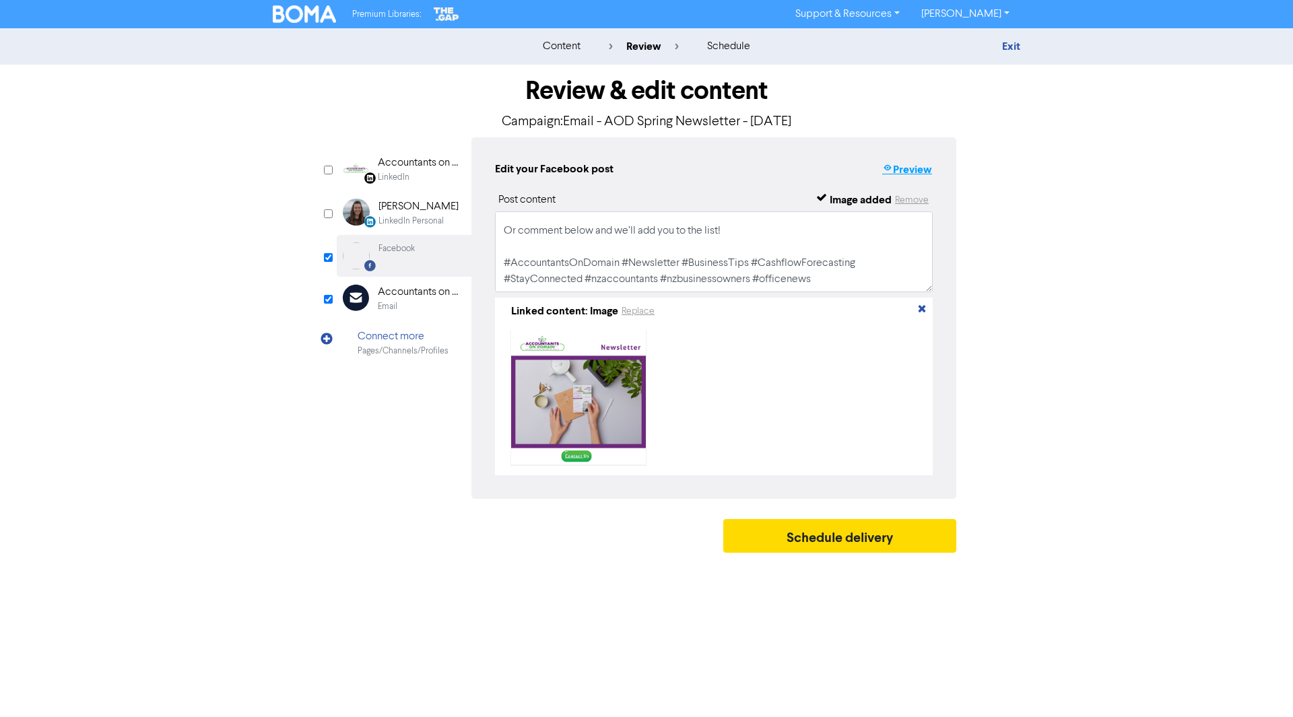
click at [913, 172] on button "Preview" at bounding box center [907, 170] width 51 height 18
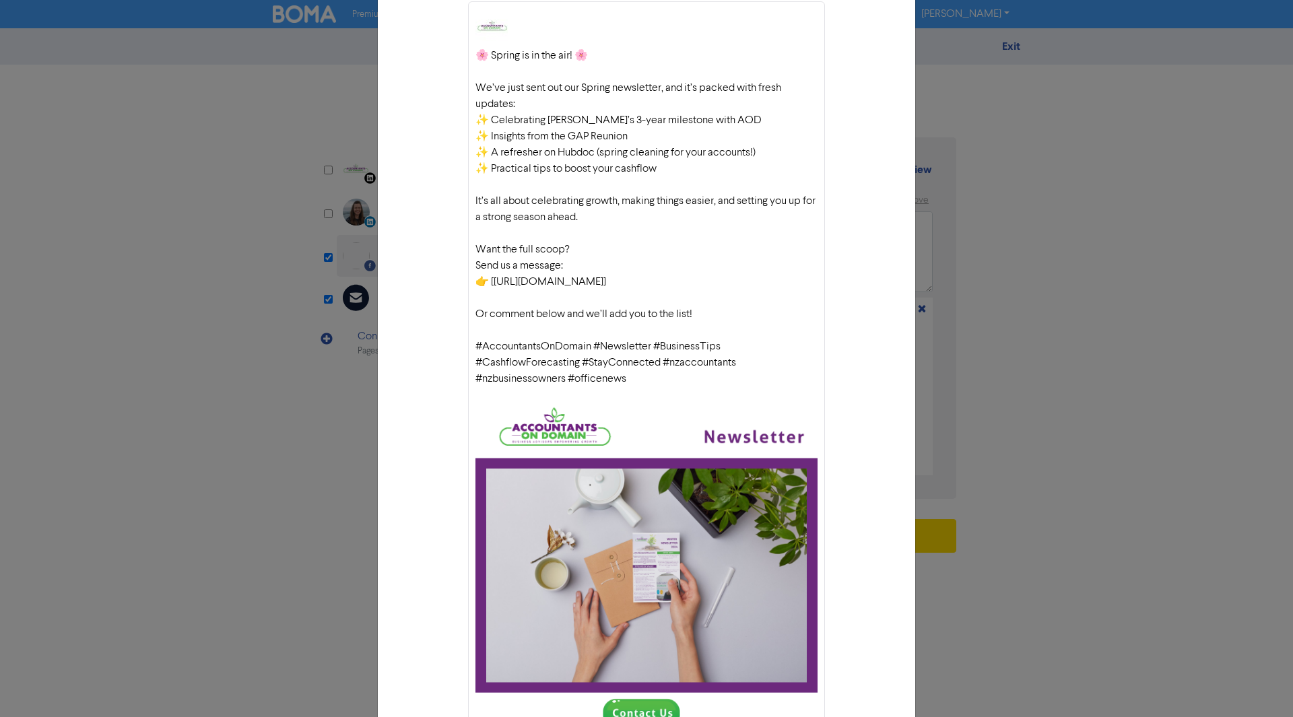
scroll to position [0, 0]
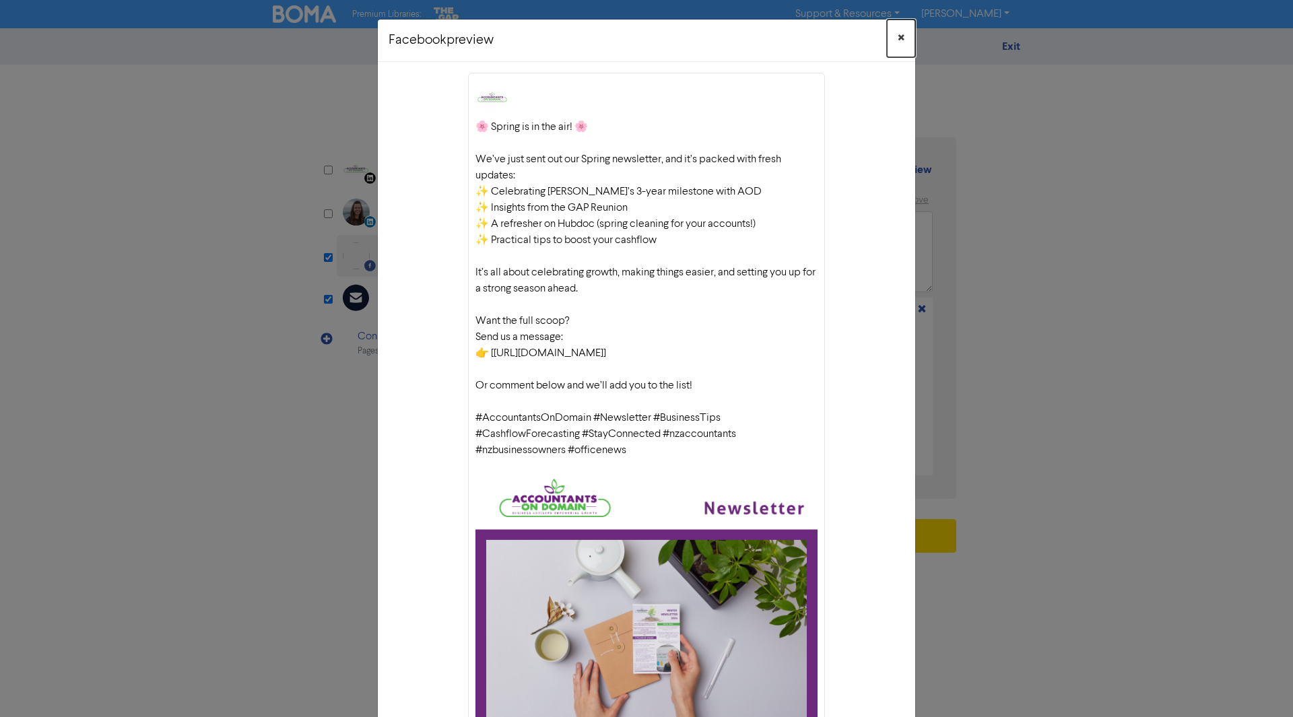
click at [898, 34] on span "×" at bounding box center [901, 38] width 7 height 20
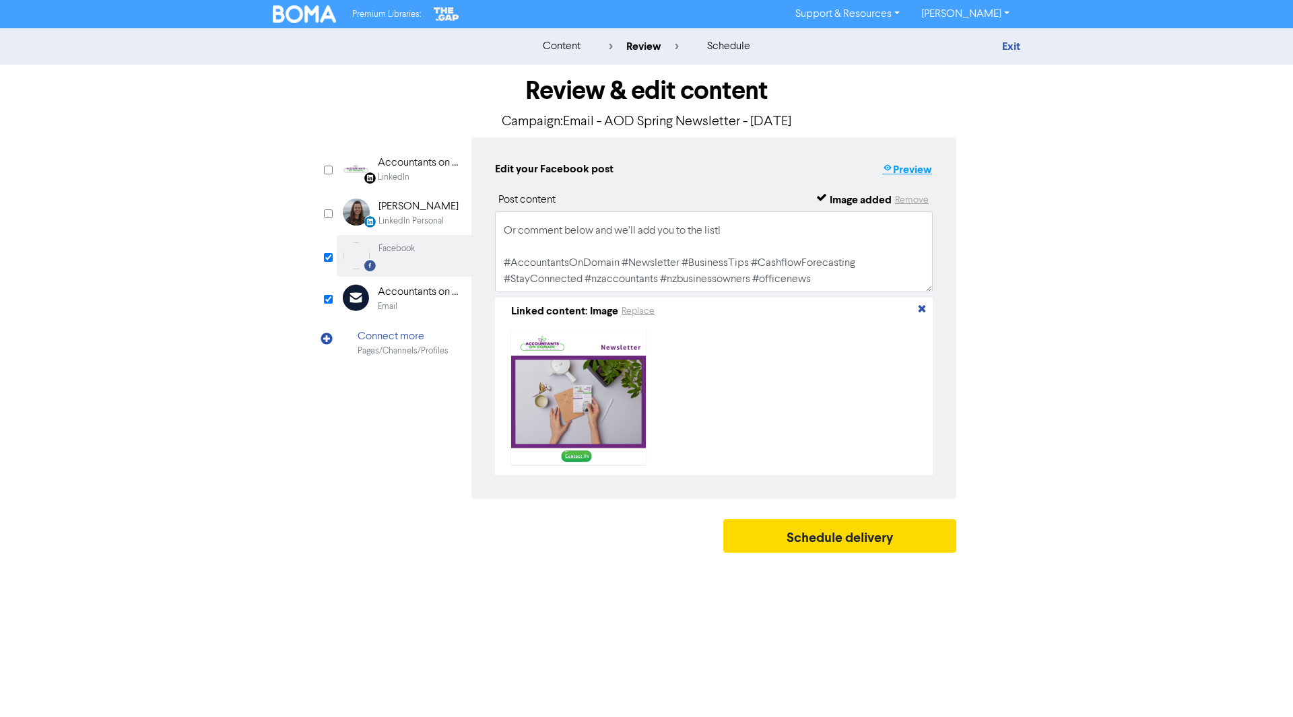
click at [906, 164] on button "Preview" at bounding box center [907, 170] width 51 height 18
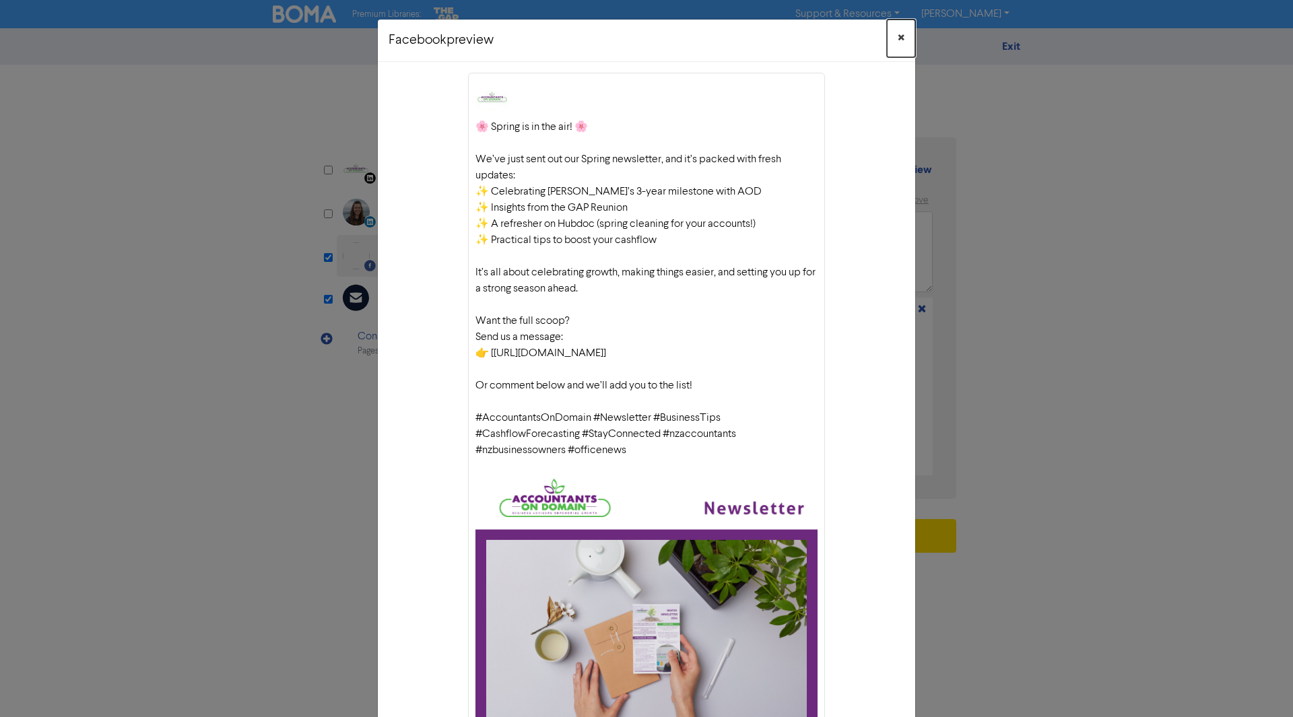
click at [900, 36] on button "×" at bounding box center [901, 39] width 28 height 38
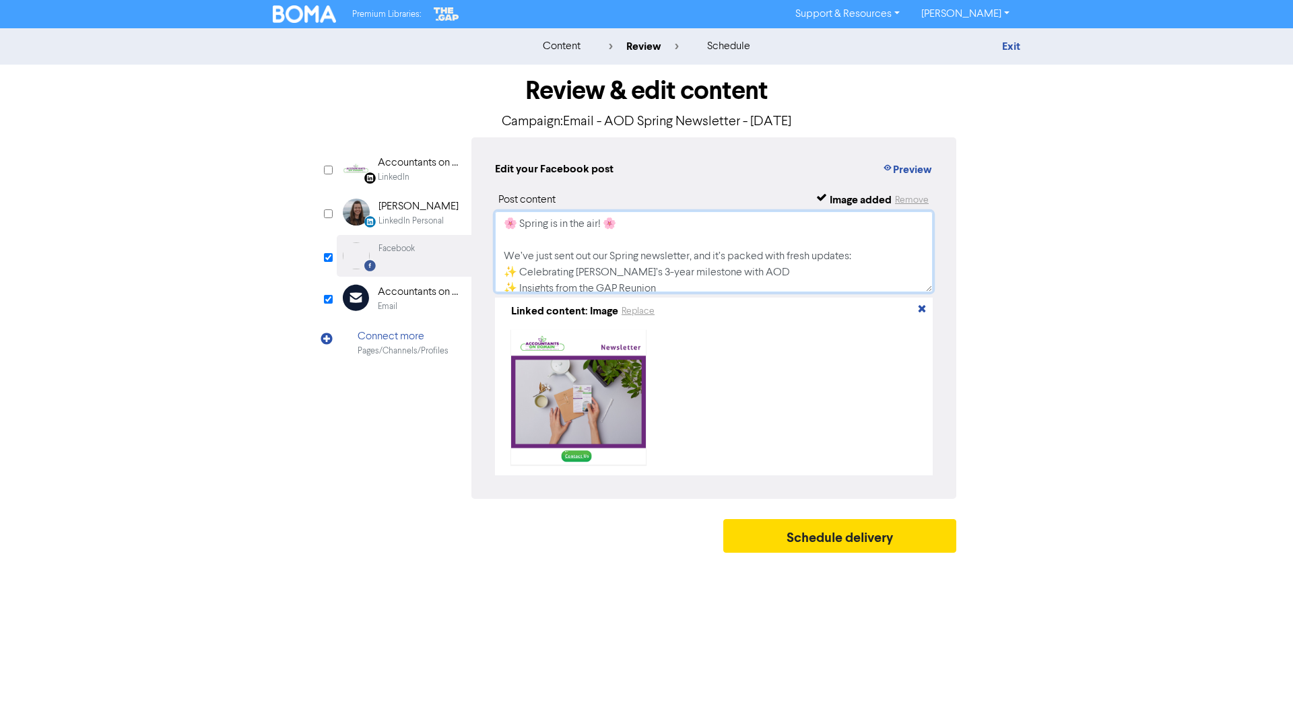
click at [498, 258] on textarea "🌸 Spring is in the air! 🌸 We’ve just sent out our Spring newsletter, and it’s p…" at bounding box center [714, 251] width 438 height 81
click at [898, 228] on textarea "🌸We’ve just sent out our Spring newsletter, and it’s packed with fresh updates:…" at bounding box center [714, 251] width 438 height 81
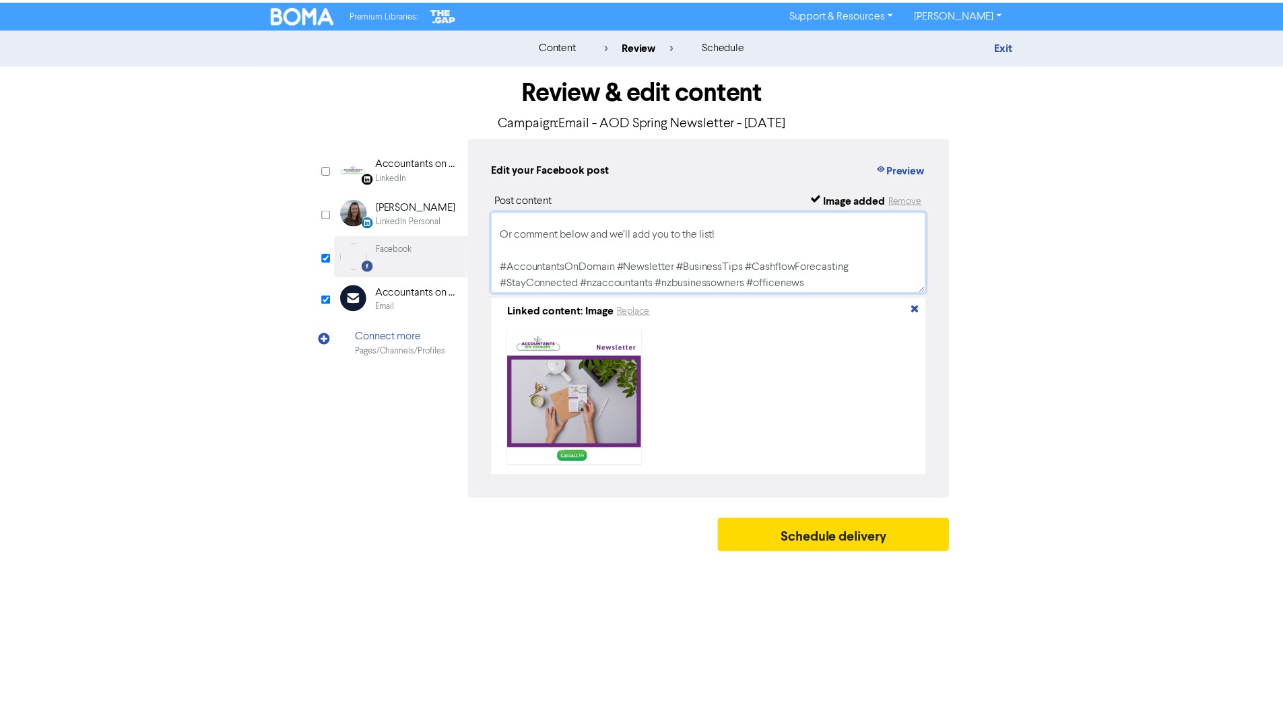
scroll to position [220, 0]
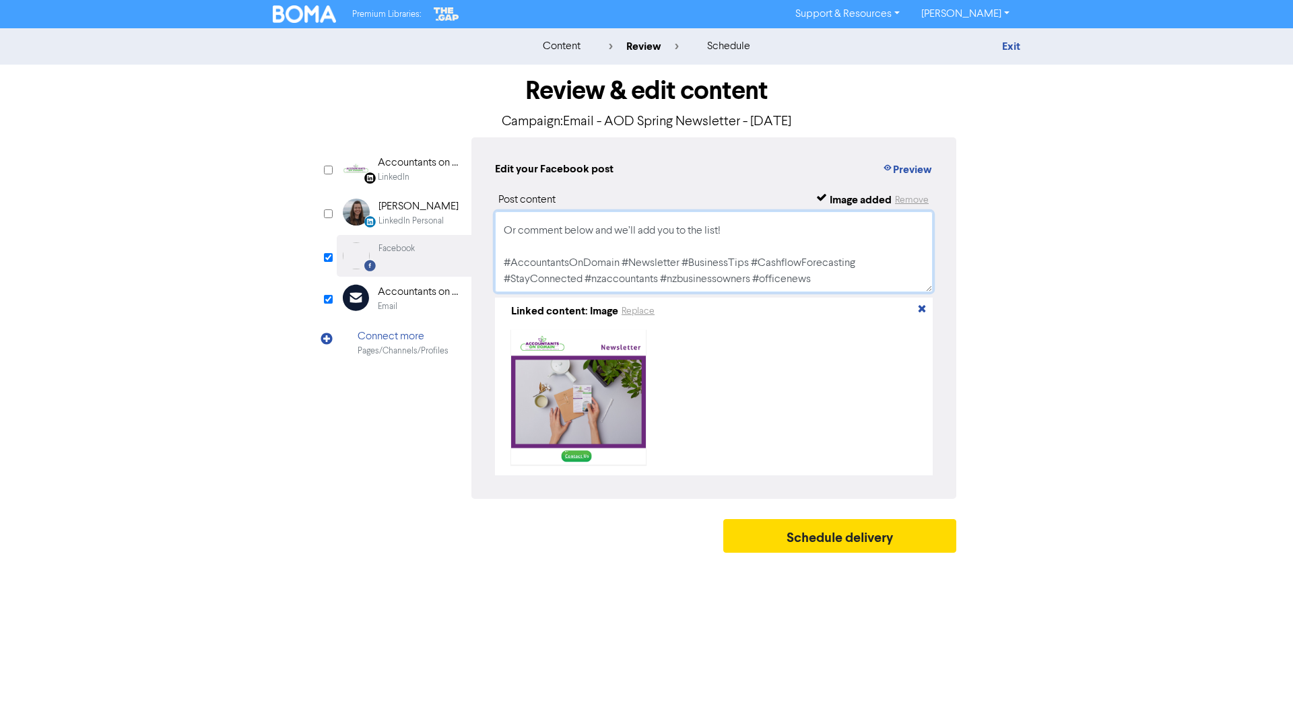
type textarea "🌸We’ve just sent out our Spring newsletter, and it’s packed with fresh updates:…"
click at [420, 301] on div "Email" at bounding box center [421, 306] width 86 height 13
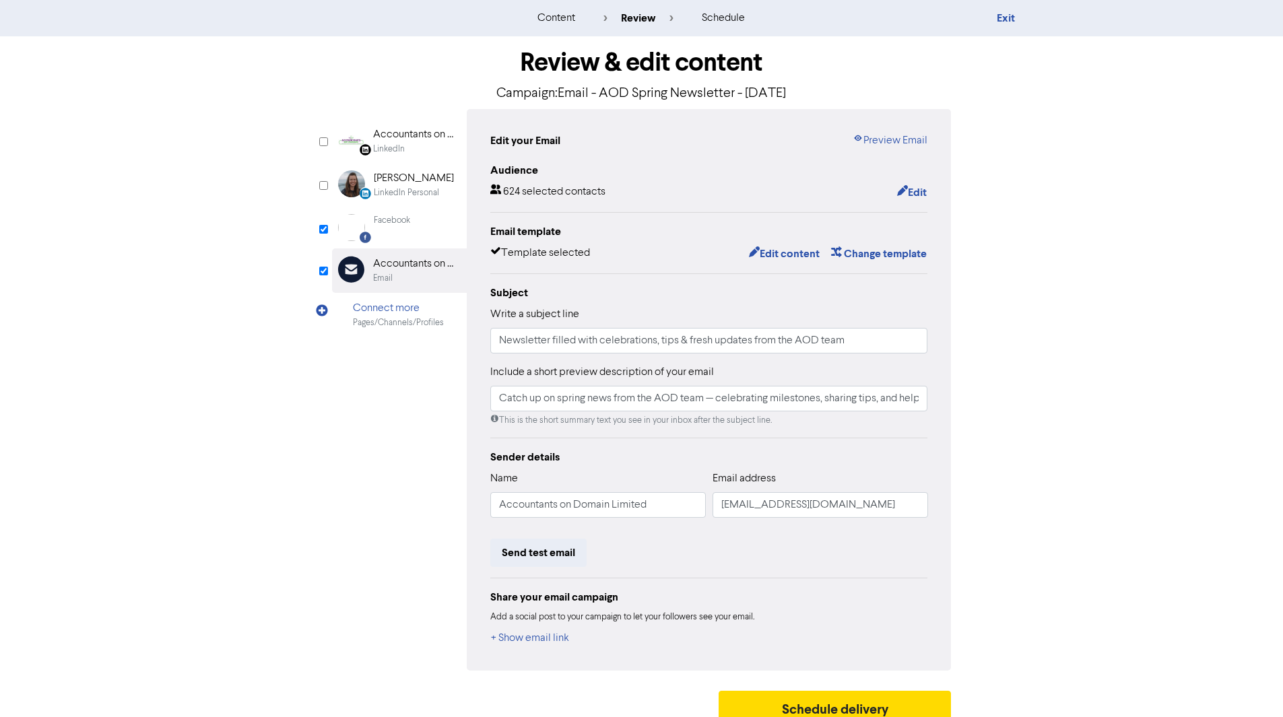
scroll to position [44, 0]
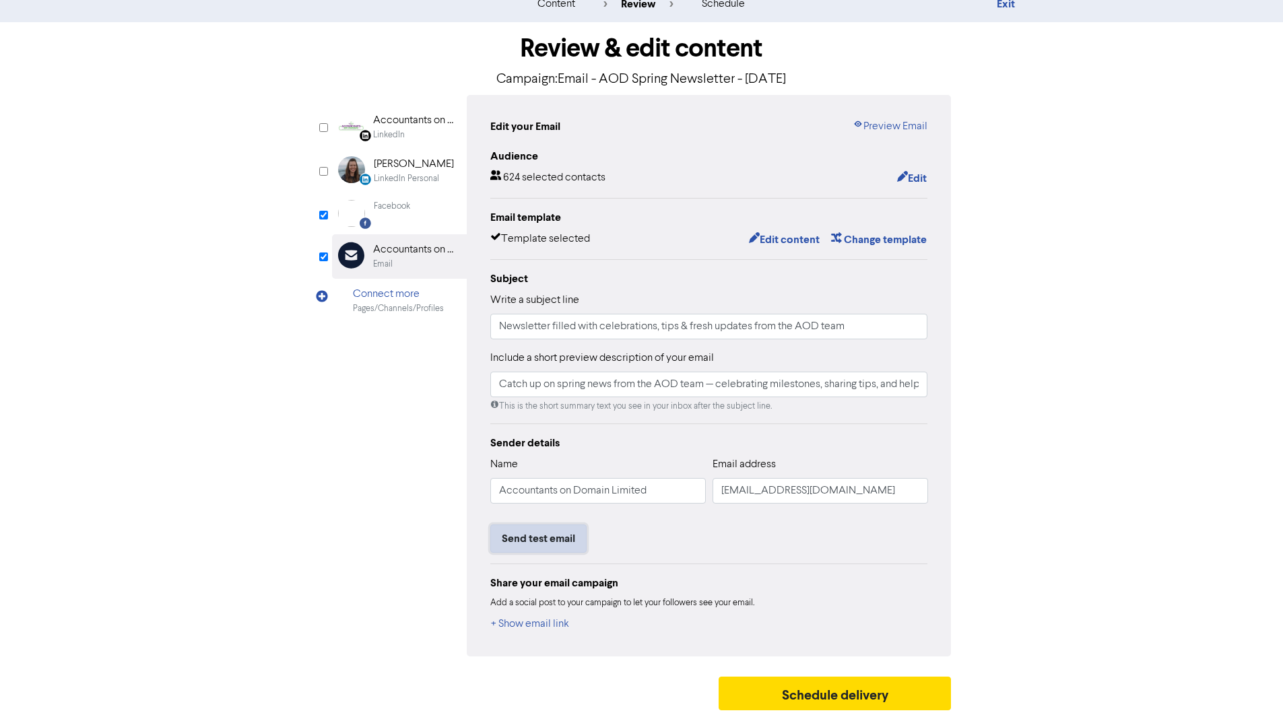
click at [559, 530] on button "Send test email" at bounding box center [538, 539] width 96 height 28
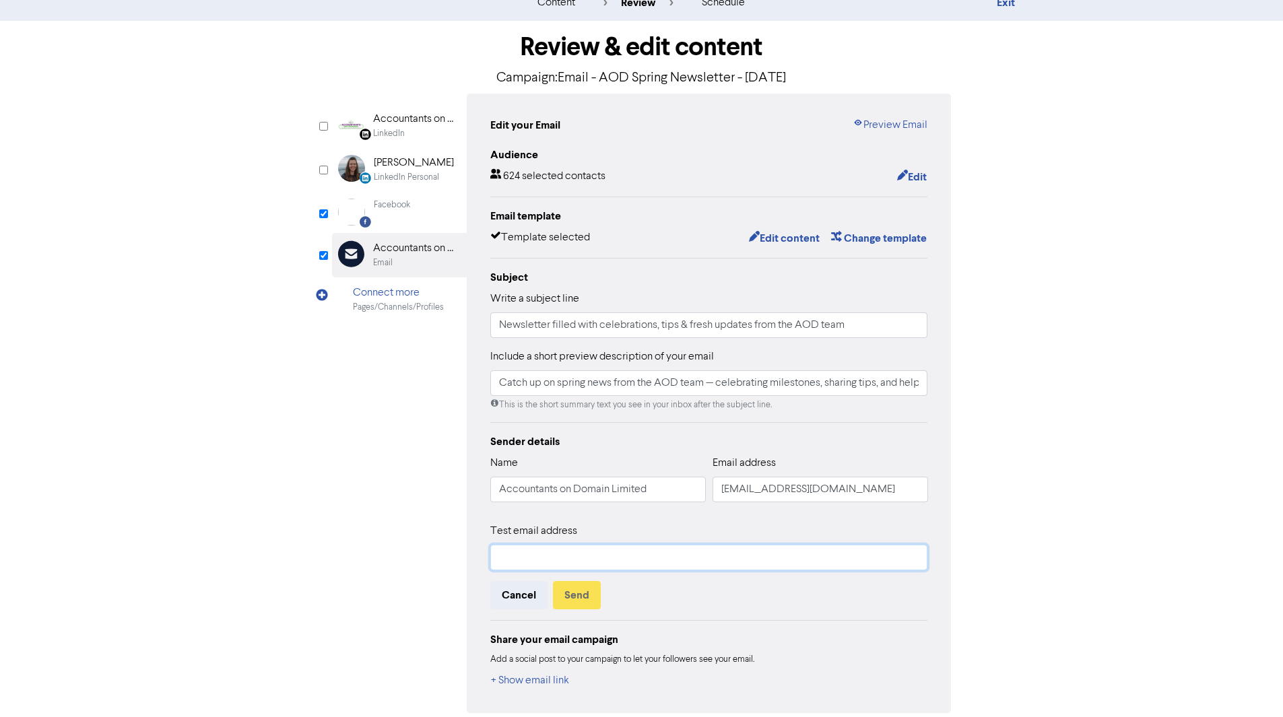
click at [551, 556] on input "text" at bounding box center [709, 558] width 438 height 26
type input "[PERSON_NAME][EMAIL_ADDRESS][DOMAIN_NAME]"
click at [590, 596] on button "Send" at bounding box center [577, 595] width 48 height 28
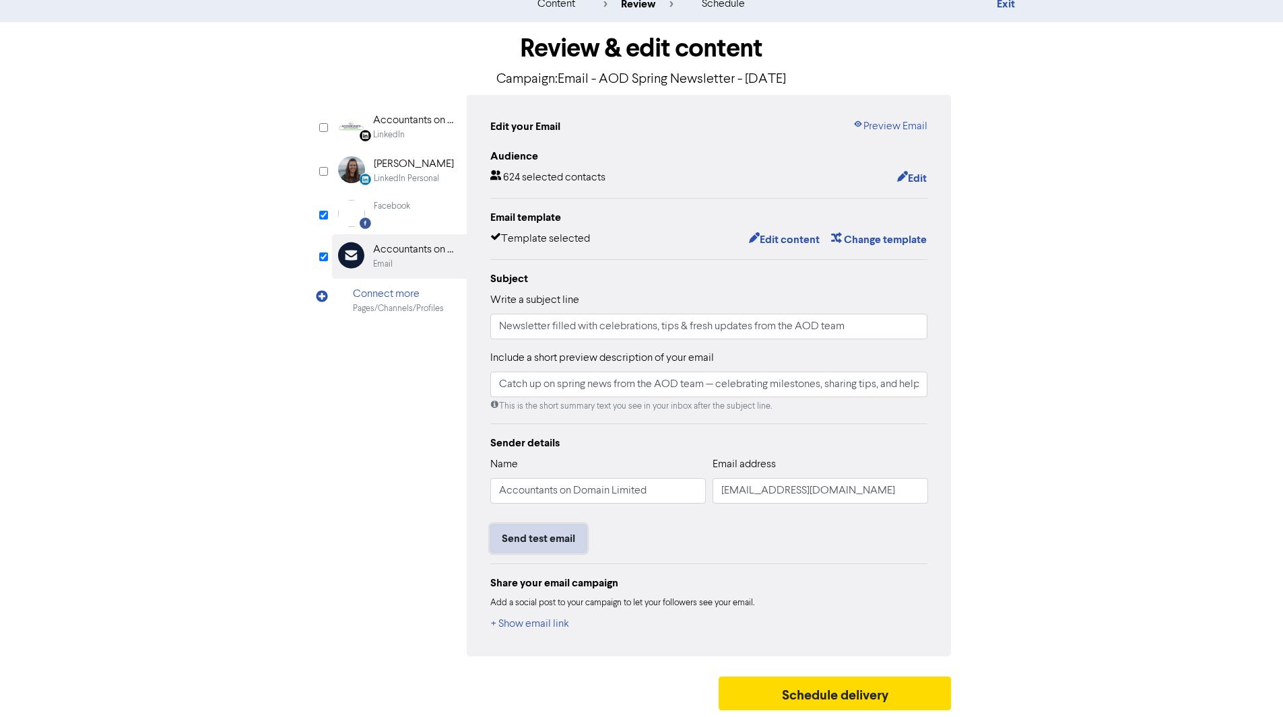
click at [552, 539] on button "Send test email" at bounding box center [538, 539] width 96 height 28
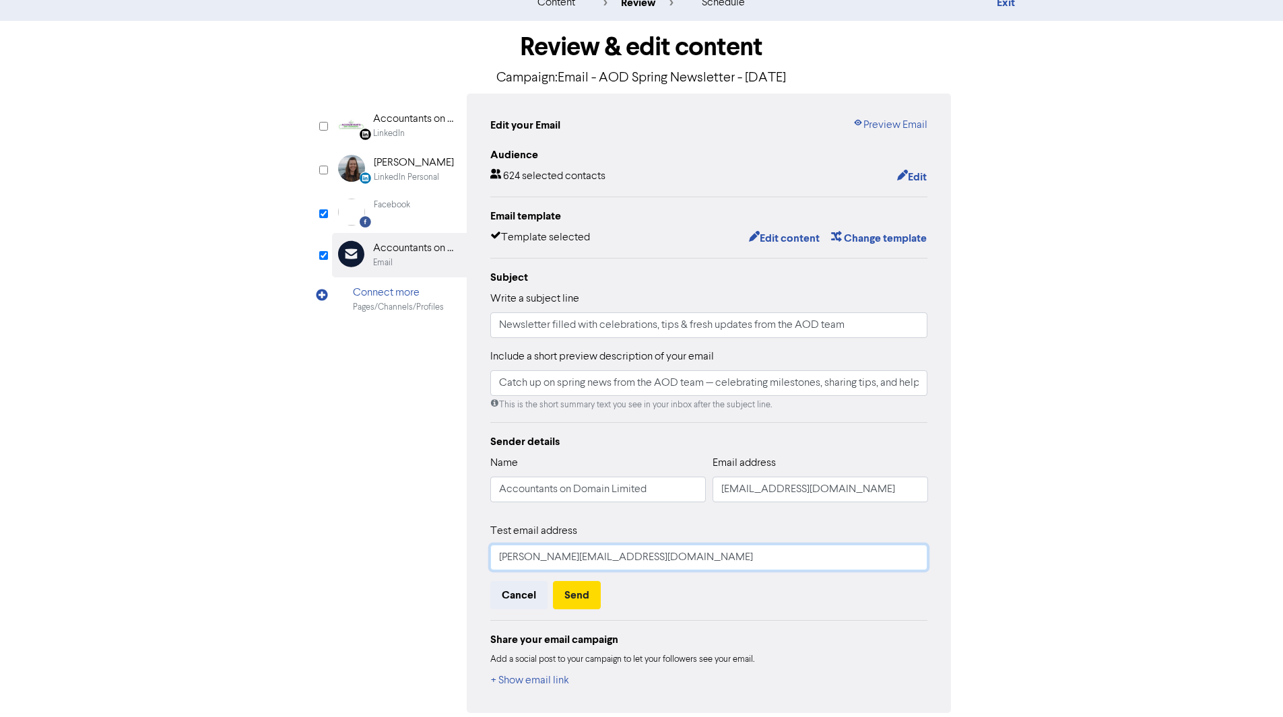
drag, startPoint x: 704, startPoint y: 560, endPoint x: 494, endPoint y: 560, distance: 210.1
click at [494, 560] on input "[PERSON_NAME][EMAIL_ADDRESS][DOMAIN_NAME]" at bounding box center [709, 558] width 438 height 26
click at [1019, 527] on div "Review & edit content Campaign: Email - AOD Spring Newsletter - [DATE] LinkedIn…" at bounding box center [642, 397] width 768 height 753
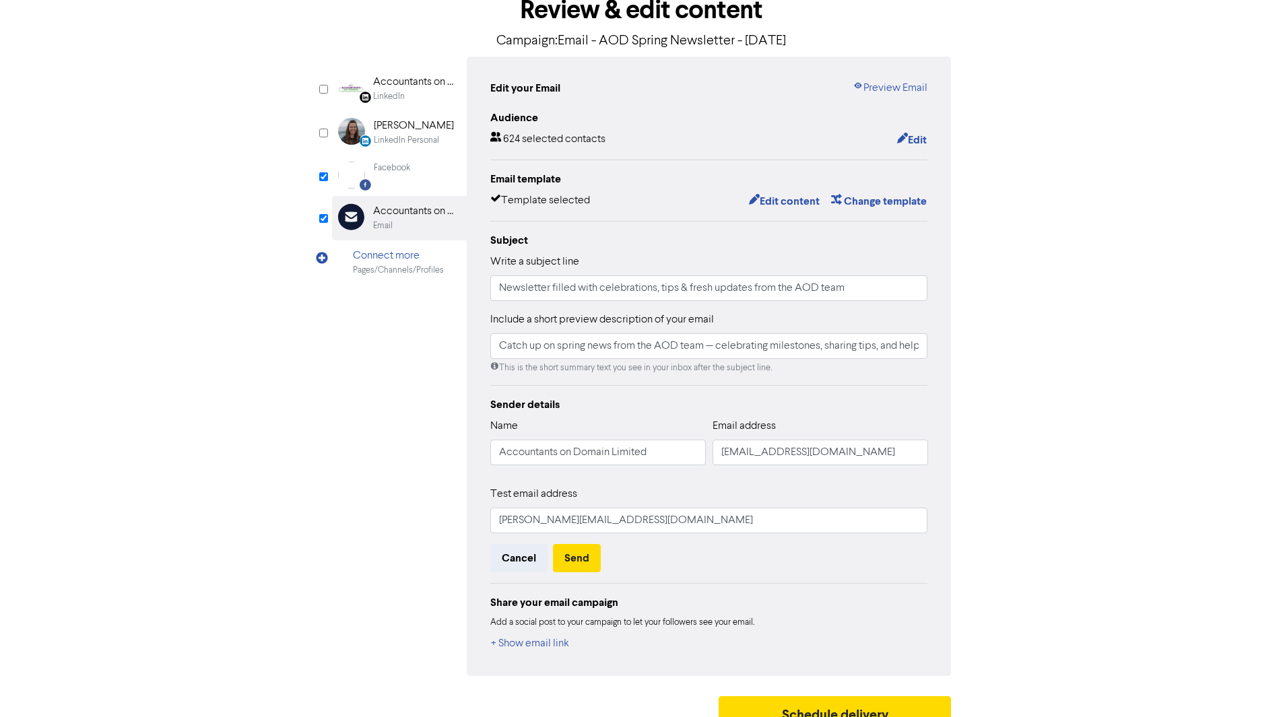
scroll to position [102, 0]
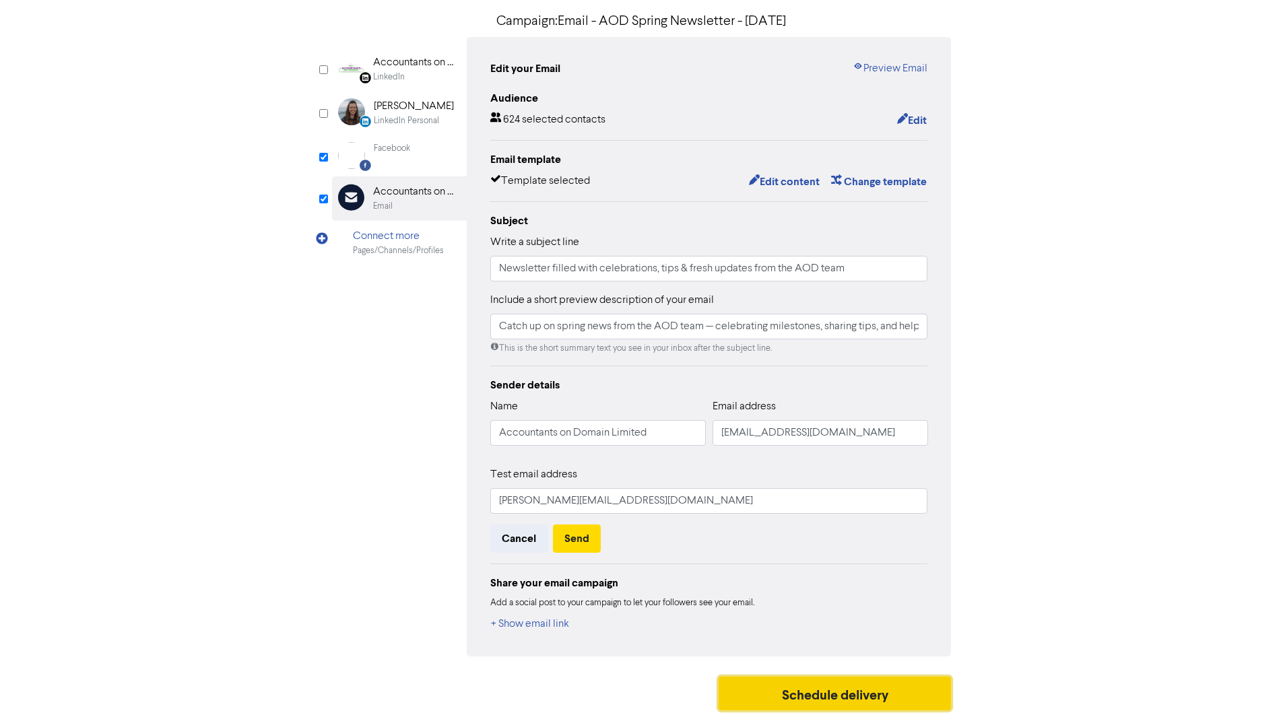
click at [840, 684] on button "Schedule delivery" at bounding box center [835, 694] width 233 height 34
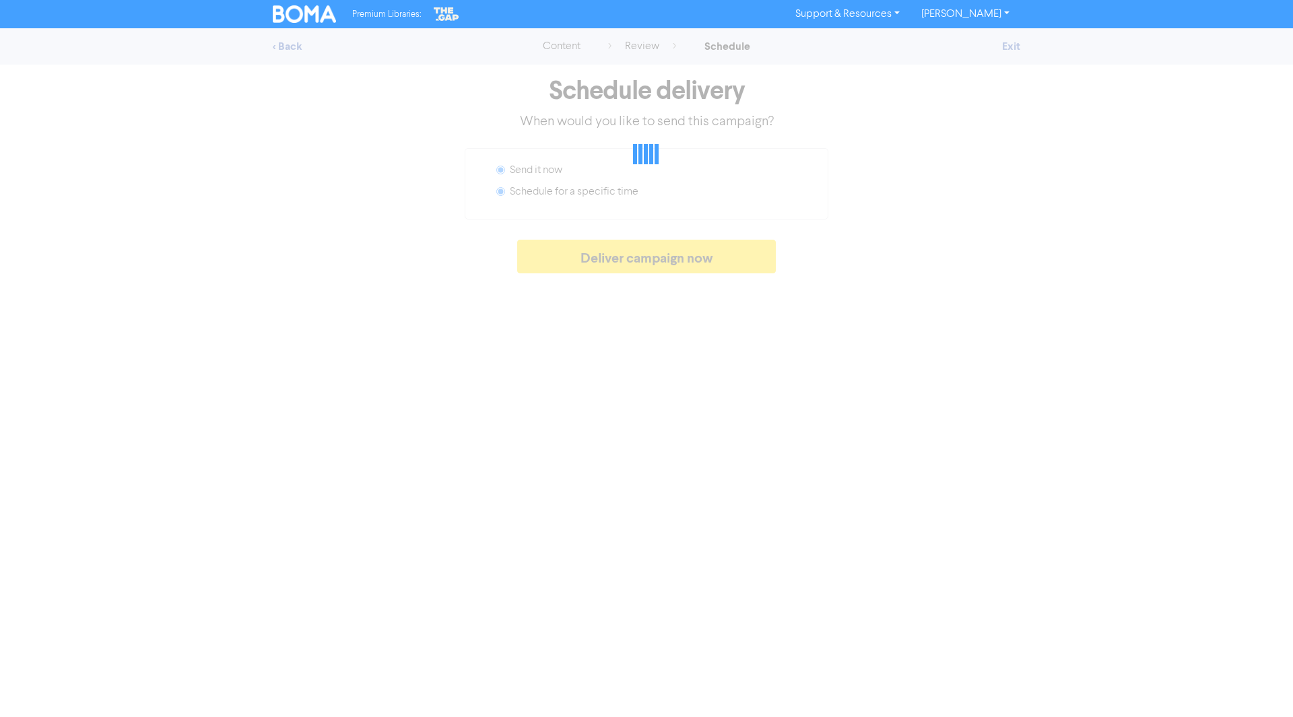
radio input "false"
radio input "true"
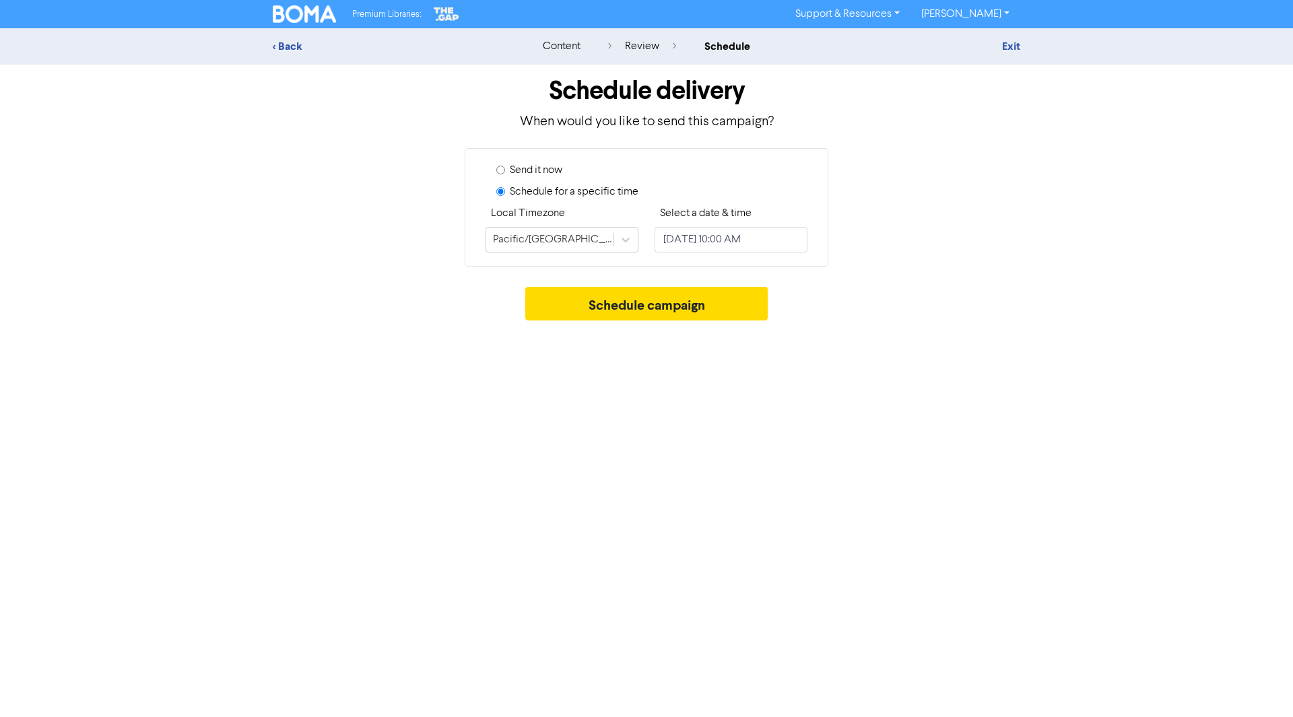
click at [500, 168] on input "Send it now" at bounding box center [500, 170] width 9 height 9
radio input "true"
radio input "false"
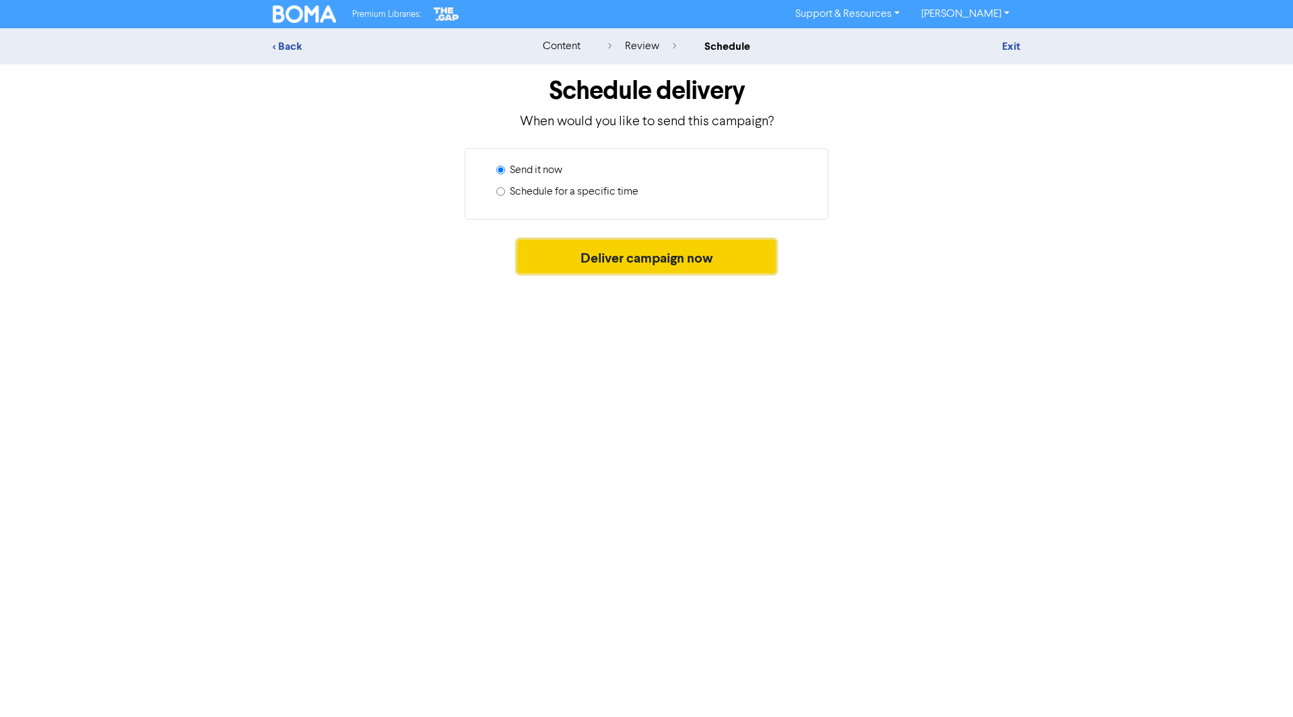
click at [628, 253] on button "Deliver campaign now" at bounding box center [646, 257] width 259 height 34
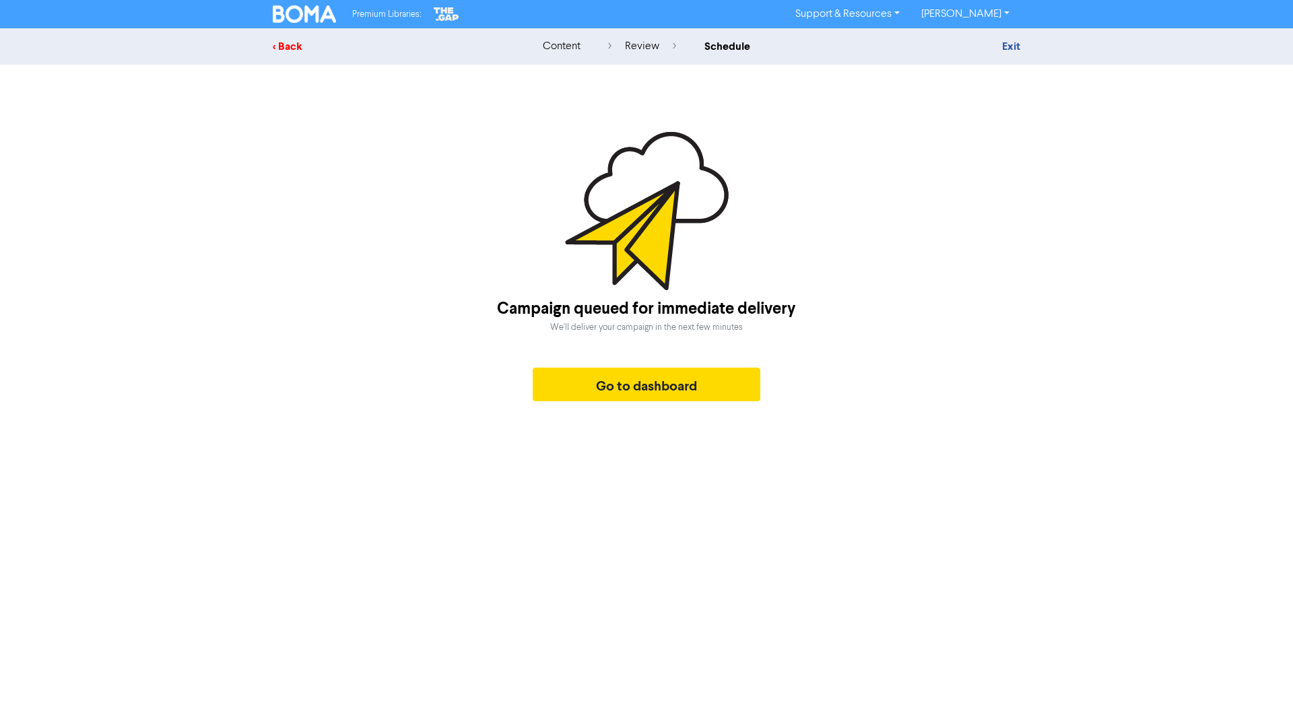
click at [291, 48] on div "< Back" at bounding box center [391, 46] width 236 height 16
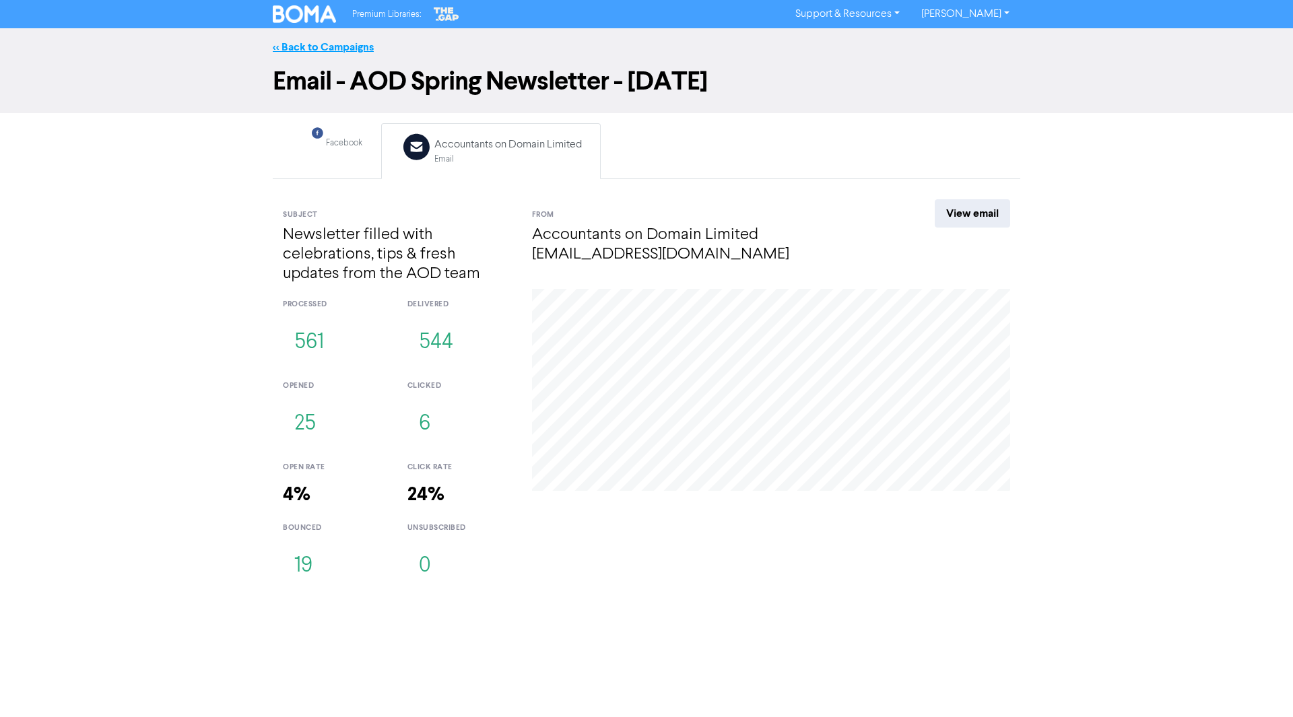
click at [335, 43] on link "<< Back to Campaigns" at bounding box center [323, 46] width 101 height 13
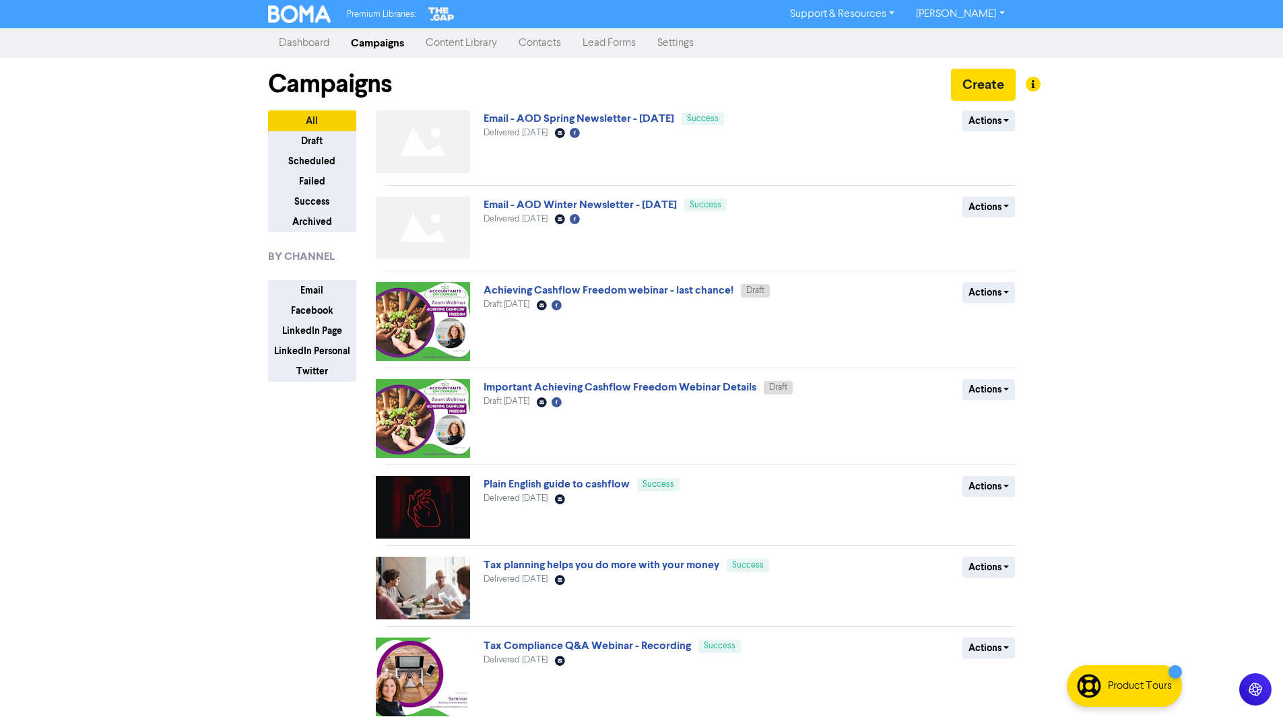
click at [294, 49] on link "Dashboard" at bounding box center [304, 43] width 72 height 27
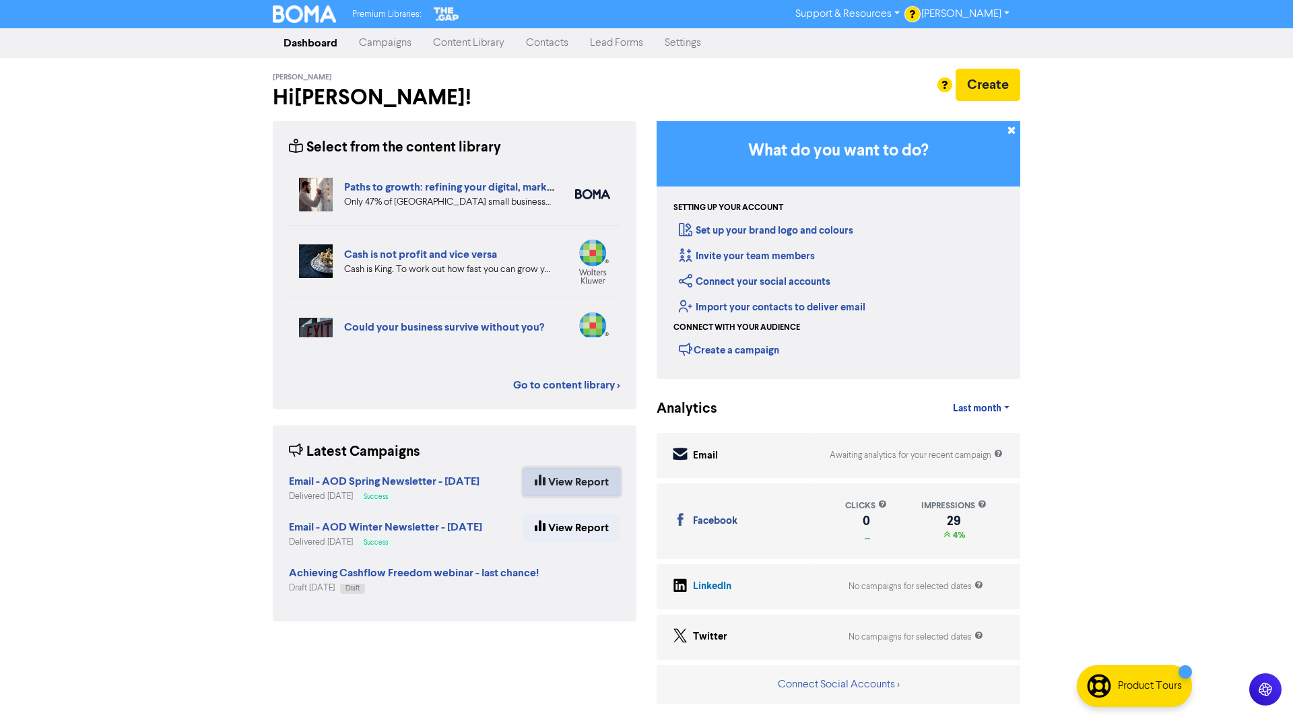
click at [569, 482] on link "View Report" at bounding box center [571, 482] width 97 height 28
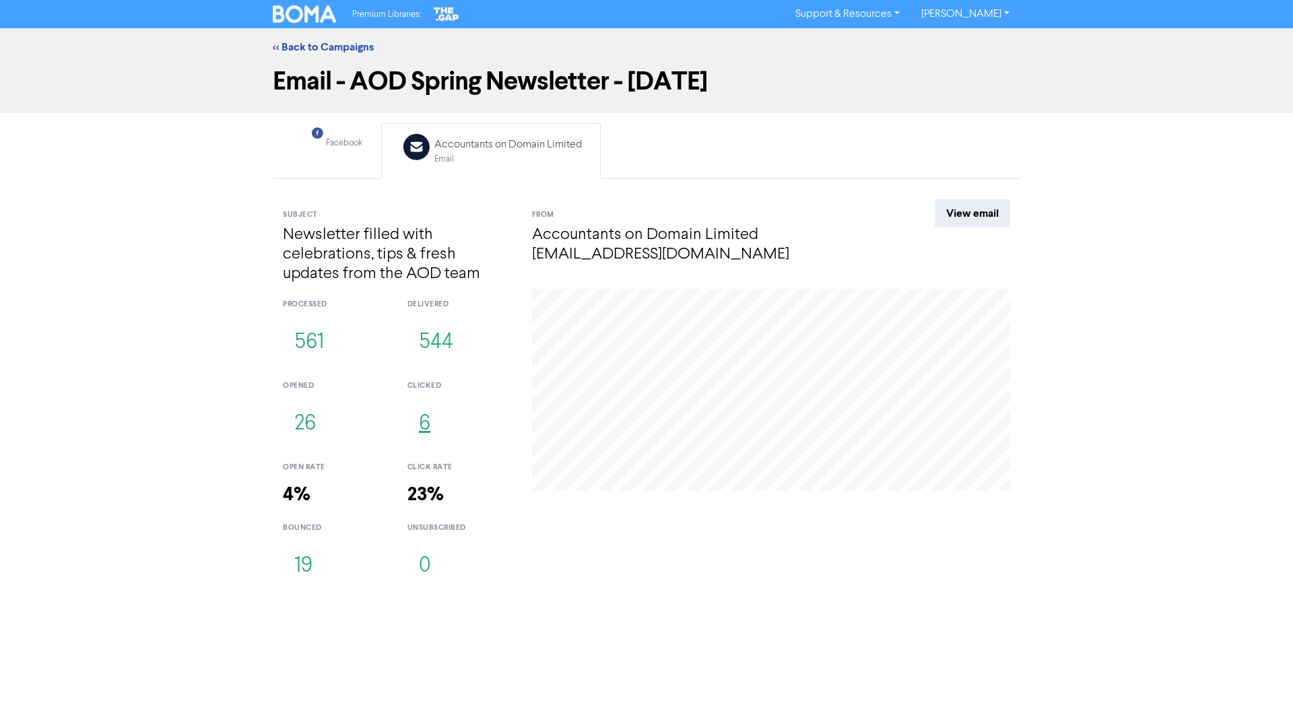
click at [420, 424] on button "6" at bounding box center [424, 424] width 34 height 44
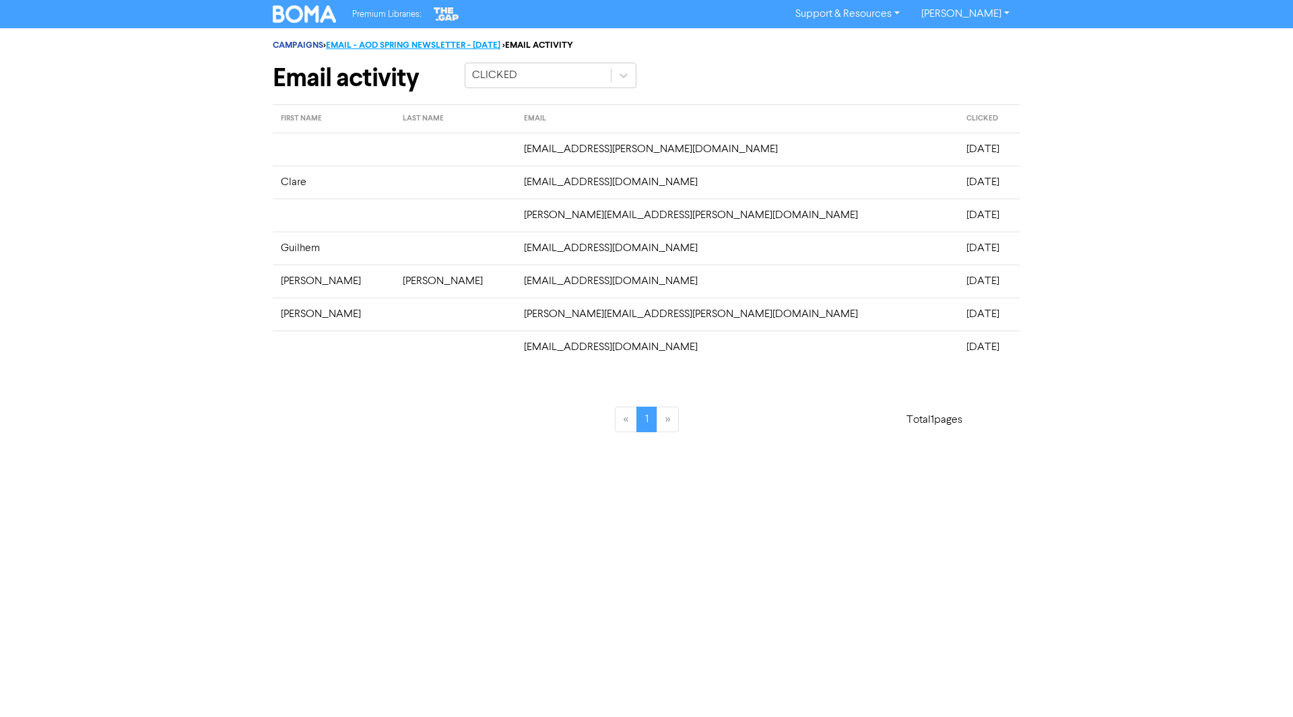
click at [424, 47] on link "EMAIL - AOD SPRING NEWSLETTER - [DATE]" at bounding box center [413, 45] width 174 height 11
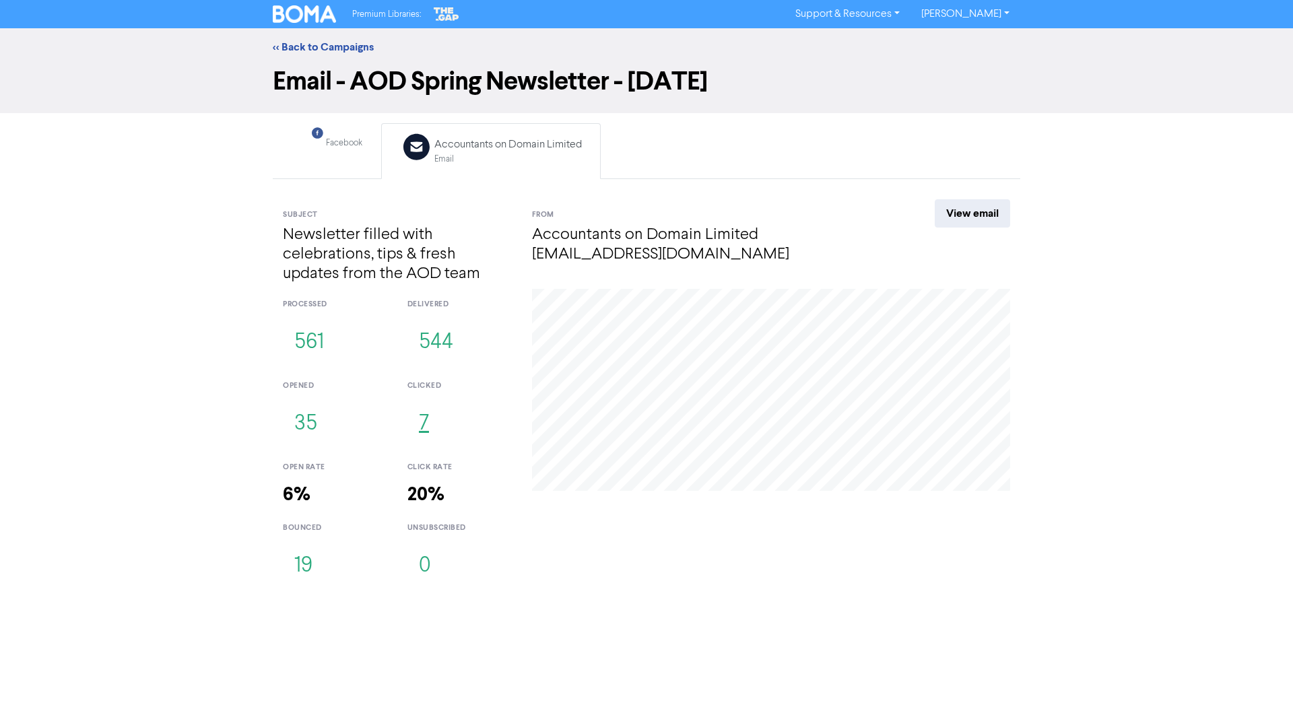
click at [429, 420] on button "7" at bounding box center [423, 424] width 33 height 44
